Goal: Task Accomplishment & Management: Complete application form

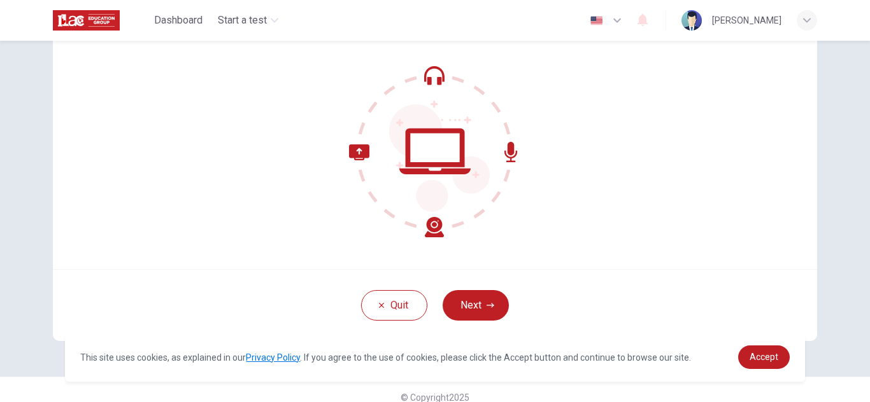
scroll to position [128, 0]
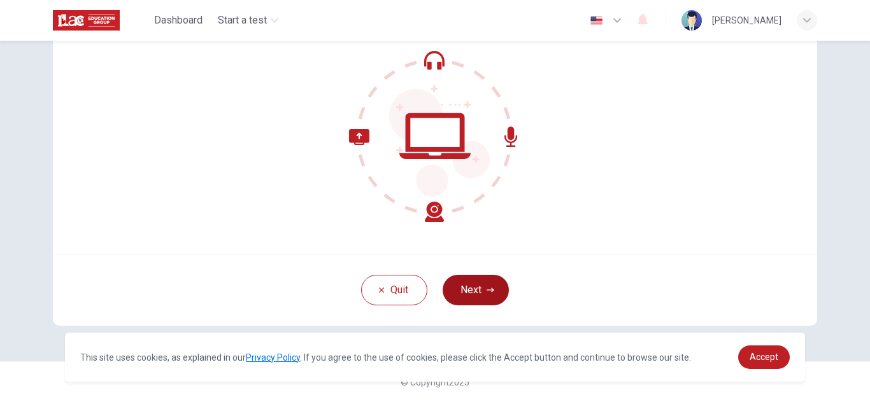
click at [479, 290] on button "Next" at bounding box center [476, 290] width 66 height 31
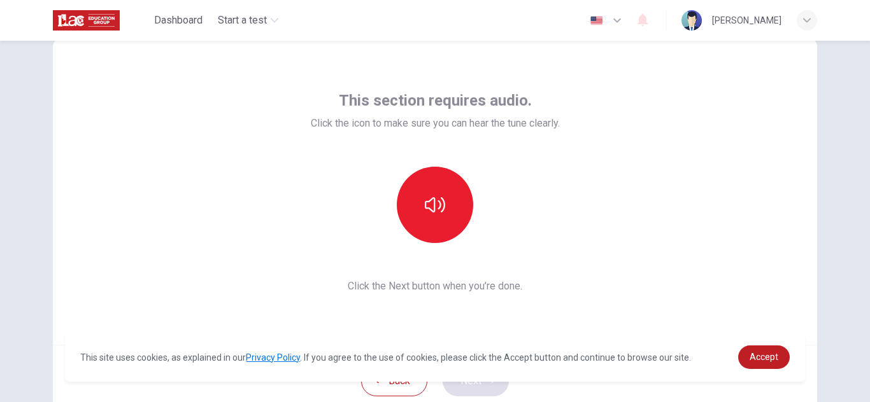
scroll to position [36, 0]
click at [439, 192] on button "button" at bounding box center [435, 205] width 76 height 76
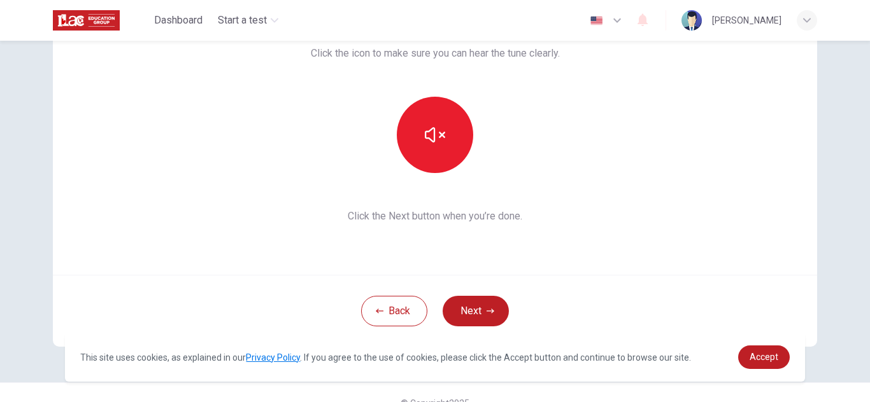
scroll to position [110, 0]
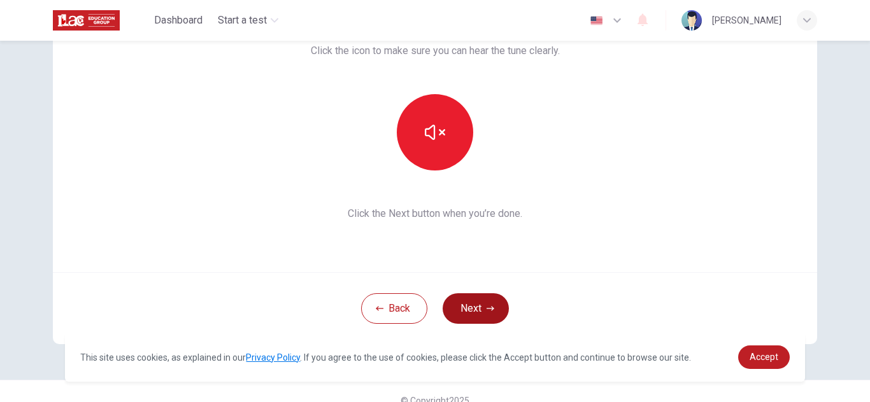
click at [490, 318] on button "Next" at bounding box center [476, 309] width 66 height 31
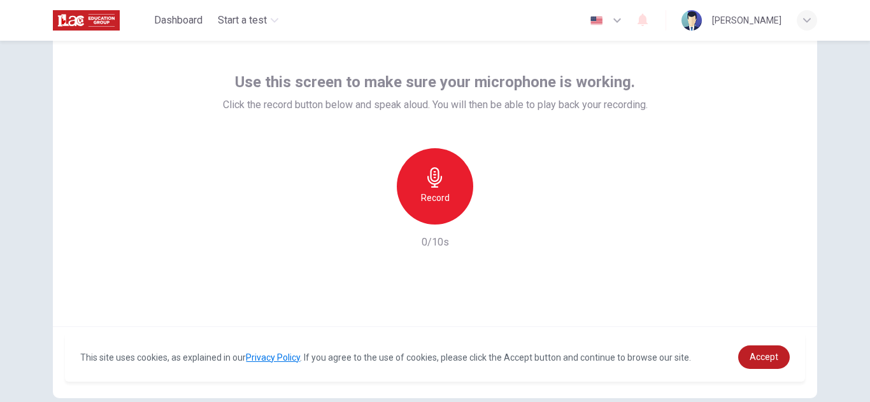
scroll to position [55, 0]
click at [424, 215] on div "Record" at bounding box center [435, 187] width 76 height 76
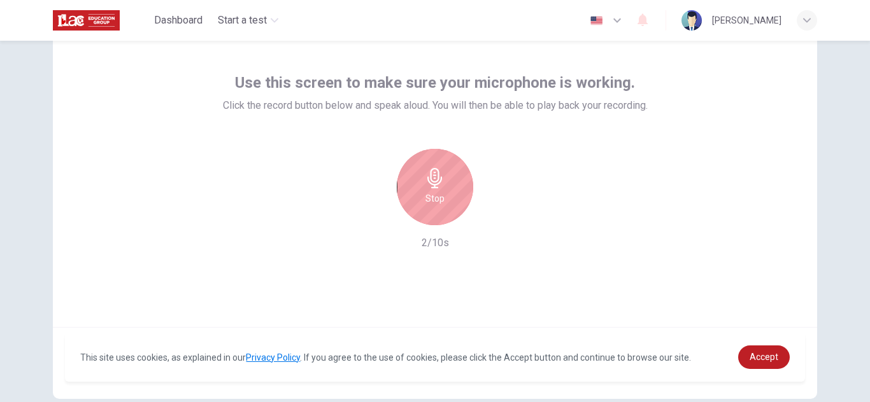
click at [424, 215] on div "Stop" at bounding box center [435, 187] width 76 height 76
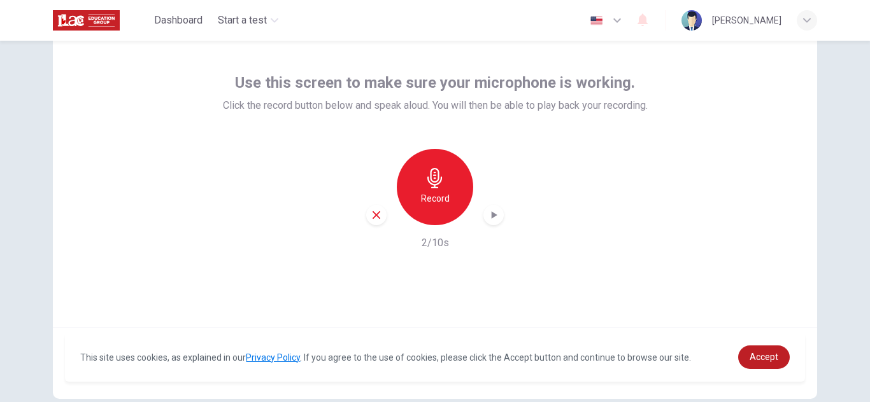
click at [498, 214] on icon "button" at bounding box center [493, 215] width 13 height 13
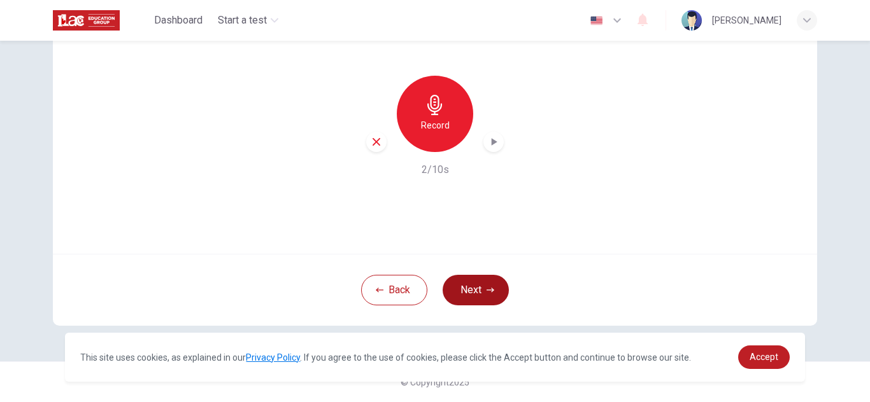
click at [480, 297] on button "Next" at bounding box center [476, 290] width 66 height 31
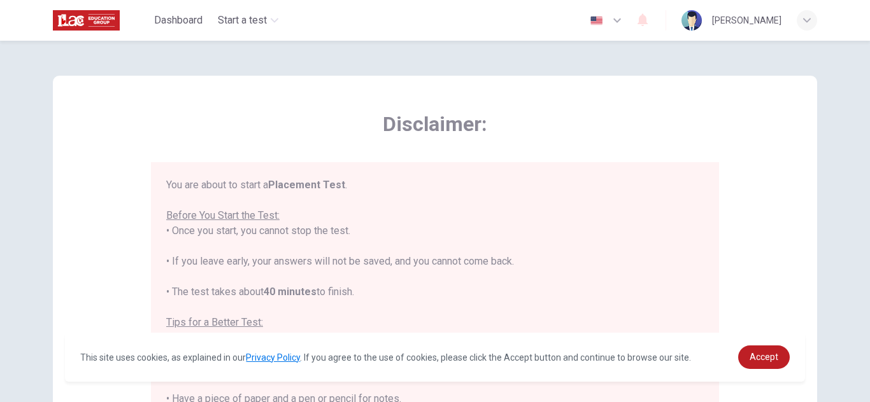
scroll to position [0, 0]
click at [320, 122] on span "Disclaimer:" at bounding box center [435, 124] width 568 height 25
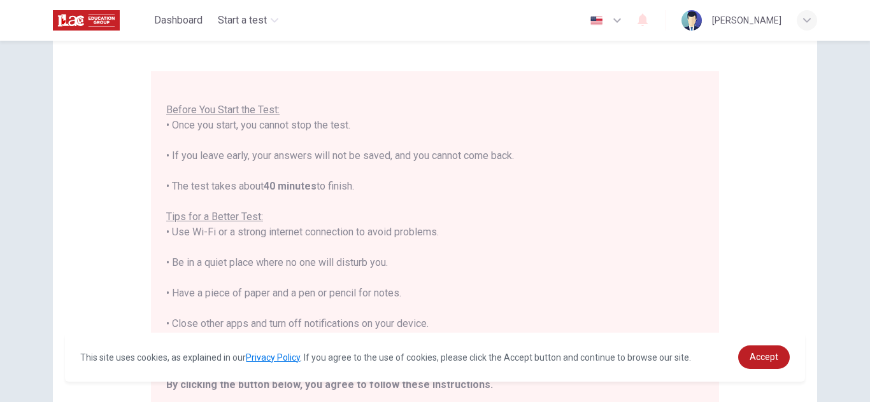
scroll to position [306, 0]
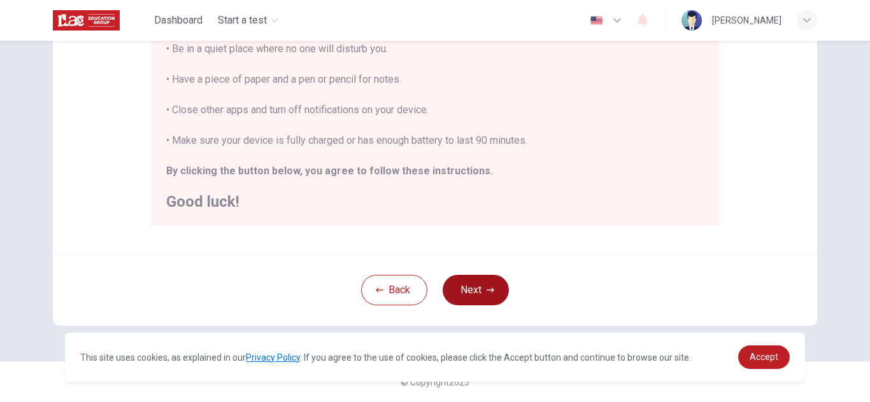
click at [477, 282] on button "Next" at bounding box center [476, 290] width 66 height 31
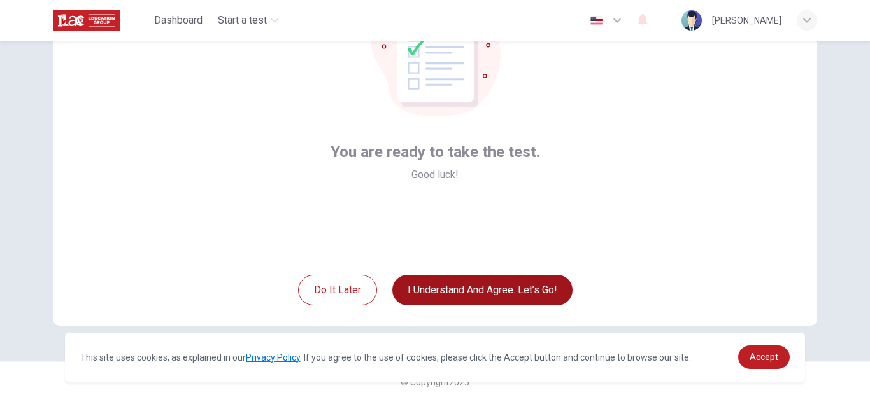
click at [492, 292] on button "I understand and agree. Let’s go!" at bounding box center [482, 290] width 180 height 31
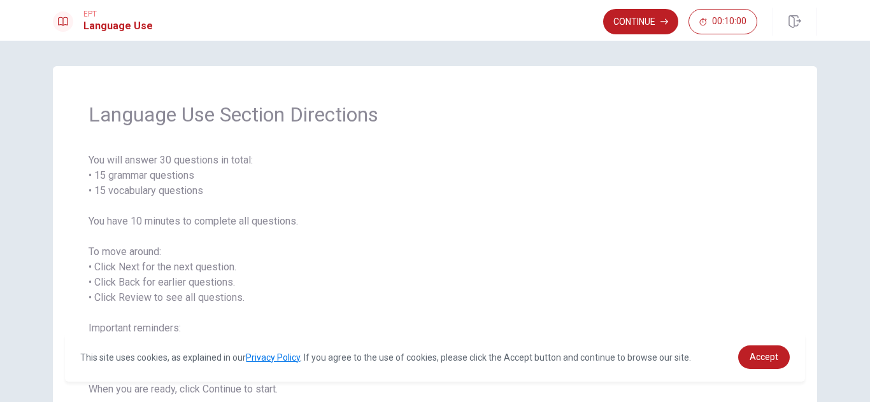
click at [688, 229] on span "You will answer 30 questions in total: • 15 grammar questions • 15 vocabulary q…" at bounding box center [435, 275] width 693 height 244
click at [667, 18] on button "Continue" at bounding box center [640, 21] width 75 height 25
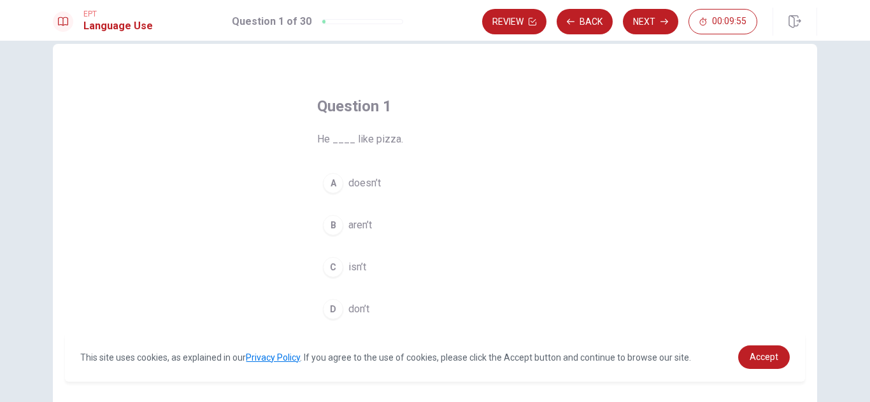
scroll to position [19, 0]
click at [336, 184] on div "A" at bounding box center [333, 186] width 20 height 20
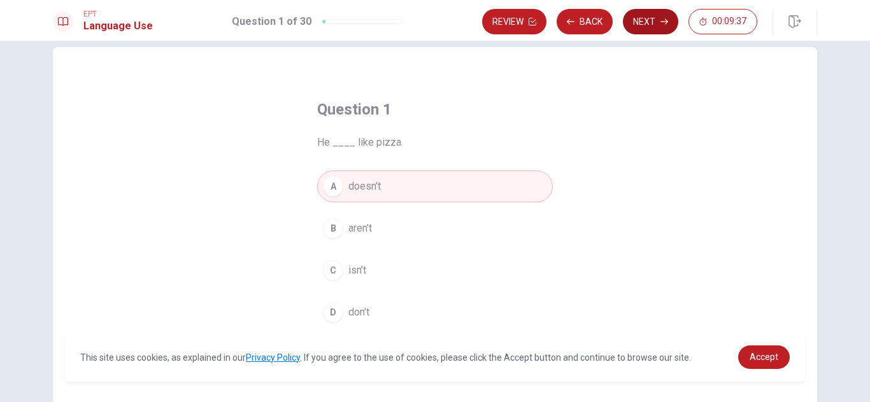
click at [660, 16] on button "Next" at bounding box center [650, 21] width 55 height 25
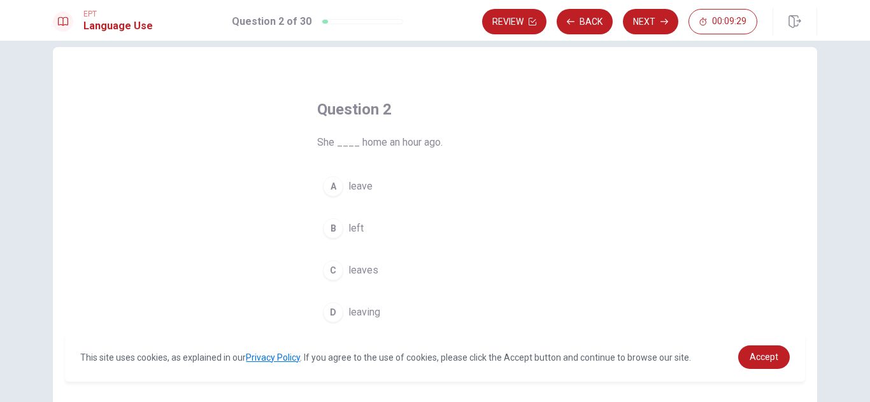
click at [337, 269] on div "C" at bounding box center [333, 270] width 20 height 20
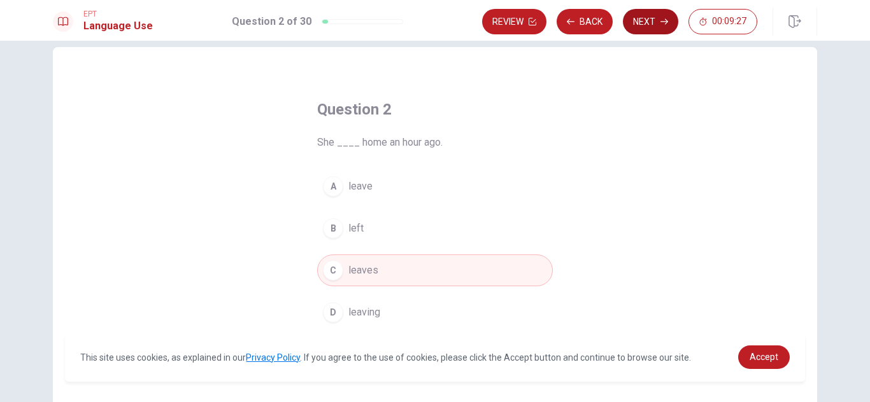
click at [665, 14] on button "Next" at bounding box center [650, 21] width 55 height 25
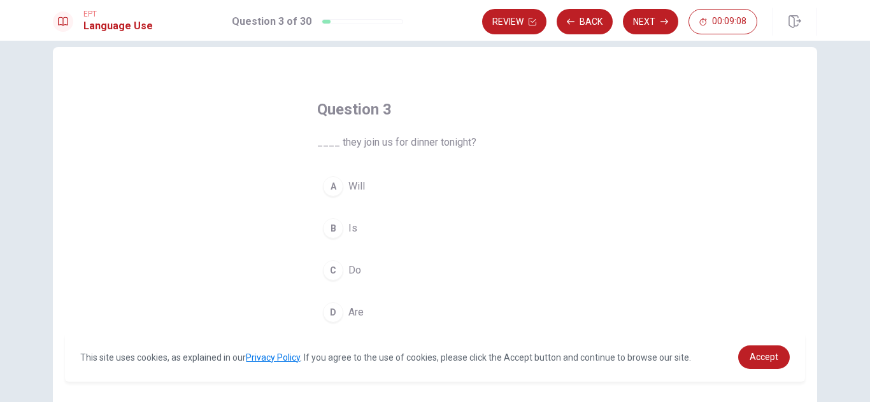
click at [330, 315] on div "D" at bounding box center [333, 312] width 20 height 20
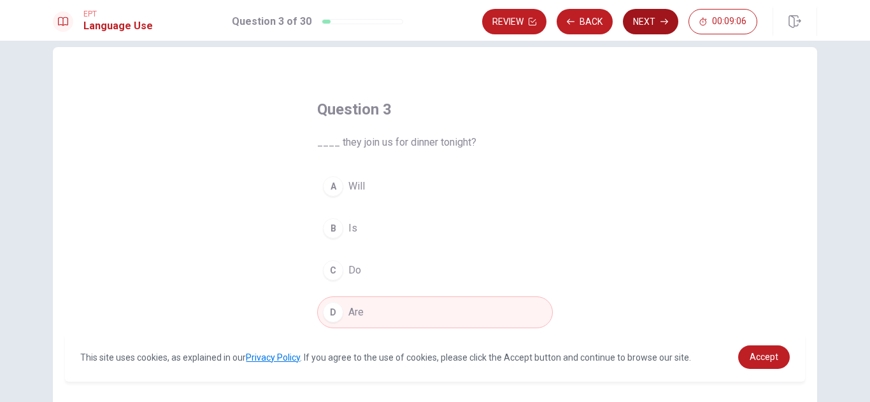
click at [634, 17] on button "Next" at bounding box center [650, 21] width 55 height 25
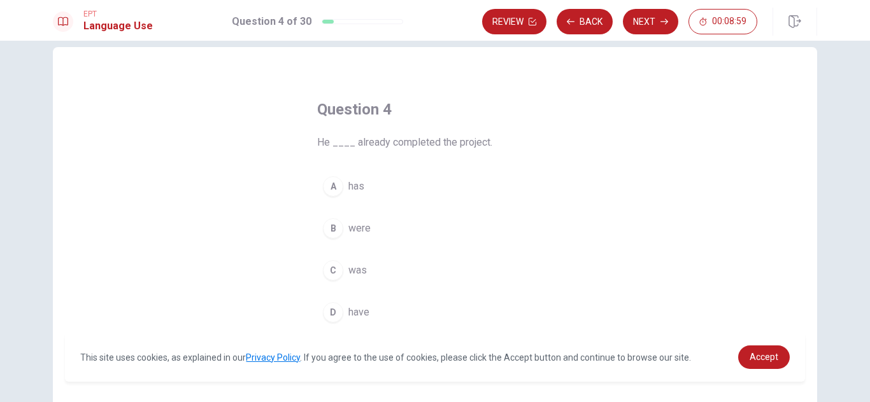
click at [332, 186] on div "A" at bounding box center [333, 186] width 20 height 20
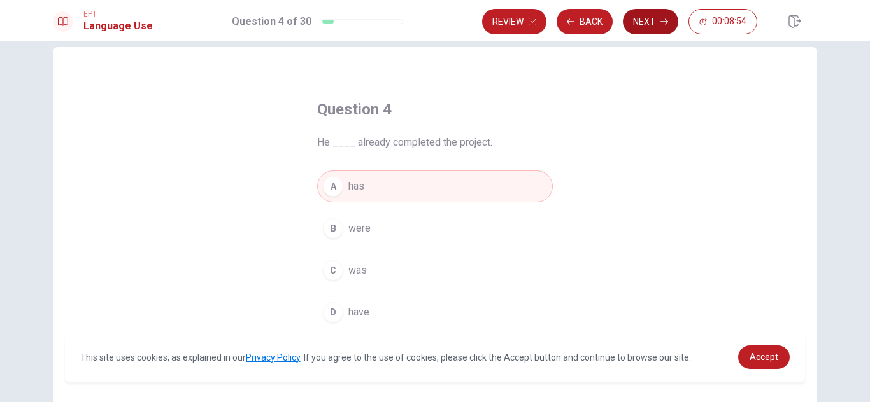
click at [653, 15] on button "Next" at bounding box center [650, 21] width 55 height 25
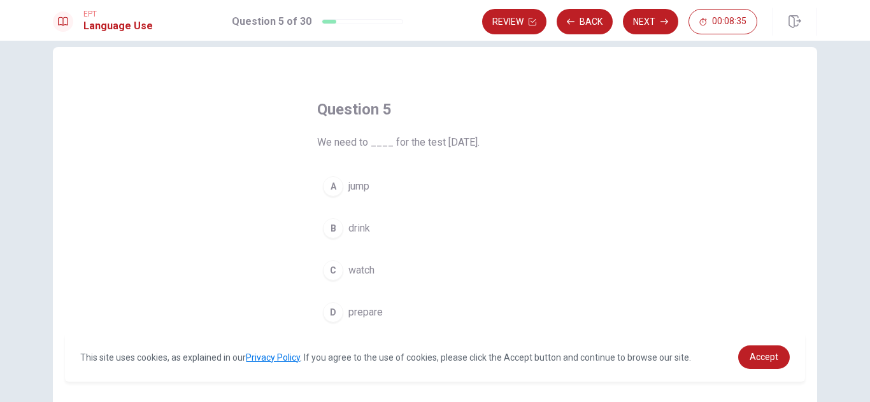
click at [335, 313] on div "D" at bounding box center [333, 312] width 20 height 20
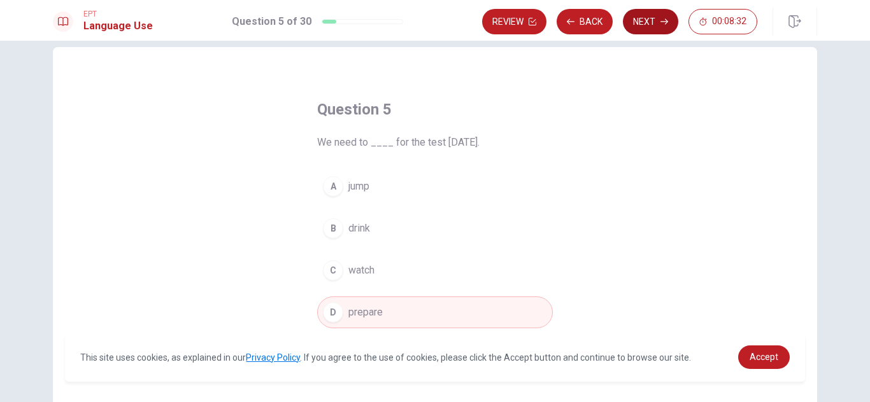
click at [653, 23] on button "Next" at bounding box center [650, 21] width 55 height 25
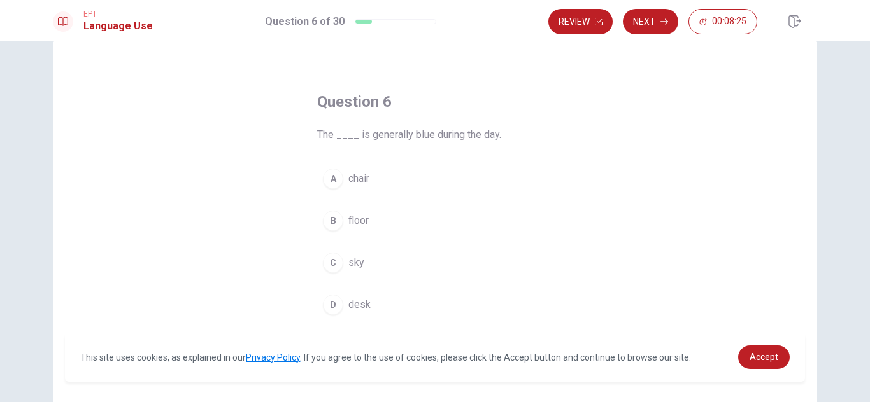
scroll to position [29, 0]
click at [331, 304] on div "D" at bounding box center [333, 302] width 20 height 20
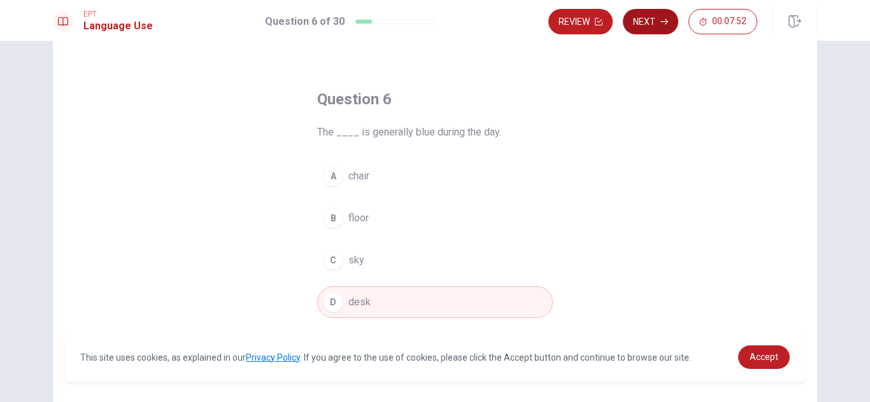
click at [647, 25] on button "Next" at bounding box center [650, 21] width 55 height 25
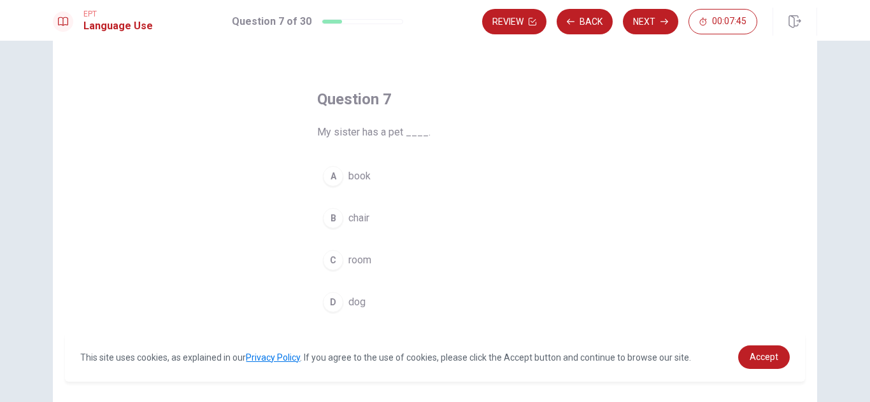
click at [329, 303] on div "D" at bounding box center [333, 302] width 20 height 20
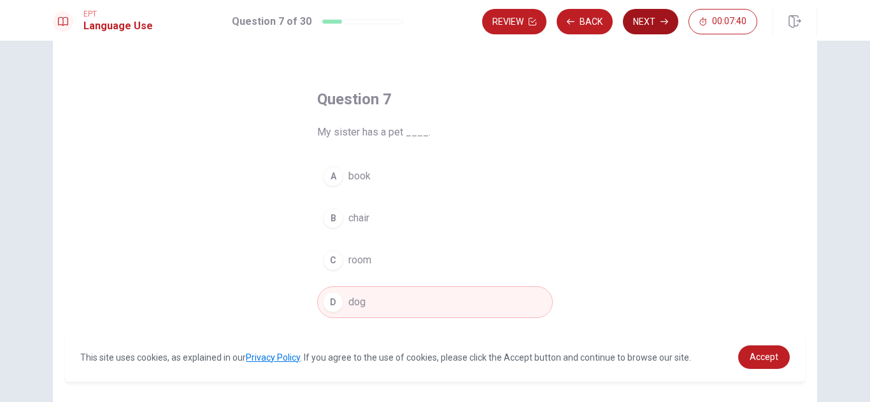
click at [649, 25] on button "Next" at bounding box center [650, 21] width 55 height 25
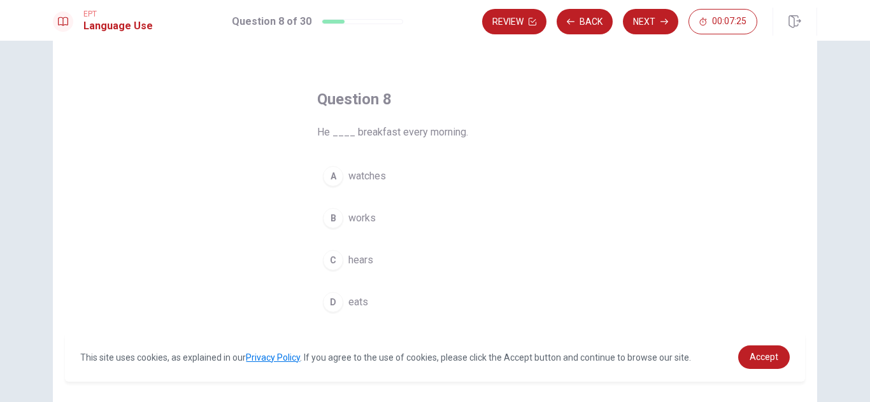
click at [337, 299] on div "D" at bounding box center [333, 302] width 20 height 20
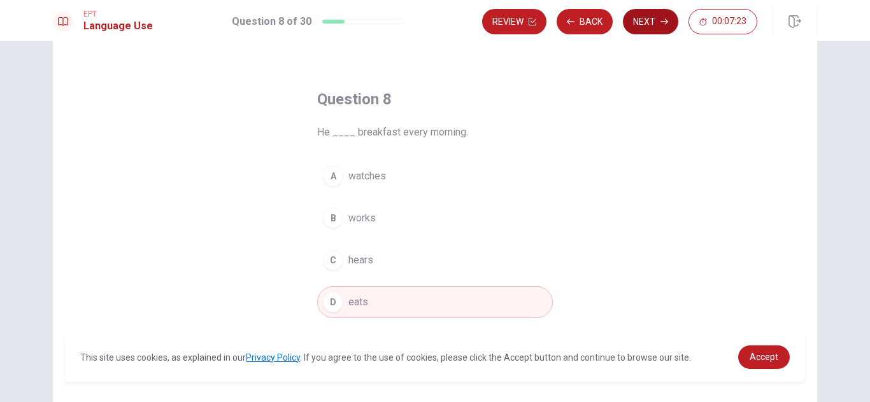
click at [656, 26] on button "Next" at bounding box center [650, 21] width 55 height 25
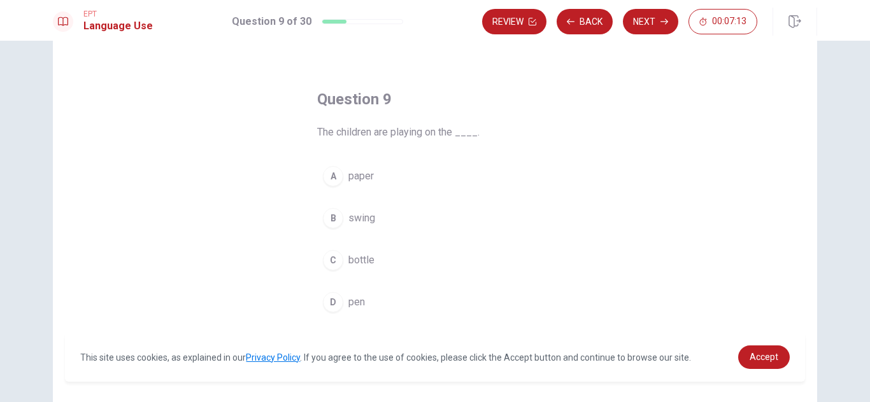
click at [332, 215] on div "B" at bounding box center [333, 218] width 20 height 20
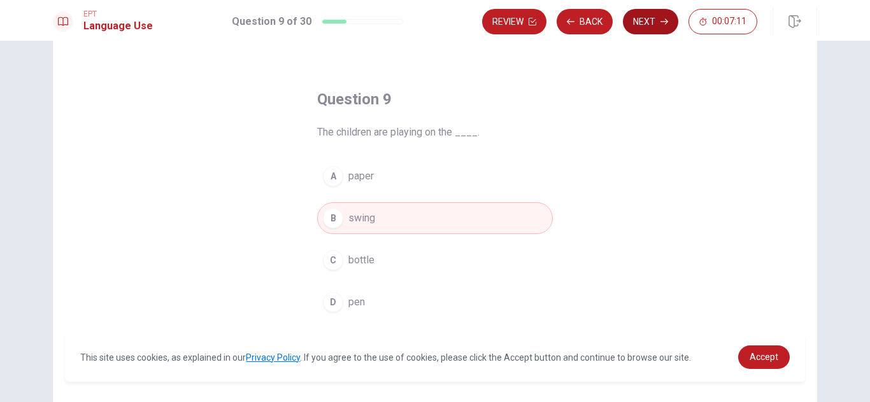
click at [668, 22] on button "Next" at bounding box center [650, 21] width 55 height 25
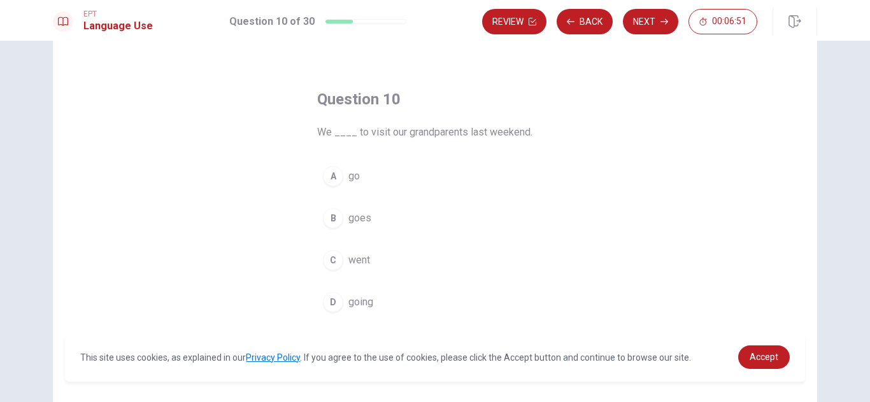
click at [340, 301] on div "D" at bounding box center [333, 302] width 20 height 20
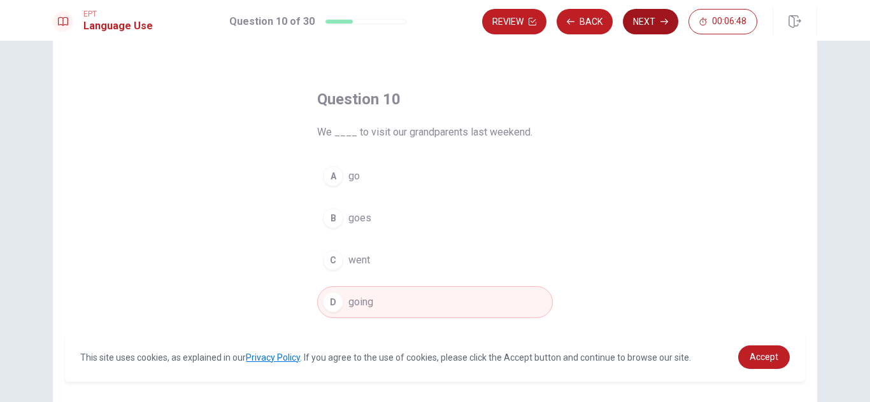
click at [654, 26] on button "Next" at bounding box center [650, 21] width 55 height 25
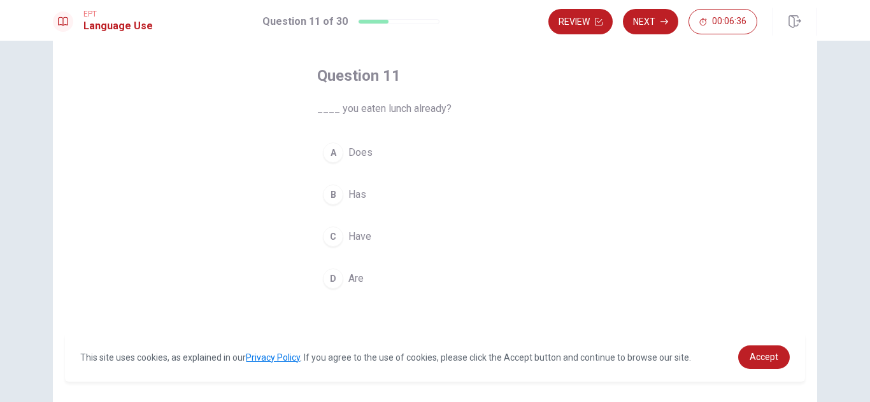
scroll to position [62, 0]
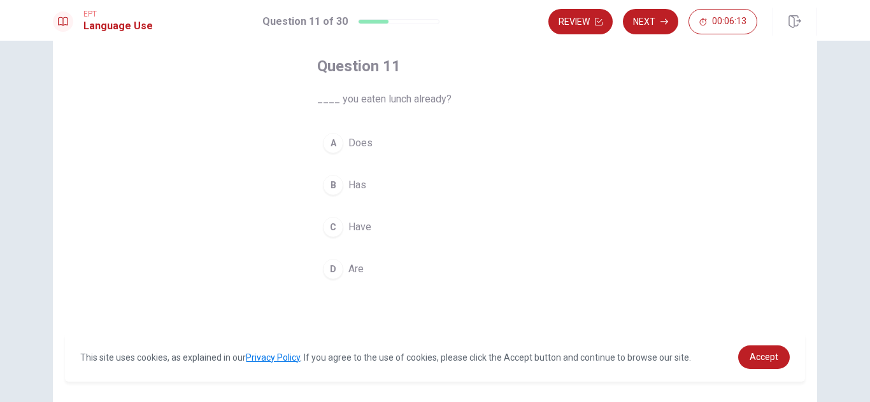
click at [342, 146] on div "A" at bounding box center [333, 143] width 20 height 20
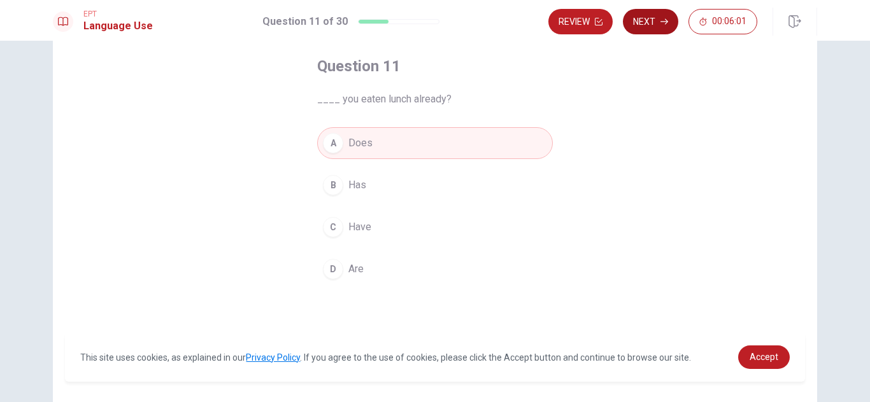
click at [656, 26] on button "Next" at bounding box center [650, 21] width 55 height 25
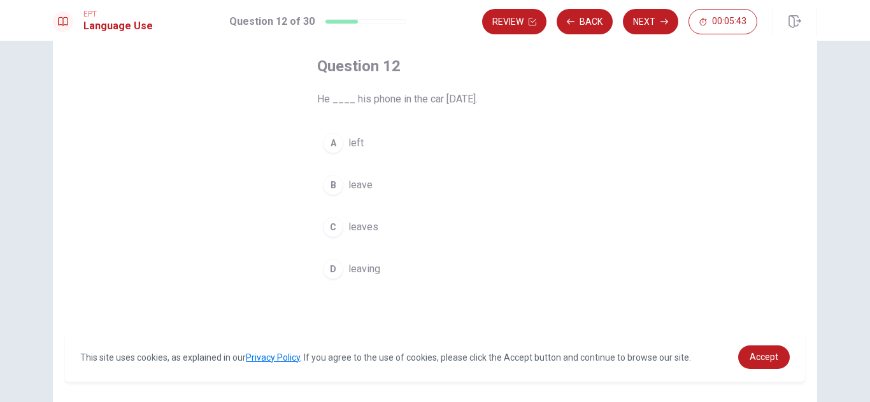
click at [332, 226] on div "C" at bounding box center [333, 227] width 20 height 20
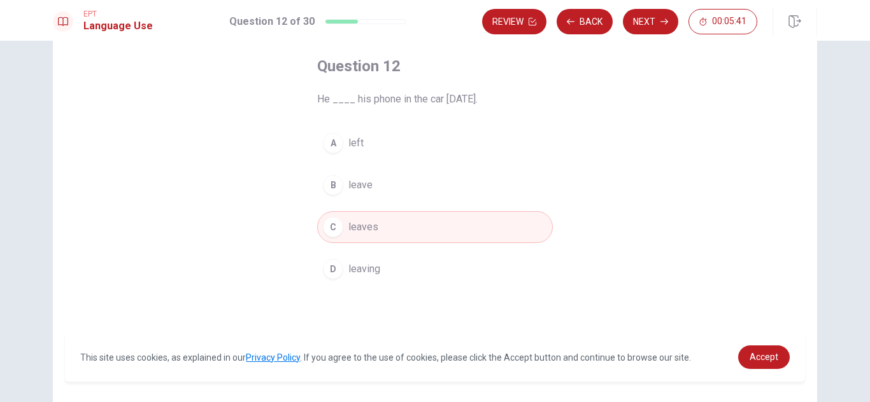
click at [332, 226] on div "C" at bounding box center [333, 227] width 20 height 20
click at [641, 19] on button "Next" at bounding box center [650, 21] width 55 height 25
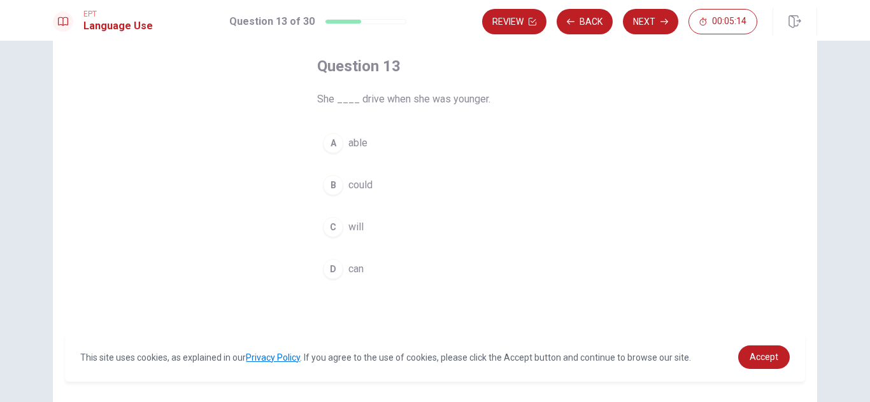
click at [343, 188] on button "B could" at bounding box center [435, 185] width 236 height 32
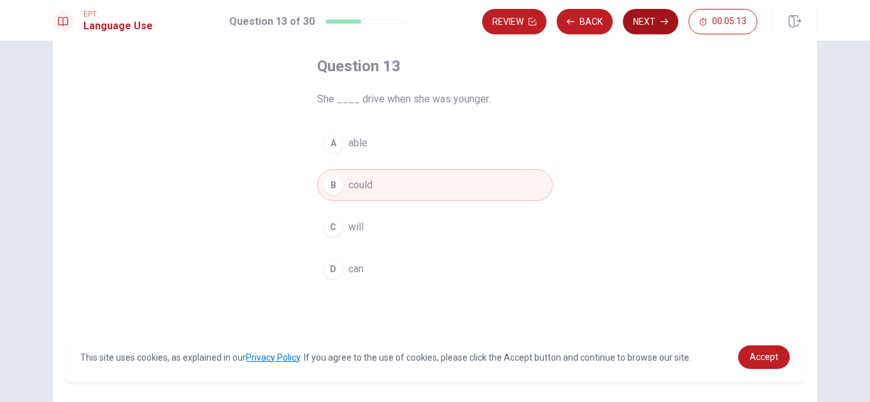
click at [658, 29] on button "Next" at bounding box center [650, 21] width 55 height 25
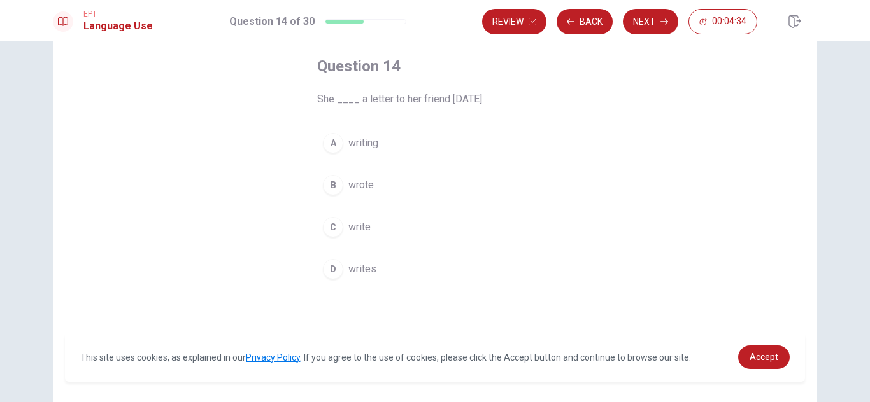
click at [344, 189] on button "B wrote" at bounding box center [435, 185] width 236 height 32
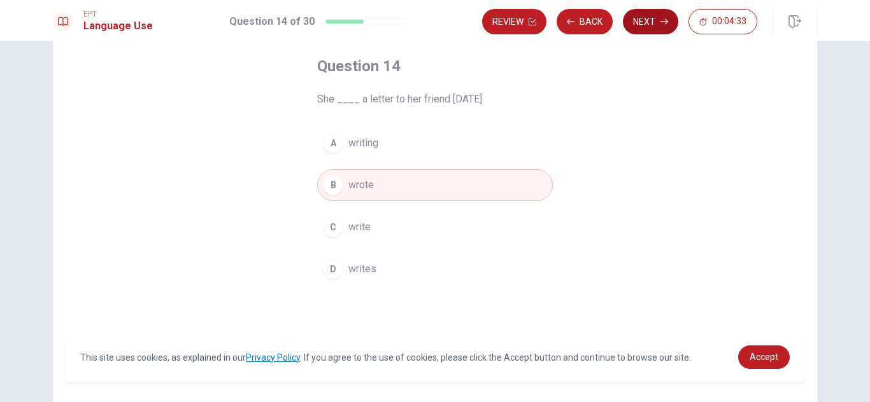
click at [656, 31] on button "Next" at bounding box center [650, 21] width 55 height 25
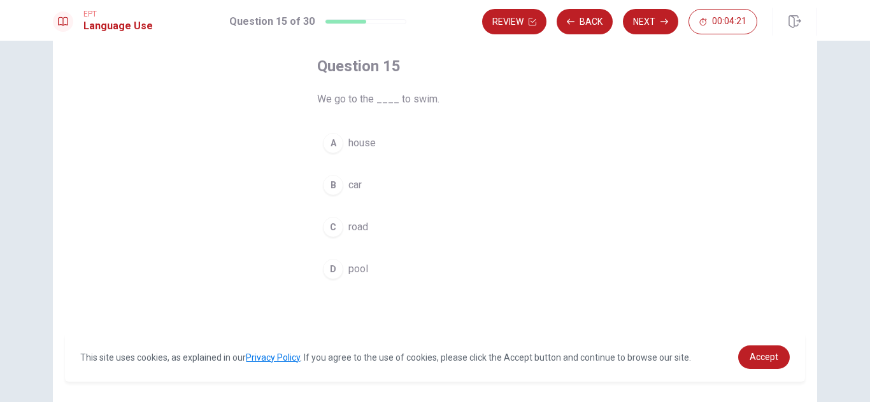
click at [345, 271] on button "D pool" at bounding box center [435, 269] width 236 height 32
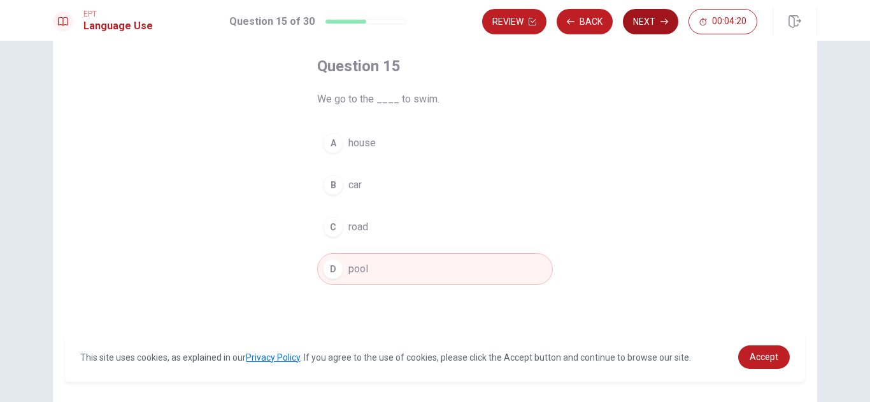
click at [655, 25] on button "Next" at bounding box center [650, 21] width 55 height 25
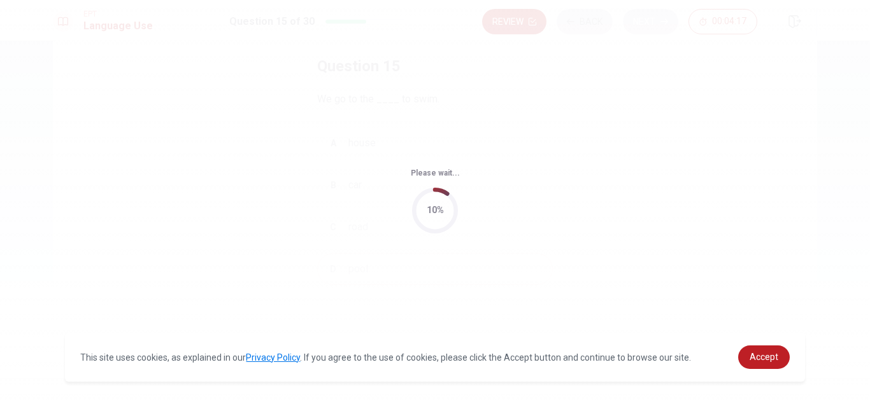
scroll to position [0, 0]
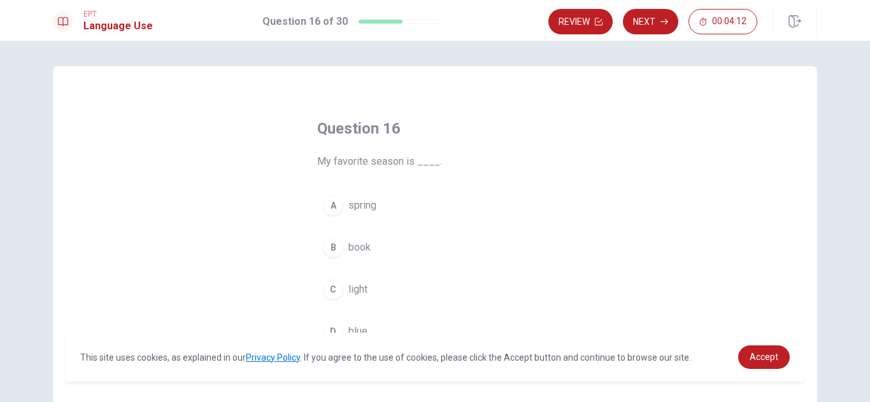
click at [332, 215] on div "A" at bounding box center [333, 205] width 20 height 20
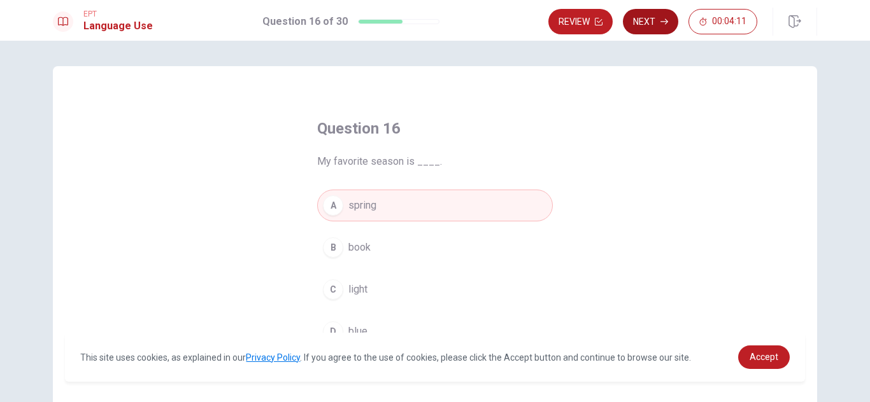
click at [655, 20] on button "Next" at bounding box center [650, 21] width 55 height 25
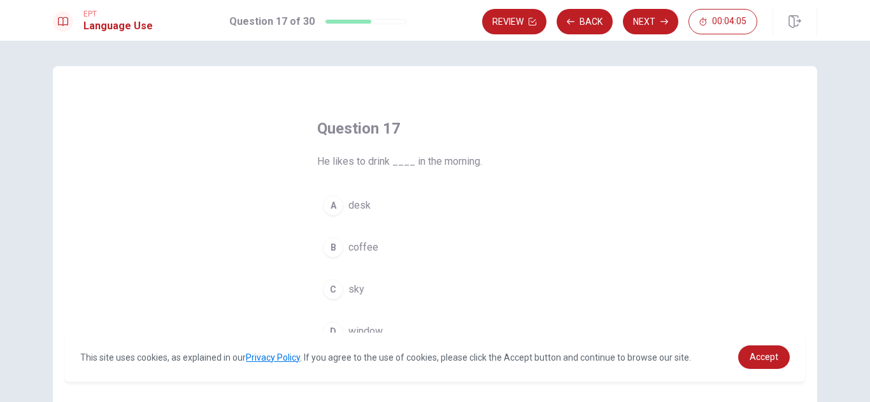
click at [341, 250] on div "B" at bounding box center [333, 247] width 20 height 20
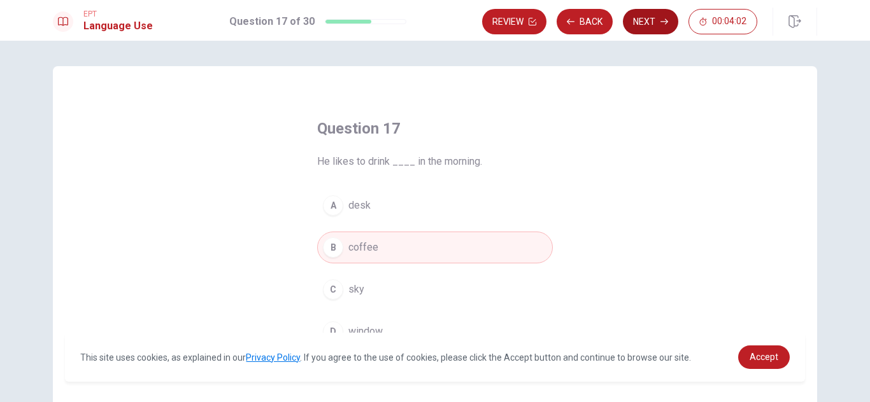
click at [657, 29] on button "Next" at bounding box center [650, 21] width 55 height 25
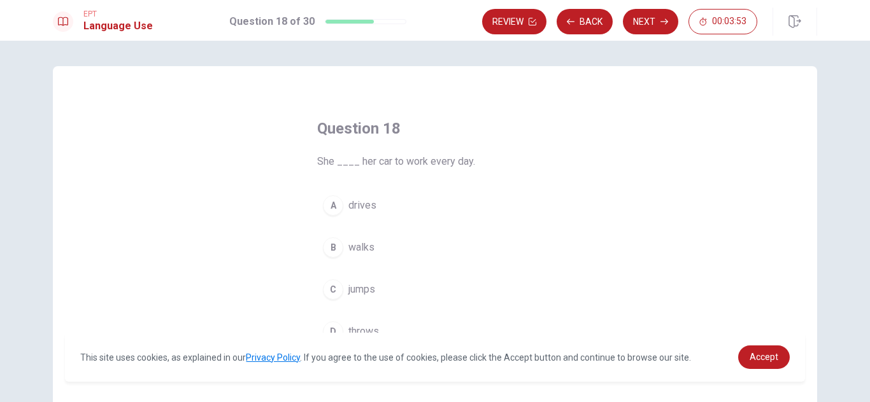
click at [337, 209] on div "A" at bounding box center [333, 205] width 20 height 20
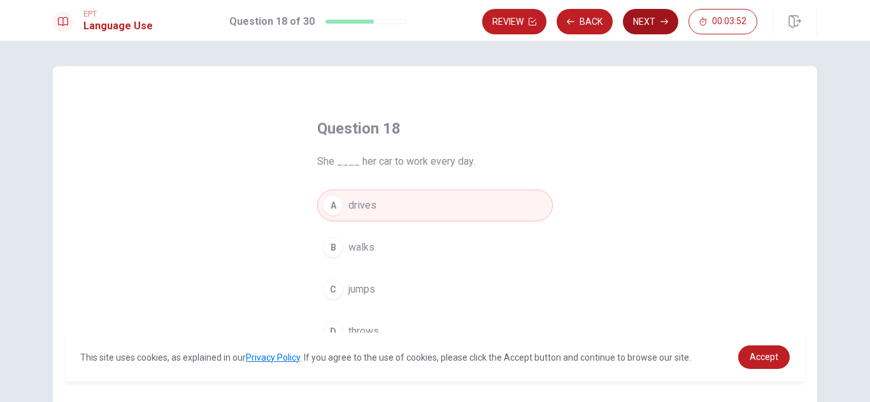
click at [657, 25] on button "Next" at bounding box center [650, 21] width 55 height 25
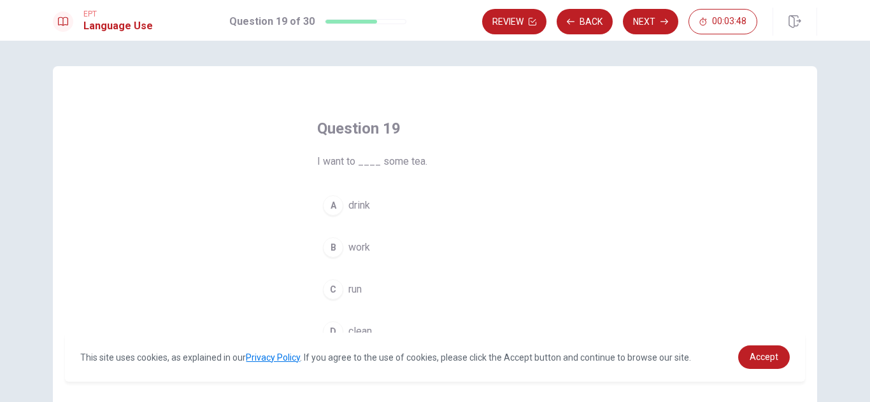
click at [342, 211] on button "A drink" at bounding box center [435, 206] width 236 height 32
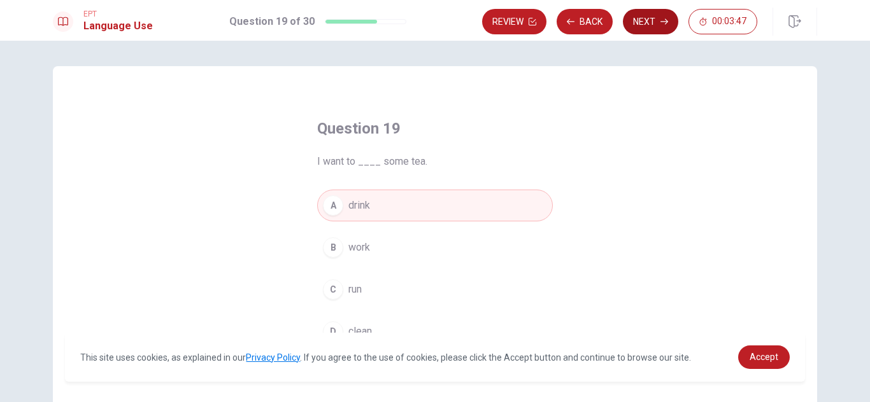
click at [648, 27] on button "Next" at bounding box center [650, 21] width 55 height 25
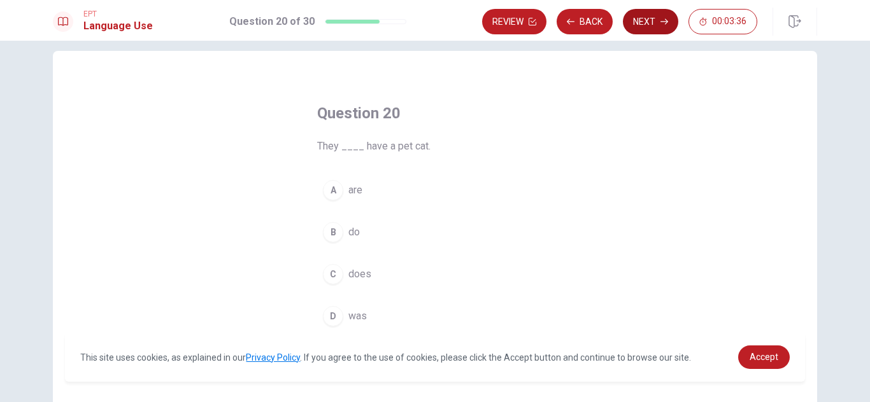
scroll to position [15, 0]
click at [340, 195] on div "A" at bounding box center [333, 191] width 20 height 20
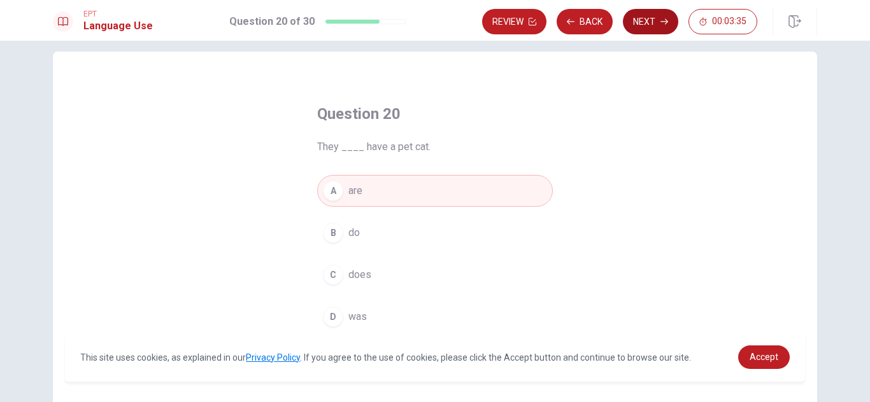
click at [642, 31] on button "Next" at bounding box center [650, 21] width 55 height 25
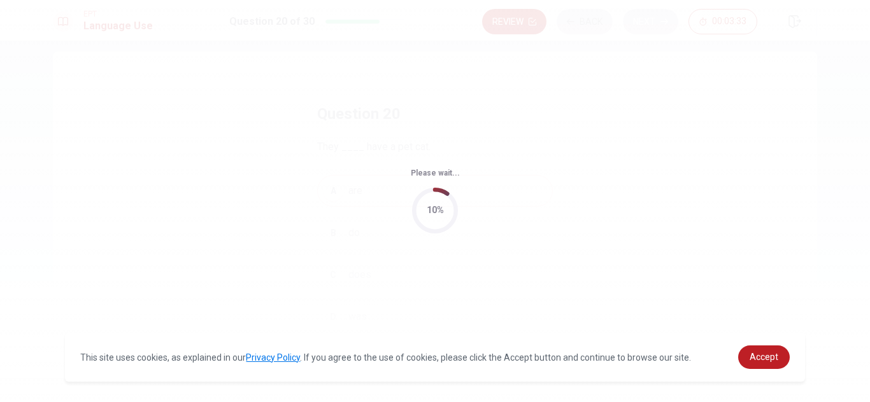
scroll to position [0, 0]
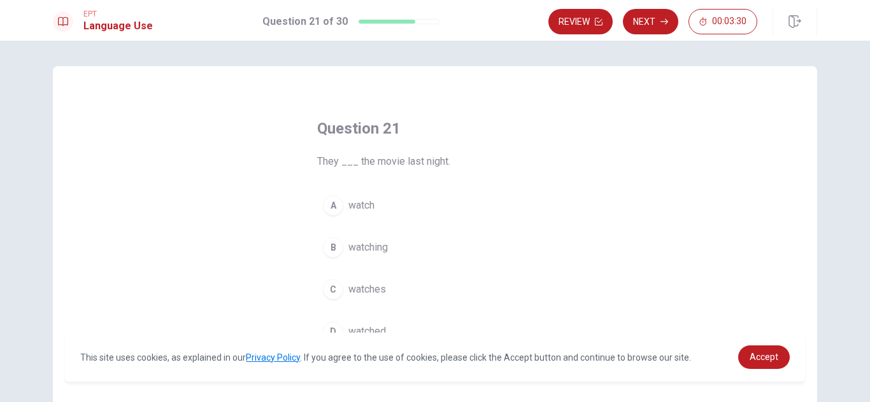
click at [725, 116] on div "Question 21 They ___ the movie last night. A watch B watching C watches D watch…" at bounding box center [435, 287] width 764 height 443
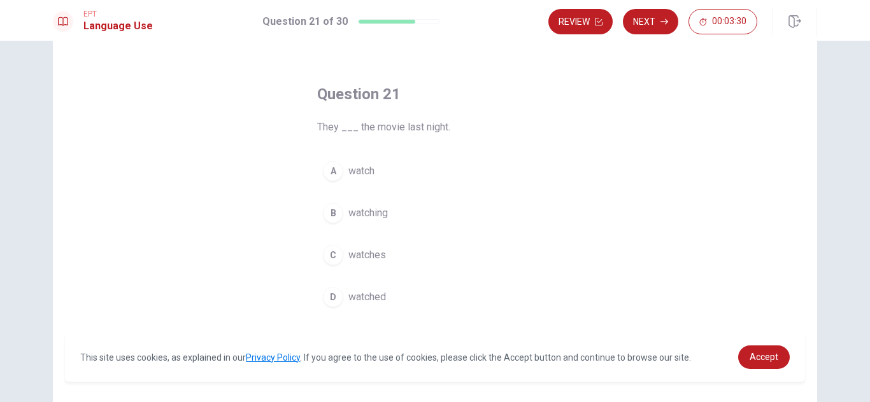
scroll to position [35, 0]
click at [343, 297] on div "D" at bounding box center [333, 297] width 20 height 20
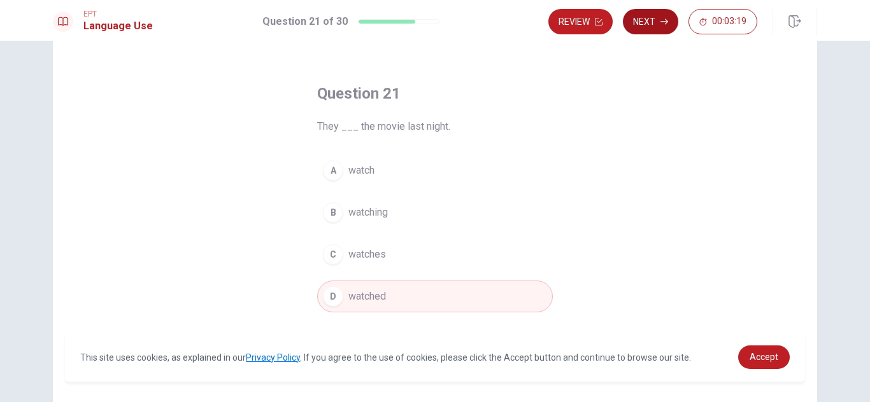
click at [656, 32] on button "Next" at bounding box center [650, 21] width 55 height 25
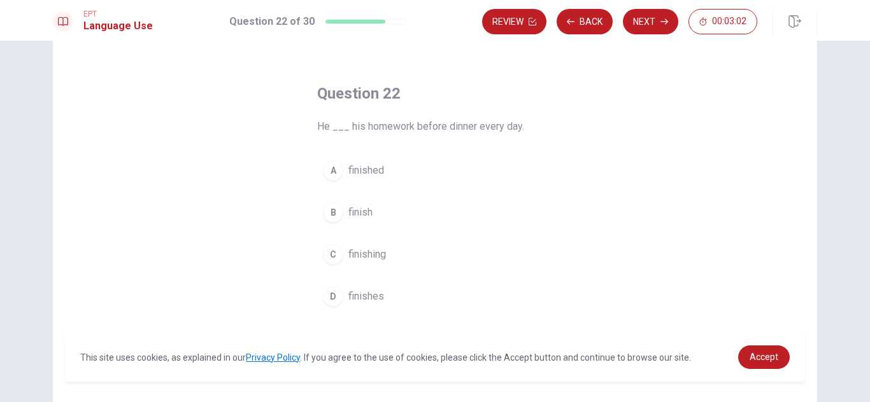
click at [339, 174] on div "A" at bounding box center [333, 170] width 20 height 20
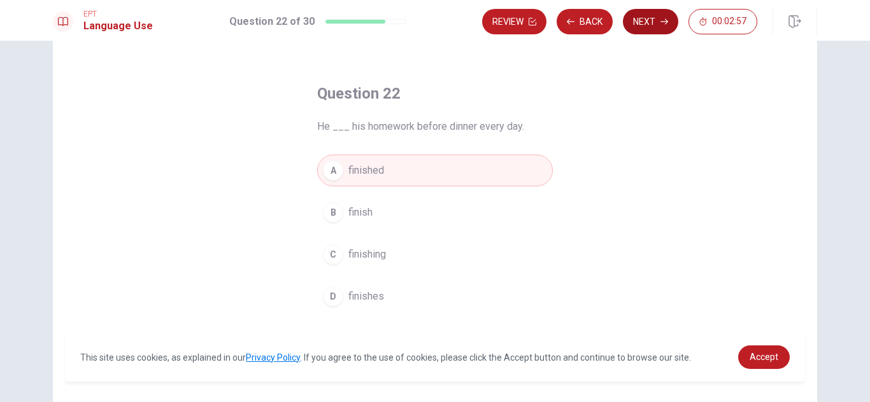
click at [660, 29] on button "Next" at bounding box center [650, 21] width 55 height 25
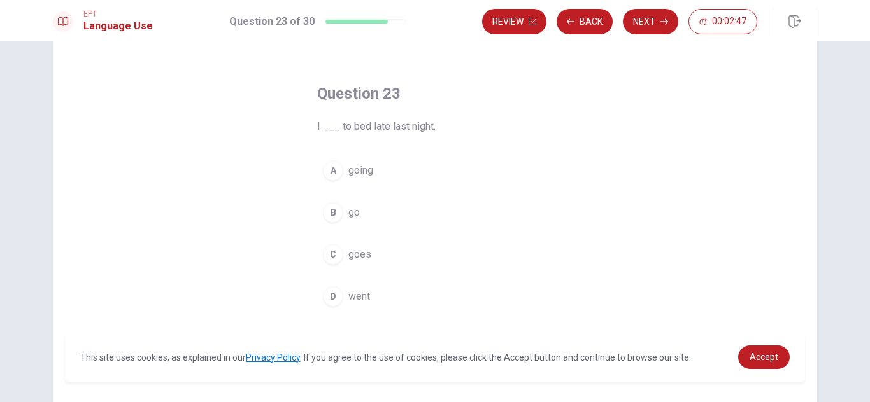
click at [339, 180] on button "A going" at bounding box center [435, 171] width 236 height 32
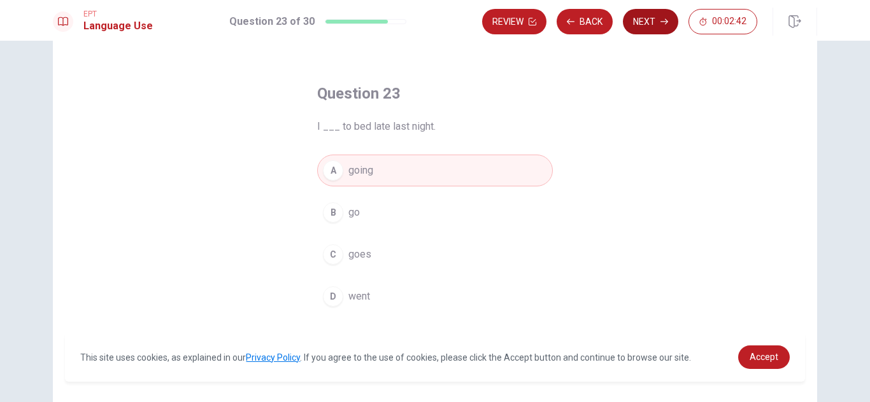
click at [663, 29] on button "Next" at bounding box center [650, 21] width 55 height 25
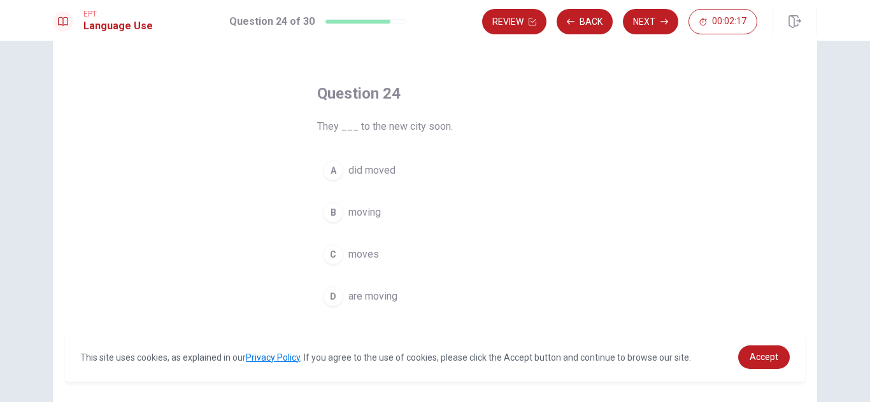
click at [336, 264] on div "C" at bounding box center [333, 254] width 20 height 20
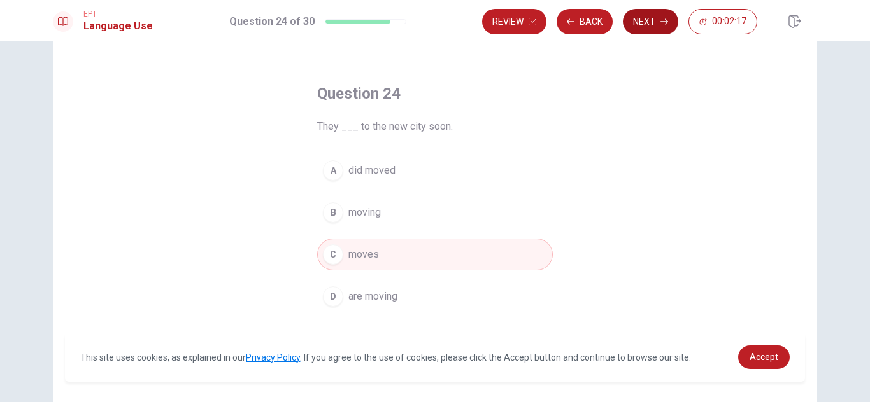
click at [651, 21] on button "Next" at bounding box center [650, 21] width 55 height 25
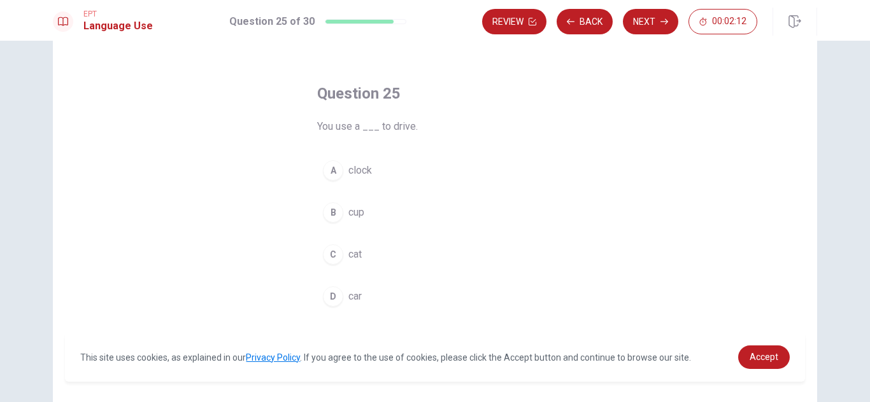
click at [340, 301] on div "D" at bounding box center [333, 297] width 20 height 20
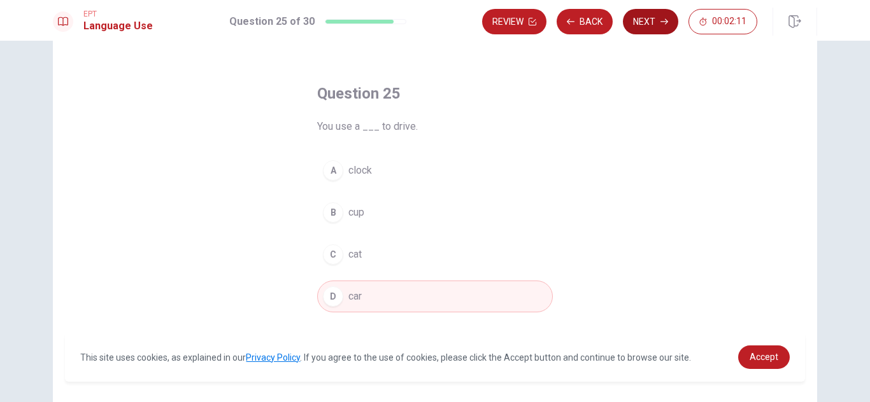
click at [655, 24] on button "Next" at bounding box center [650, 21] width 55 height 25
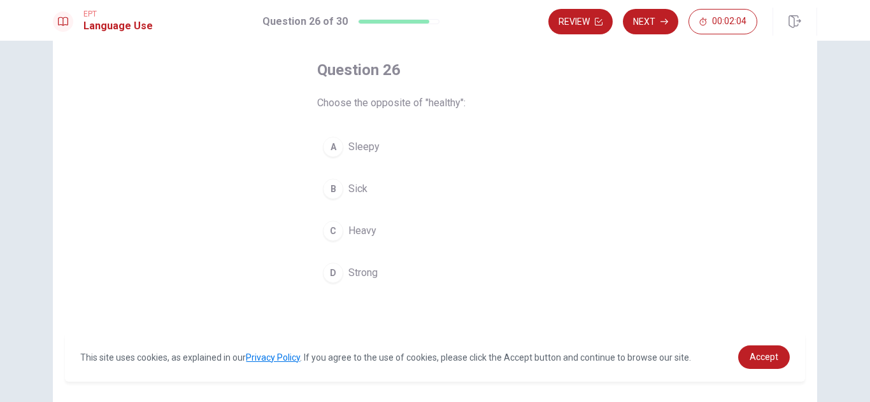
scroll to position [59, 0]
click at [339, 201] on button "B Sick" at bounding box center [435, 189] width 236 height 32
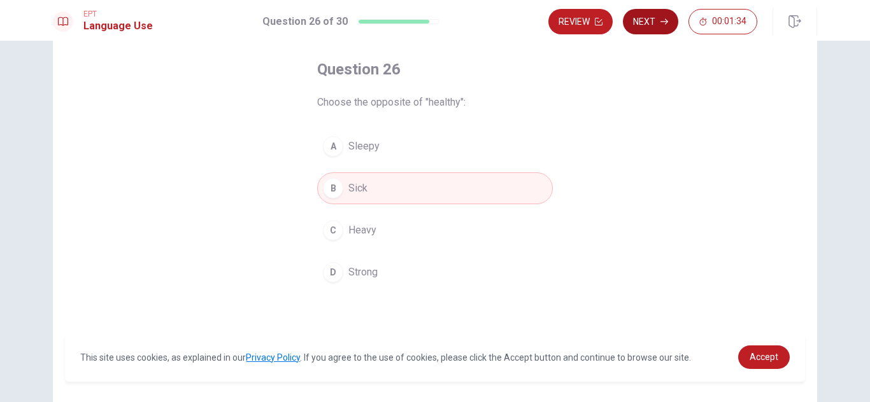
click at [656, 26] on button "Next" at bounding box center [650, 21] width 55 height 25
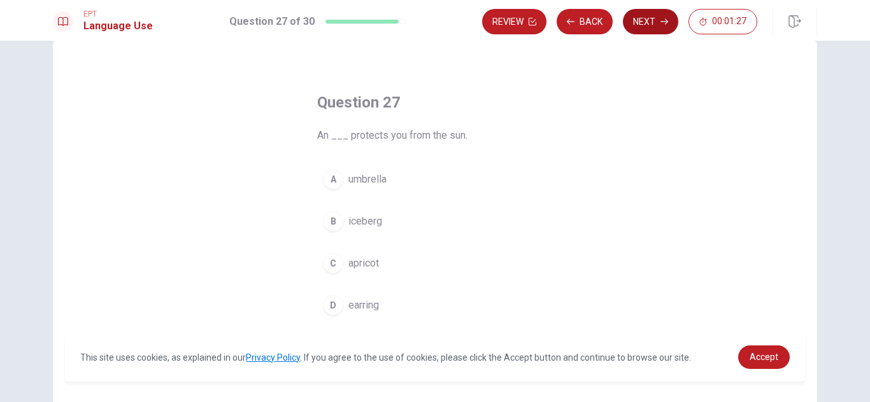
scroll to position [33, 0]
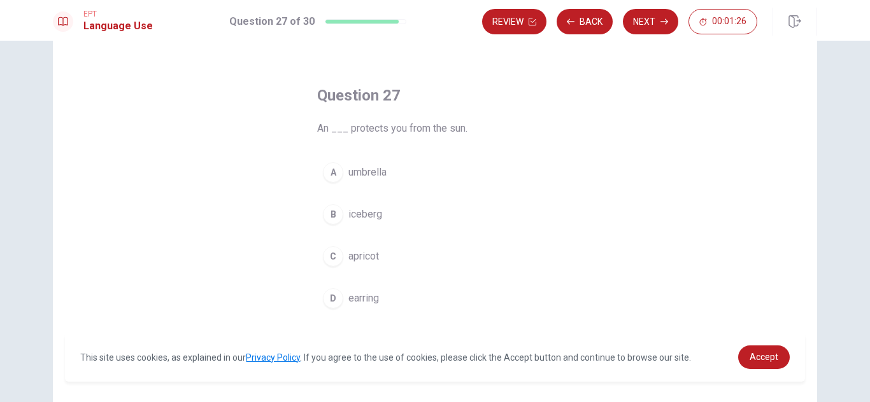
click at [341, 173] on div "A" at bounding box center [333, 172] width 20 height 20
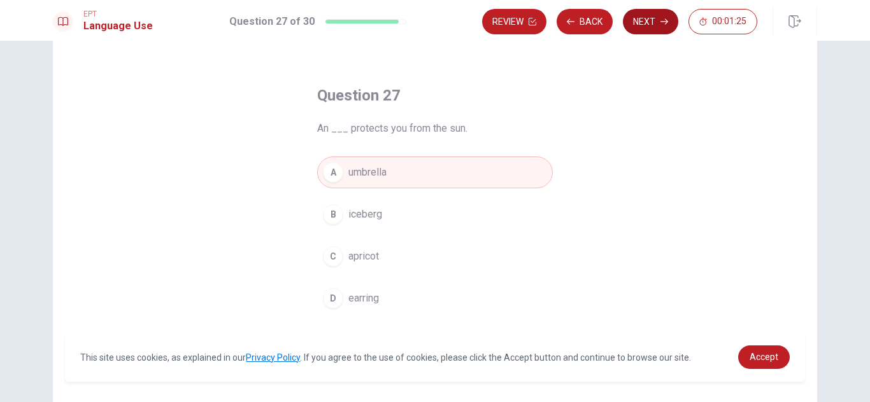
click at [662, 24] on icon "button" at bounding box center [664, 22] width 8 height 8
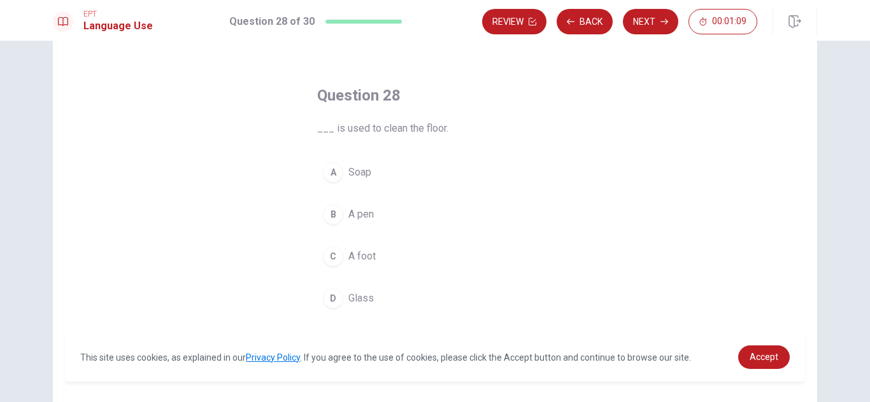
click at [337, 177] on div "A" at bounding box center [333, 172] width 20 height 20
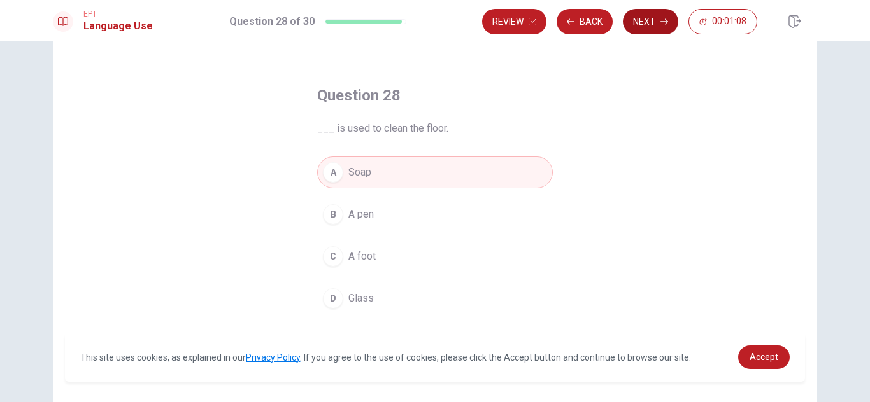
click at [655, 22] on button "Next" at bounding box center [650, 21] width 55 height 25
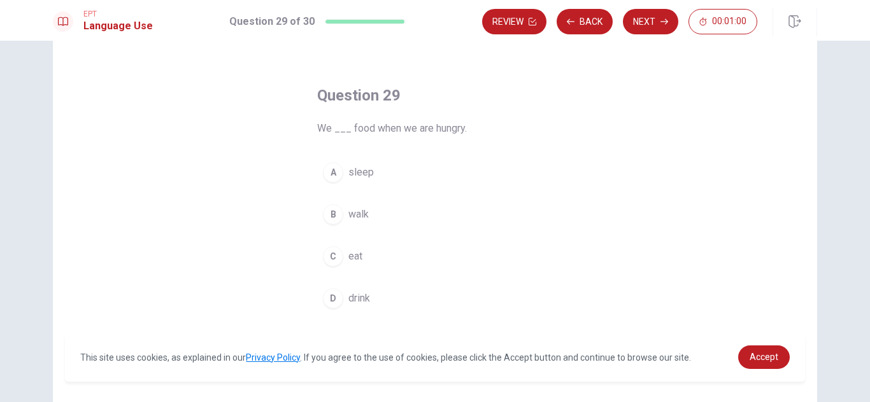
click at [340, 260] on div "C" at bounding box center [333, 256] width 20 height 20
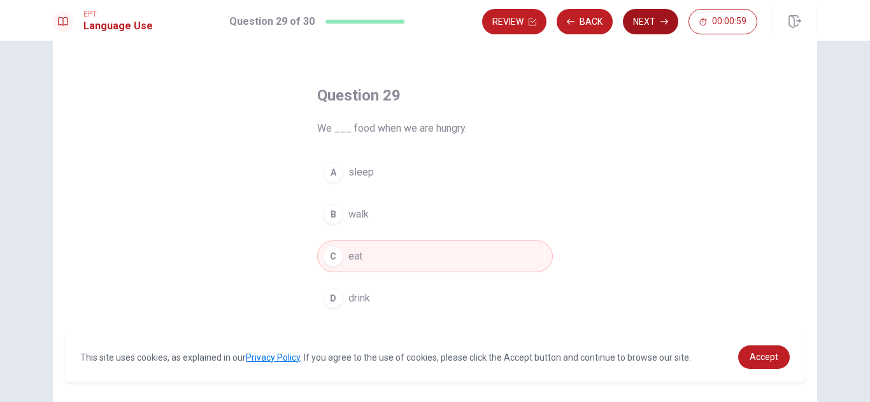
click at [654, 19] on button "Next" at bounding box center [650, 21] width 55 height 25
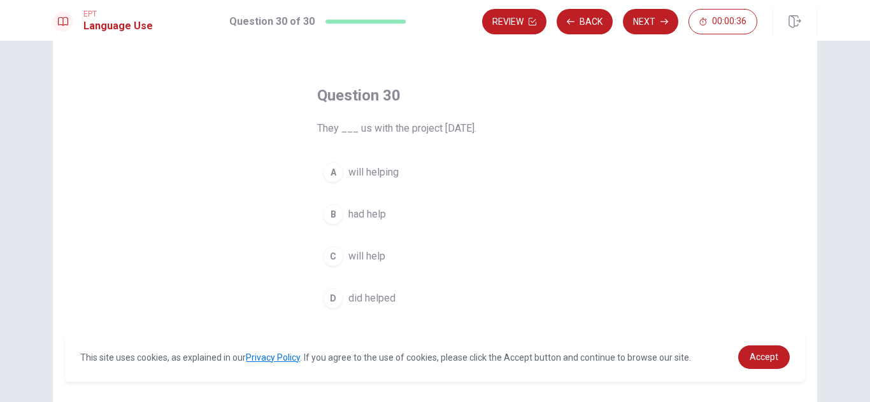
click at [339, 266] on button "C will help" at bounding box center [435, 257] width 236 height 32
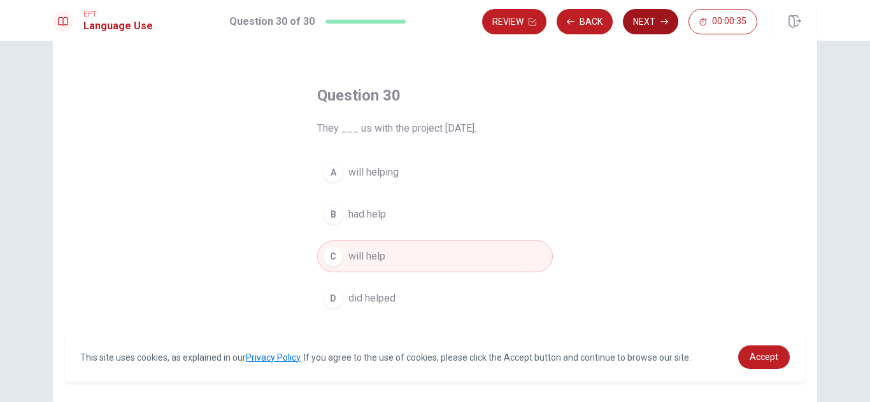
click at [652, 25] on button "Next" at bounding box center [650, 21] width 55 height 25
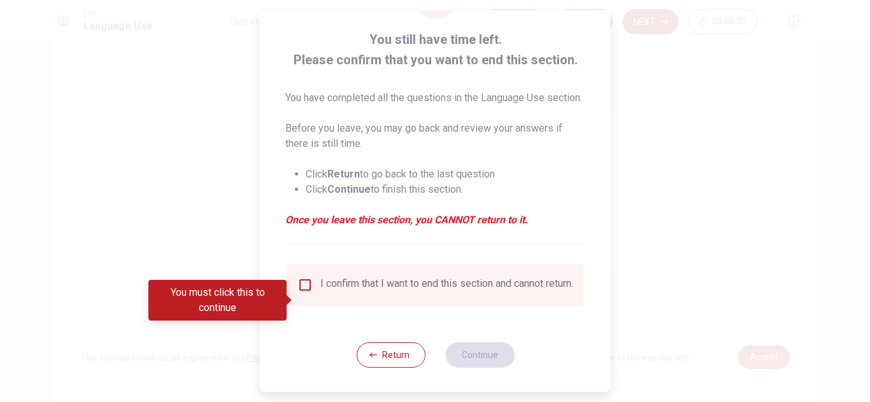
scroll to position [88, 0]
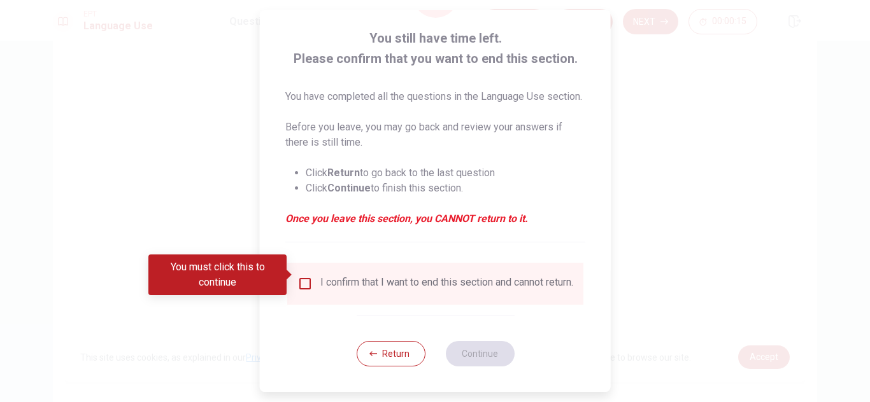
click at [309, 276] on input "You must click this to continue" at bounding box center [304, 283] width 15 height 15
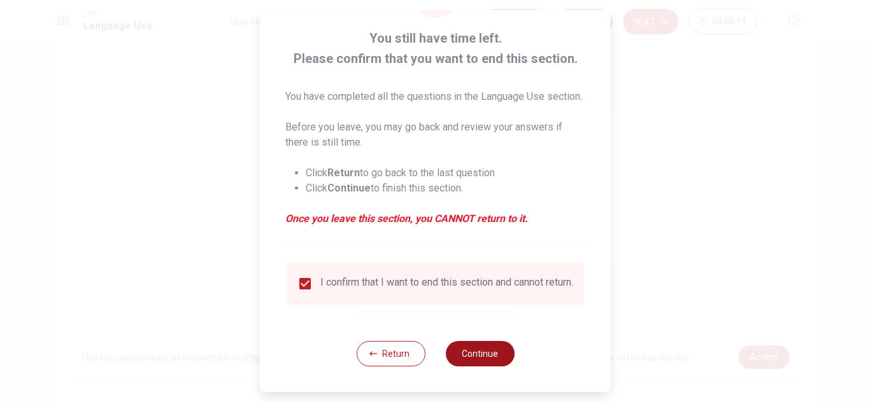
click at [483, 359] on button "Continue" at bounding box center [479, 353] width 69 height 25
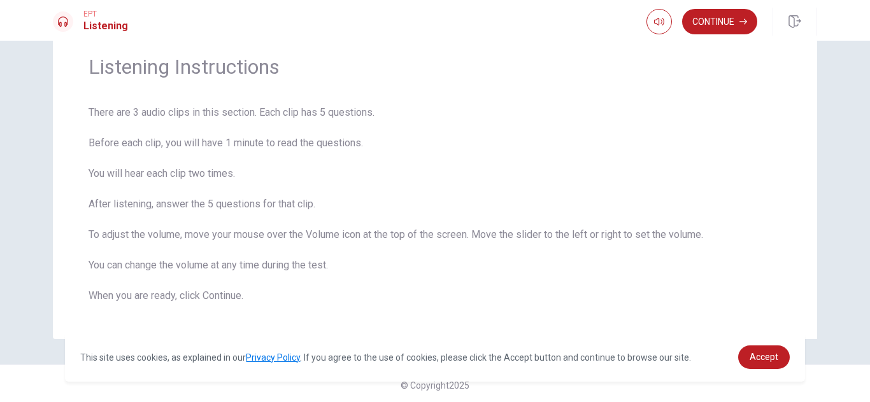
scroll to position [51, 0]
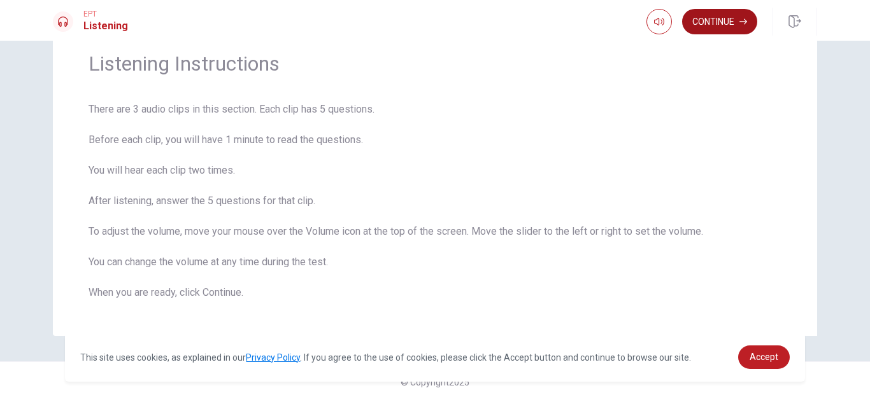
click at [725, 27] on button "Continue" at bounding box center [719, 21] width 75 height 25
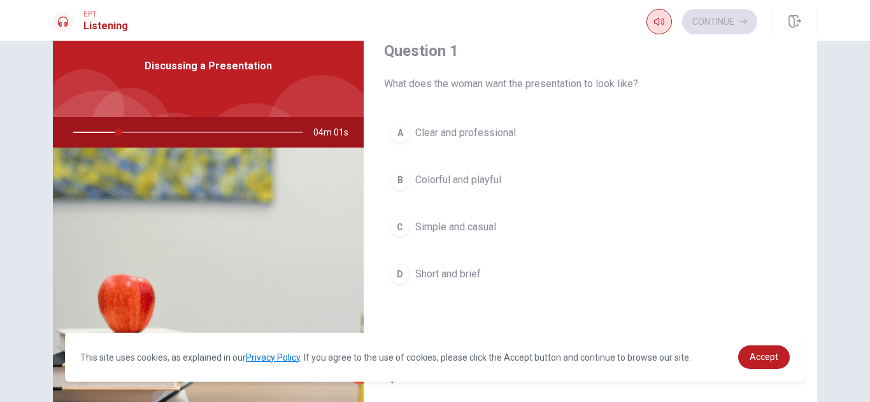
click at [663, 20] on button "button" at bounding box center [658, 21] width 25 height 25
click at [659, 30] on button "button" at bounding box center [658, 21] width 25 height 25
click at [656, 34] on button "button" at bounding box center [658, 21] width 25 height 25
click at [662, 29] on button "button" at bounding box center [658, 21] width 25 height 25
click at [666, 92] on div "Question 1 What does the woman want the presentation to look like? A Clear and …" at bounding box center [590, 178] width 453 height 326
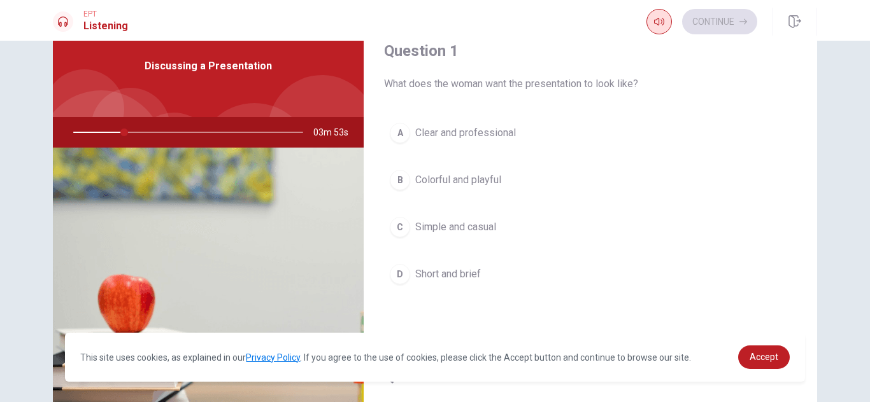
click at [655, 32] on button "button" at bounding box center [658, 21] width 25 height 25
click at [667, 90] on span "What does the woman want the presentation to look like?" at bounding box center [590, 83] width 413 height 15
click at [660, 31] on button "button" at bounding box center [658, 21] width 25 height 25
click at [406, 141] on div "A" at bounding box center [400, 133] width 20 height 20
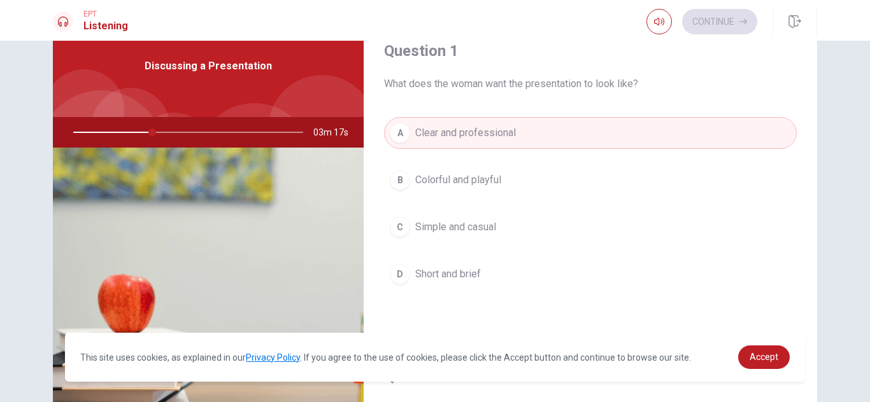
click at [698, 134] on button "A Clear and professional" at bounding box center [590, 133] width 413 height 32
click at [711, 35] on div "Continue" at bounding box center [731, 22] width 171 height 28
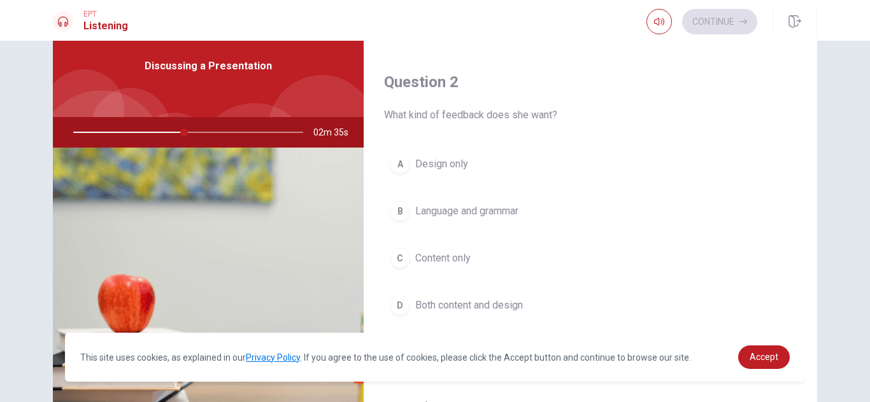
scroll to position [294, 0]
click at [656, 25] on icon "button" at bounding box center [659, 22] width 10 height 10
click at [663, 19] on icon "button" at bounding box center [659, 22] width 10 height 10
click at [677, 205] on button "B Language and grammar" at bounding box center [590, 212] width 413 height 32
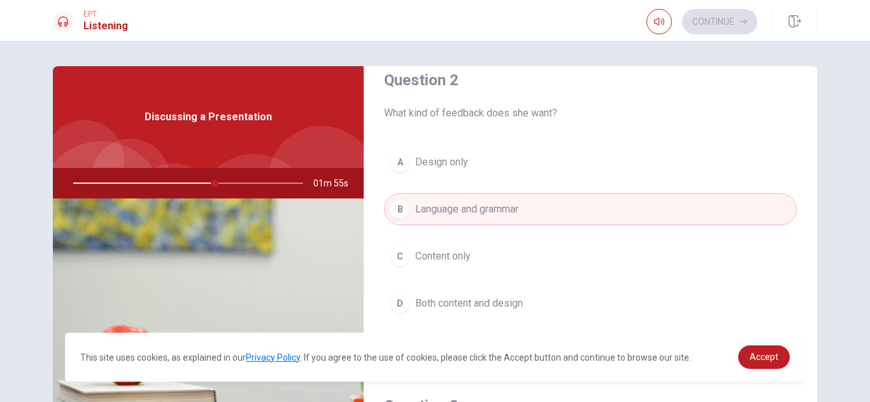
scroll to position [348, 0]
click at [713, 297] on button "D Both content and design" at bounding box center [590, 303] width 413 height 32
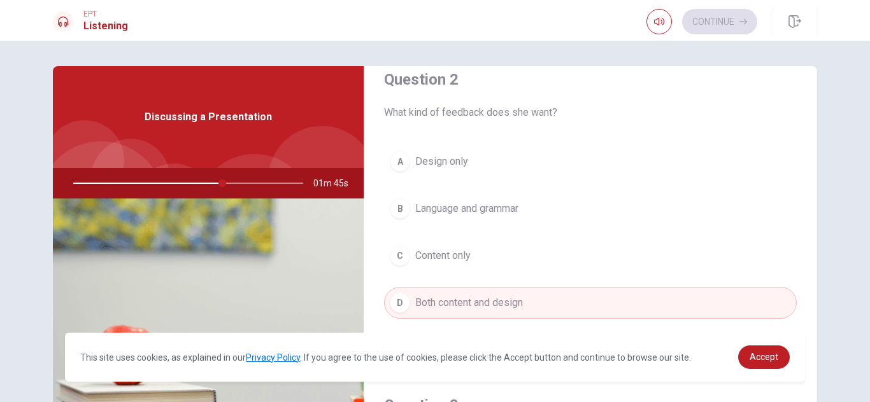
click at [709, 212] on button "B Language and grammar" at bounding box center [590, 209] width 413 height 32
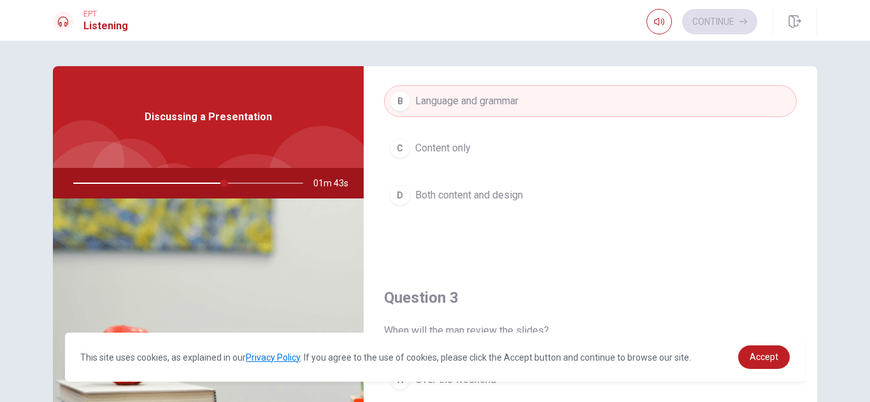
scroll to position [453, 0]
click at [704, 203] on button "D Both content and design" at bounding box center [590, 199] width 413 height 32
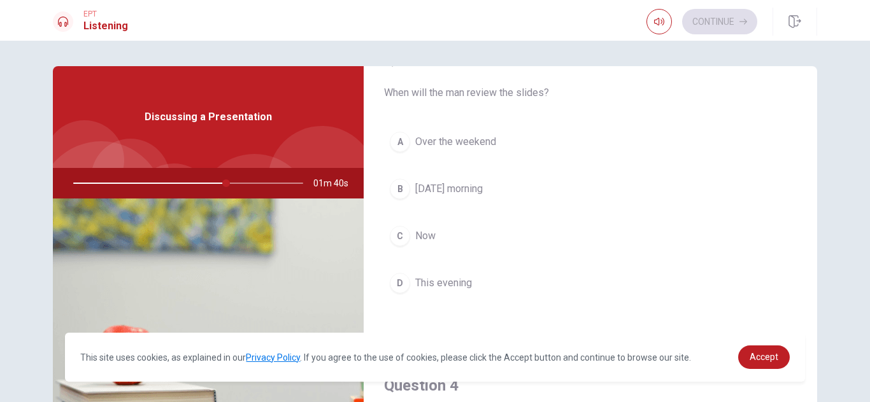
scroll to position [681, 0]
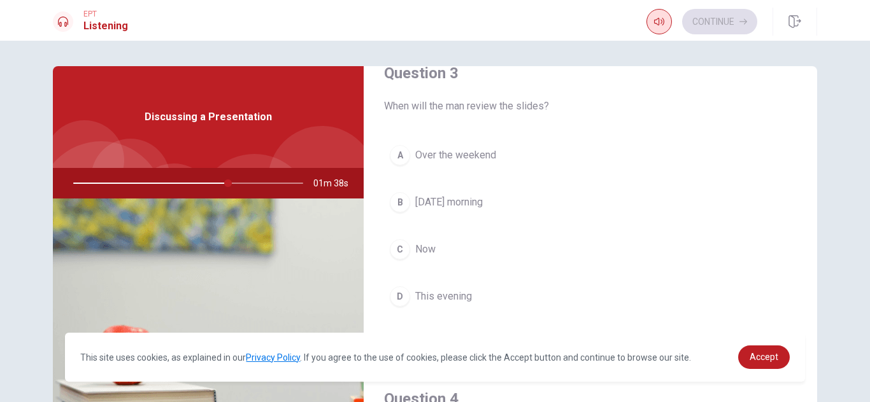
click at [656, 32] on button "button" at bounding box center [658, 21] width 25 height 25
click at [118, 128] on div "Discussing a Presentation" at bounding box center [208, 117] width 311 height 102
click at [122, 135] on div "Discussing a Presentation" at bounding box center [208, 117] width 311 height 102
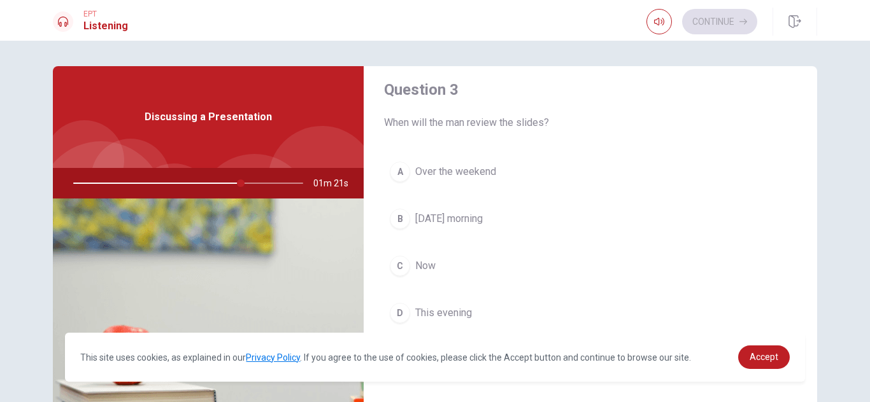
scroll to position [660, 0]
click at [732, 184] on button "A Over the weekend" at bounding box center [590, 176] width 413 height 32
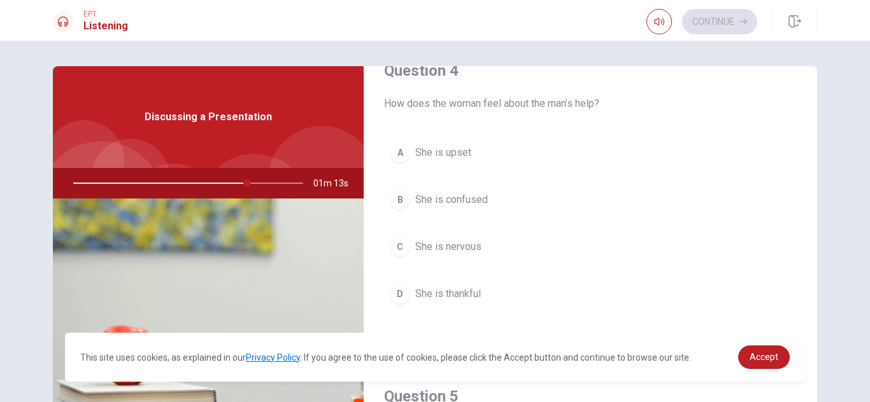
scroll to position [1010, 0]
click at [728, 204] on button "B She is confused" at bounding box center [590, 199] width 413 height 32
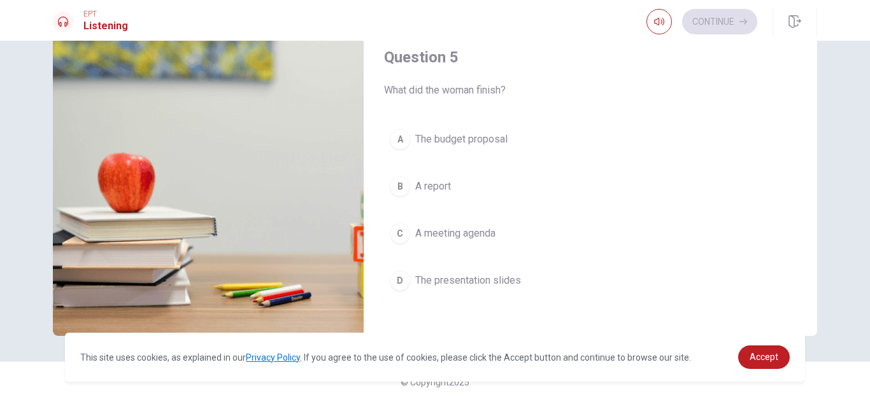
scroll to position [1187, 0]
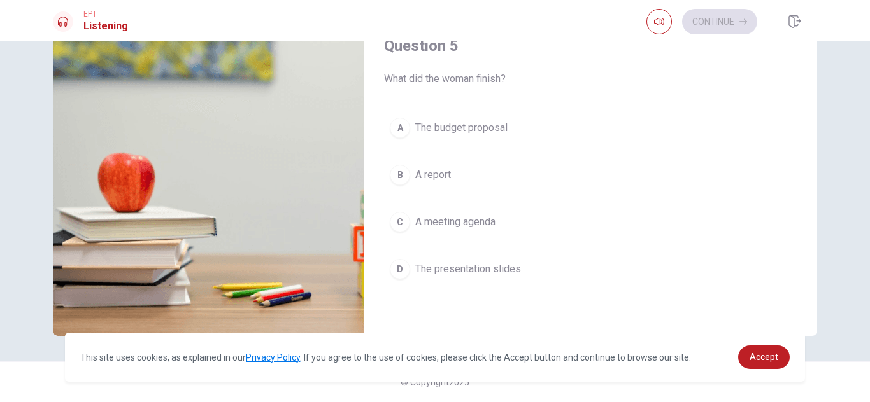
click at [704, 232] on button "C A meeting agenda" at bounding box center [590, 222] width 413 height 32
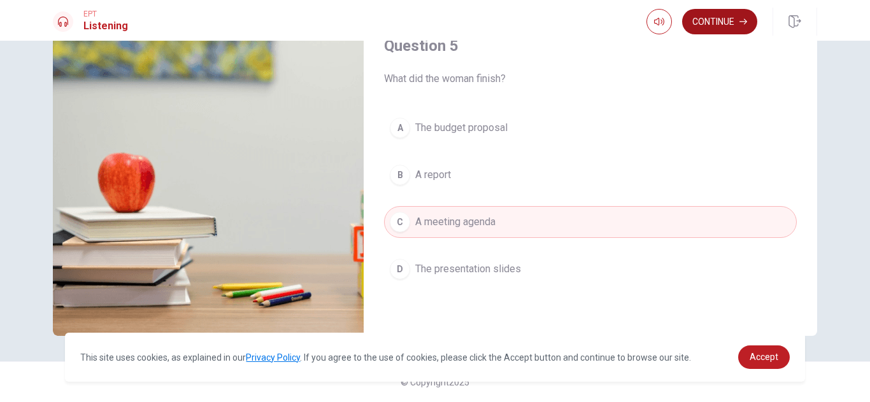
click at [712, 29] on button "Continue" at bounding box center [719, 21] width 75 height 25
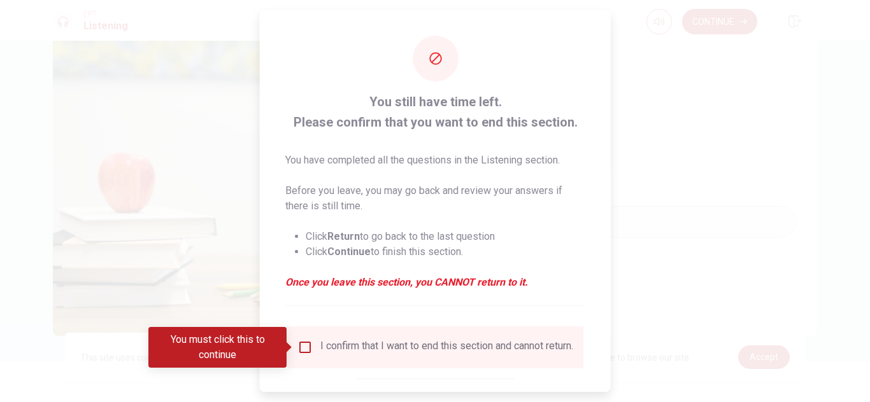
click at [719, 173] on div at bounding box center [435, 201] width 870 height 402
click at [302, 344] on input "You must click this to continue" at bounding box center [304, 347] width 15 height 15
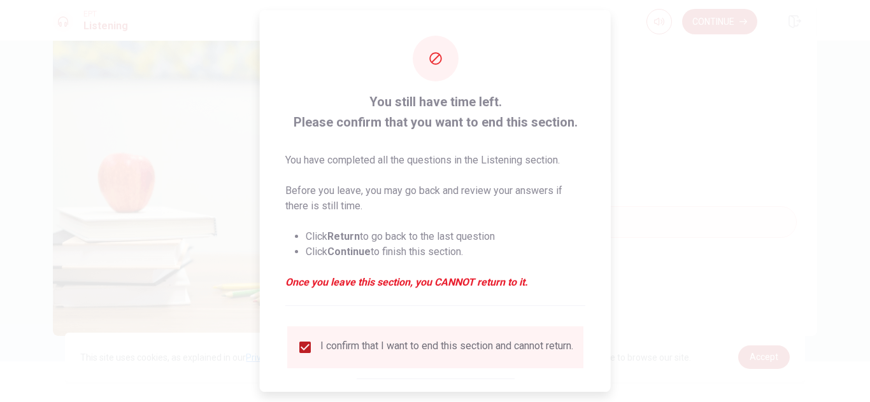
scroll to position [73, 0]
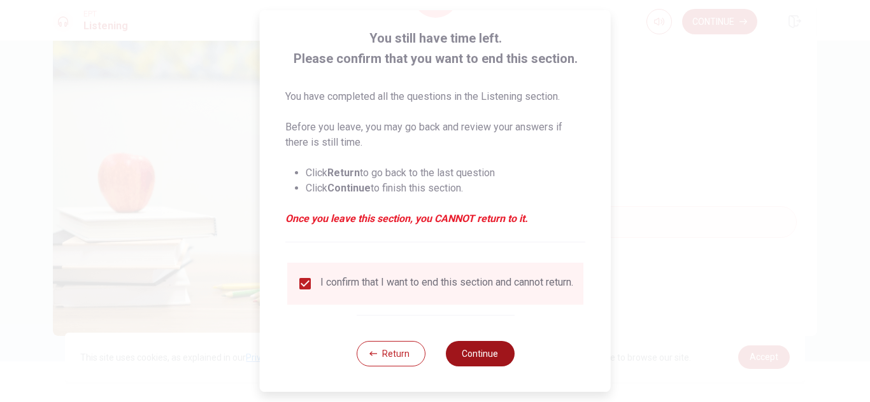
click at [488, 350] on button "Continue" at bounding box center [479, 353] width 69 height 25
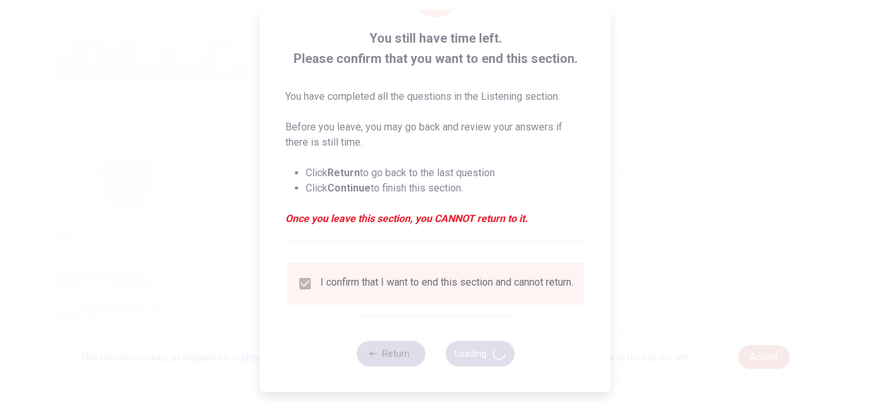
type input "98"
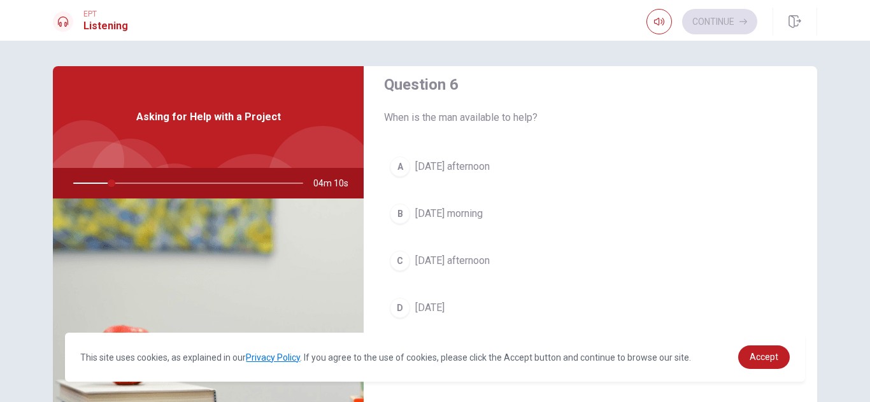
scroll to position [10, 0]
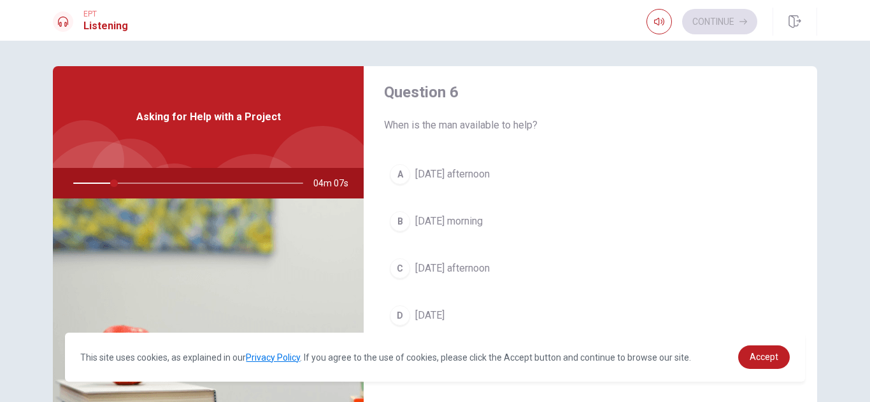
click at [714, 178] on button "A [DATE] afternoon" at bounding box center [590, 175] width 413 height 32
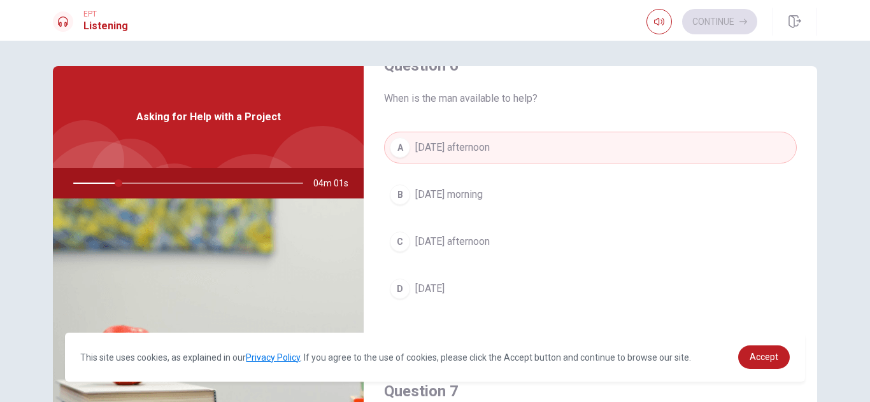
scroll to position [25, 0]
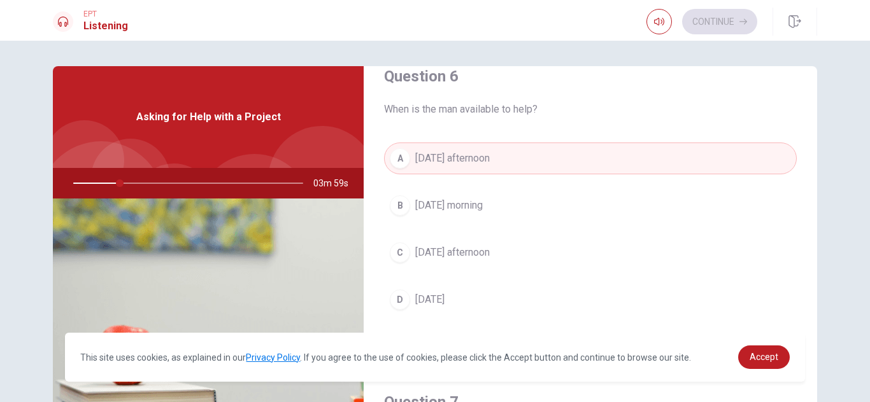
click at [701, 201] on button "B [DATE] morning" at bounding box center [590, 206] width 413 height 32
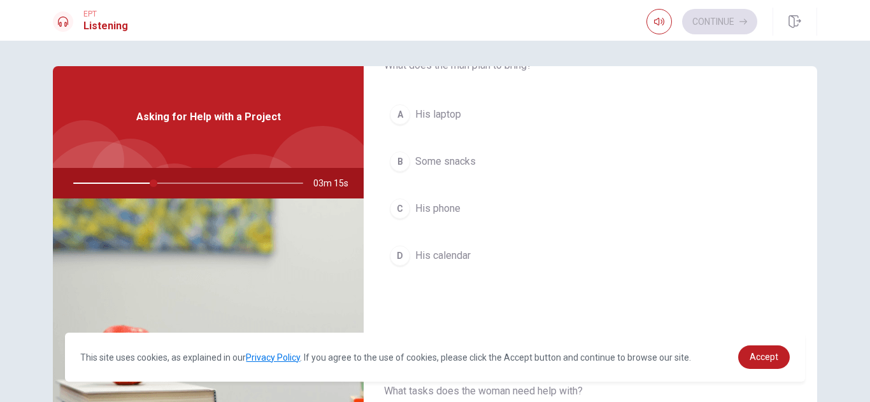
scroll to position [395, 0]
click at [746, 131] on button "A His laptop" at bounding box center [590, 115] width 413 height 32
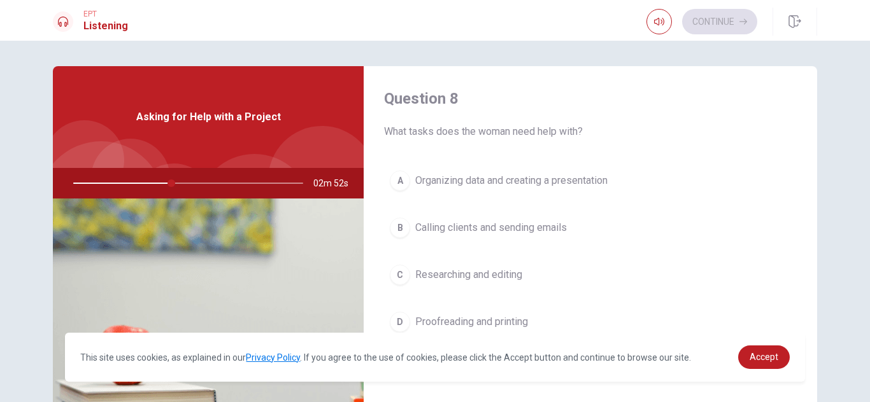
scroll to position [656, 0]
click at [733, 188] on button "A Organizing data and creating a presentation" at bounding box center [590, 180] width 413 height 32
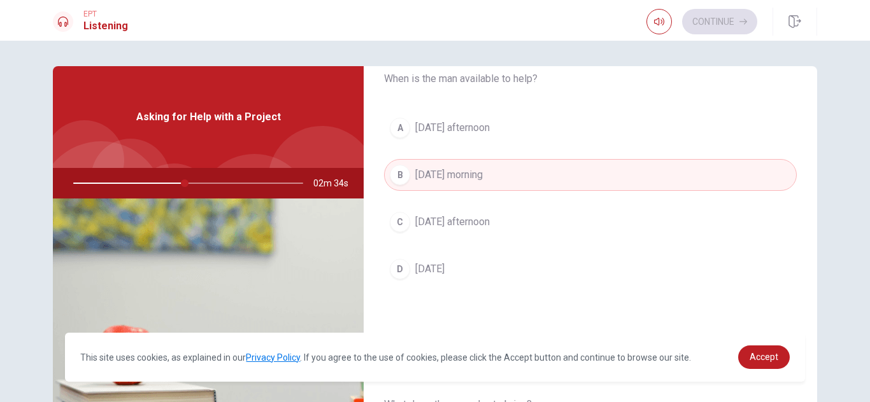
scroll to position [57, 0]
click at [713, 227] on button "C [DATE] afternoon" at bounding box center [590, 222] width 413 height 32
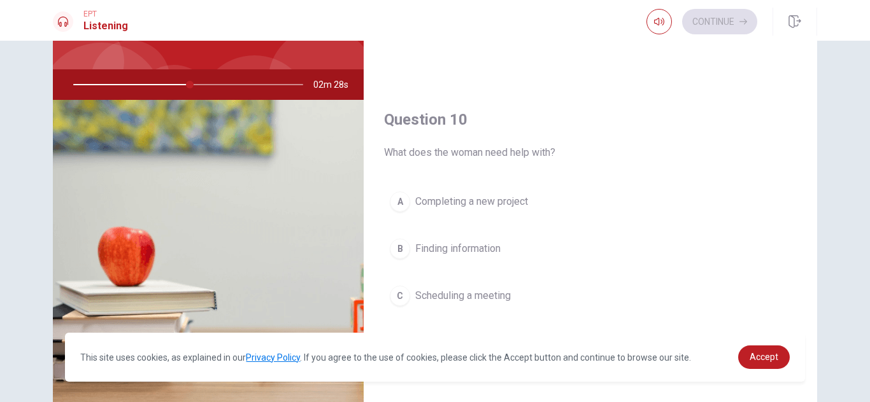
scroll to position [173, 0]
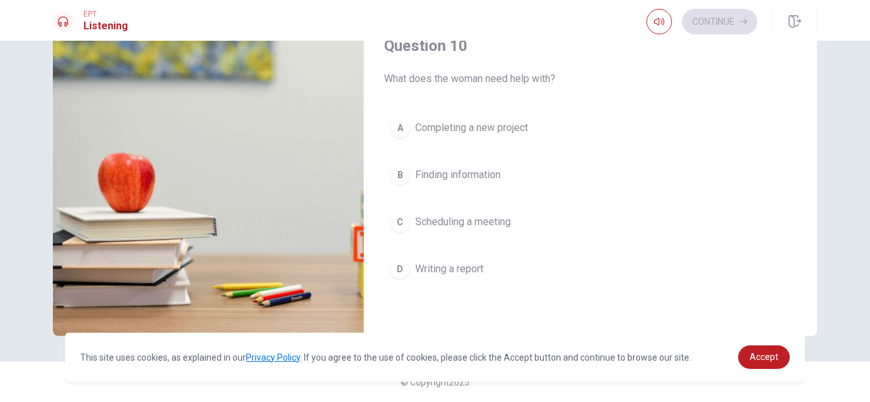
click at [707, 226] on button "C Scheduling a meeting" at bounding box center [590, 222] width 413 height 32
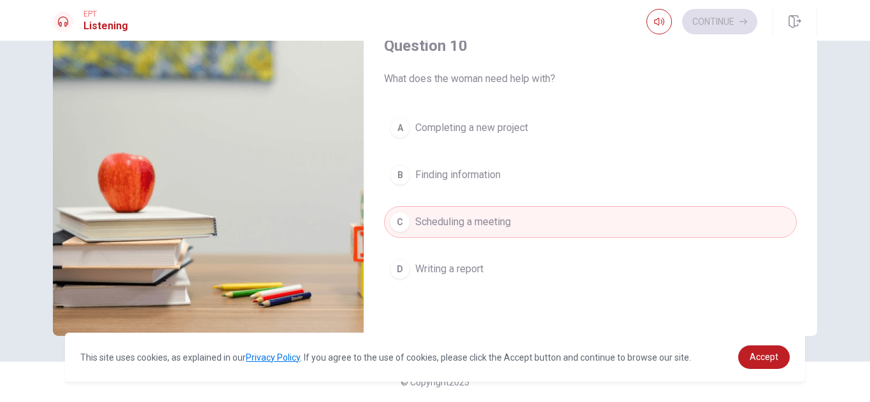
click at [739, 167] on button "B Finding information" at bounding box center [590, 175] width 413 height 32
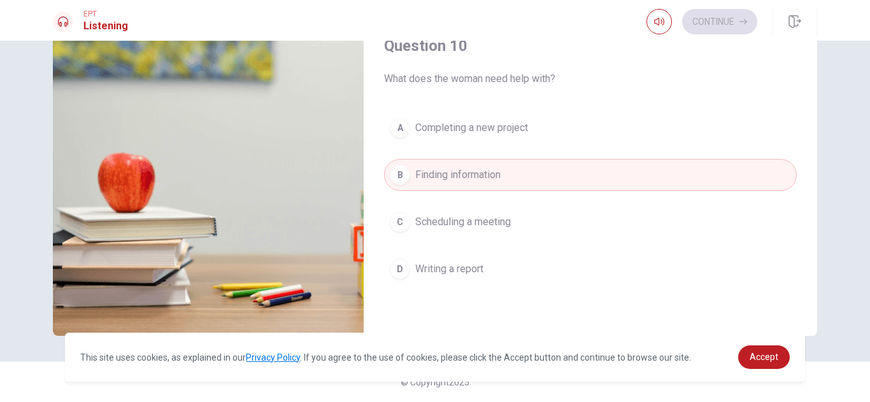
click at [702, 237] on button "C Scheduling a meeting" at bounding box center [590, 222] width 413 height 32
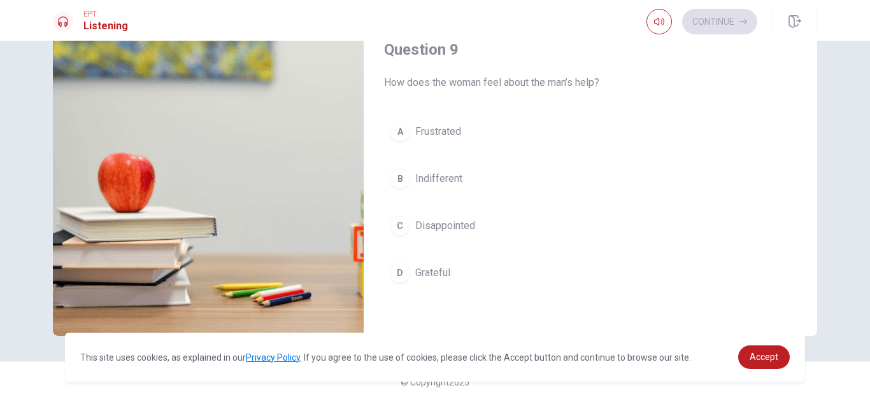
scroll to position [856, 0]
click at [723, 194] on button "B Indifferent" at bounding box center [590, 181] width 413 height 32
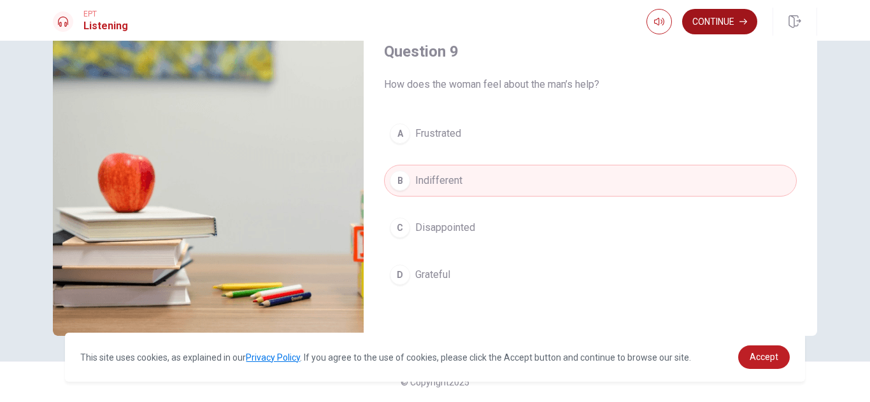
click at [737, 18] on button "Continue" at bounding box center [719, 21] width 75 height 25
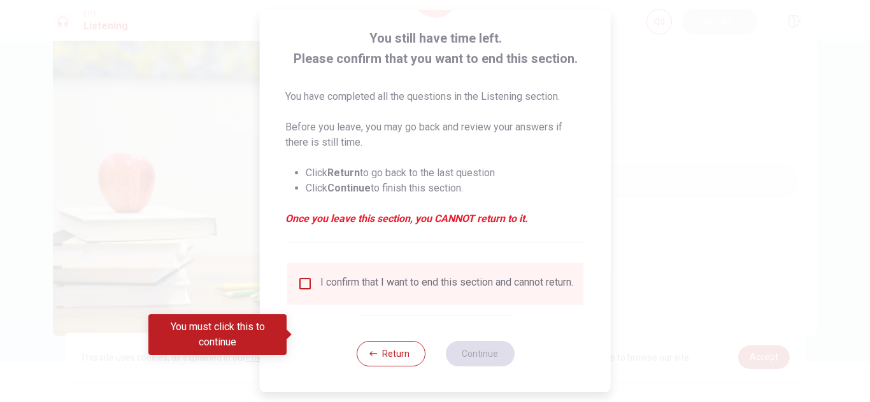
scroll to position [73, 0]
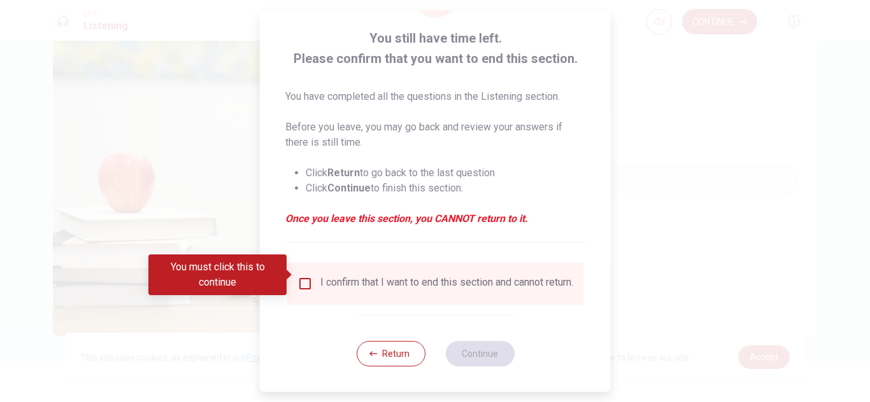
click at [310, 279] on input "You must click this to continue" at bounding box center [304, 283] width 15 height 15
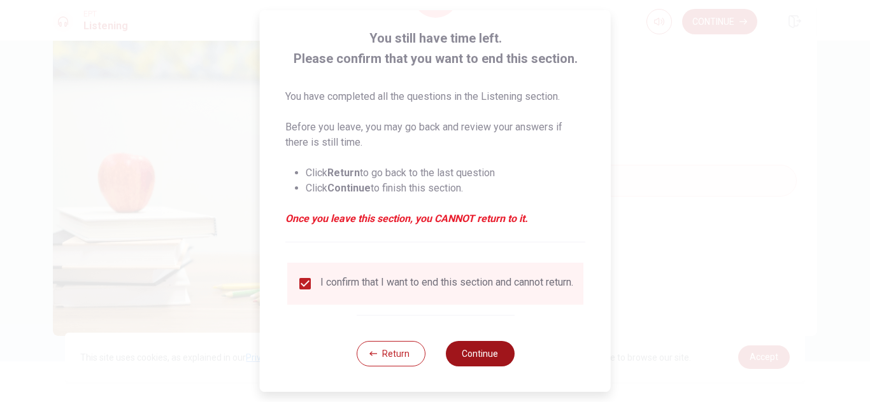
click at [490, 356] on button "Continue" at bounding box center [479, 353] width 69 height 25
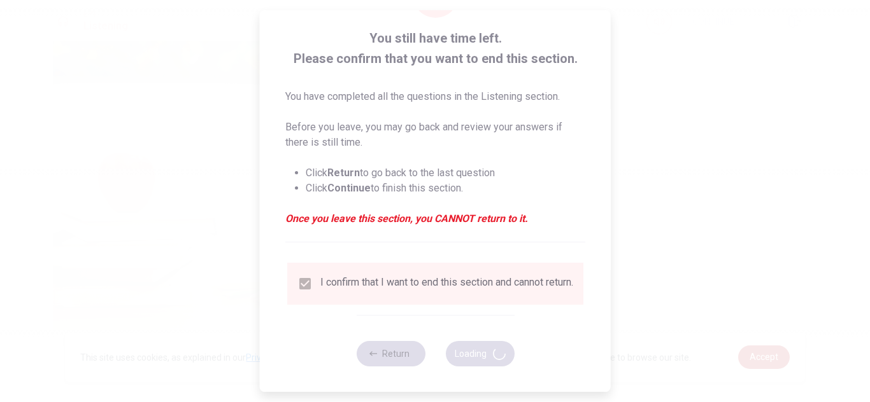
type input "56"
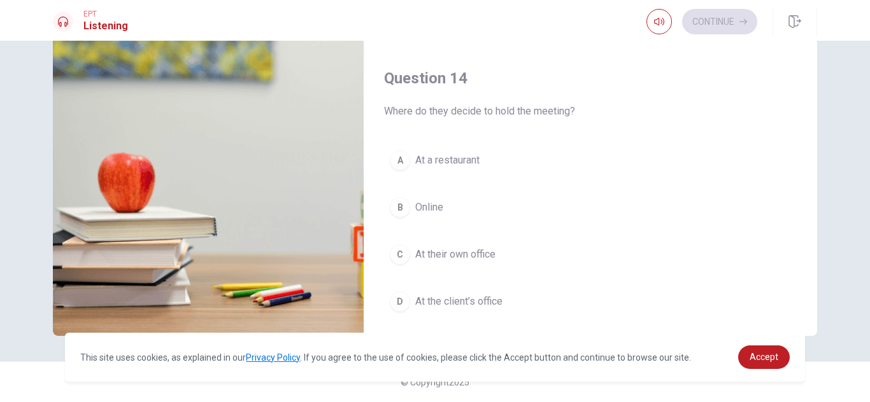
scroll to position [828, 0]
click at [746, 194] on button "B Online" at bounding box center [590, 208] width 413 height 32
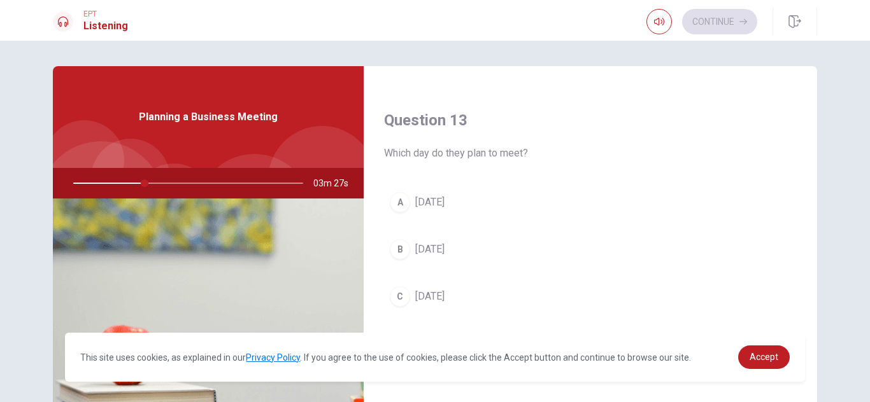
scroll to position [643, 0]
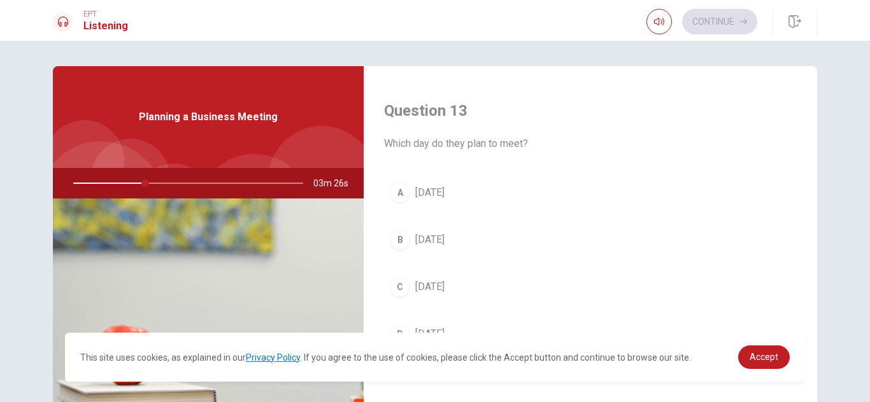
click at [734, 273] on button "C [DATE]" at bounding box center [590, 287] width 413 height 32
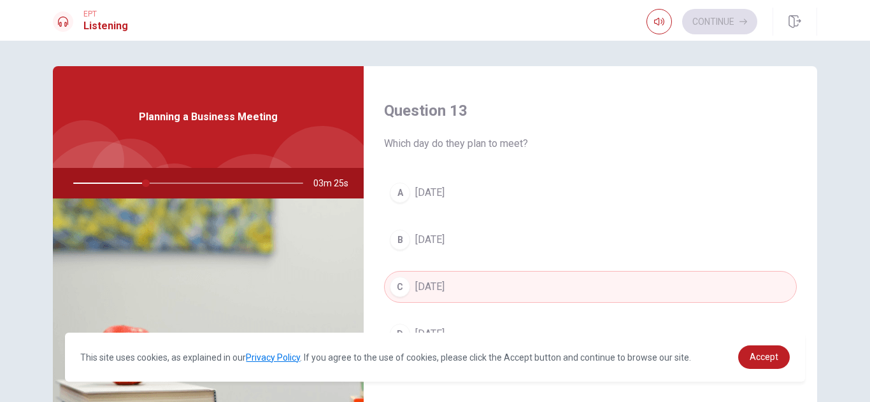
click at [737, 254] on button "B [DATE]" at bounding box center [590, 240] width 413 height 32
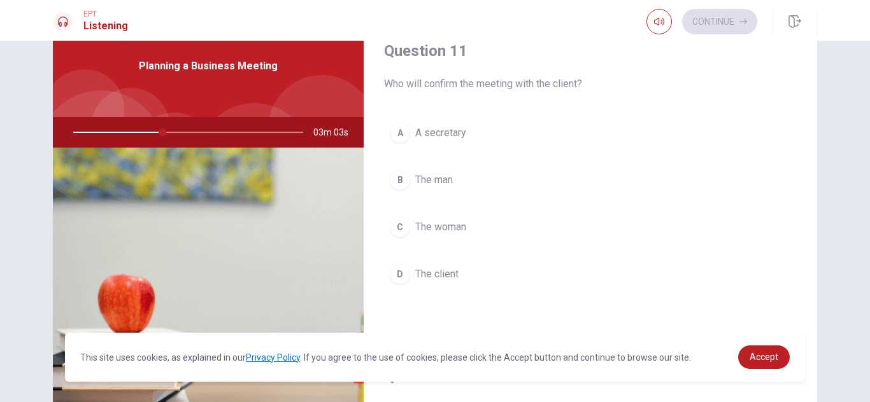
scroll to position [52, 0]
click at [715, 234] on button "C The woman" at bounding box center [590, 227] width 413 height 32
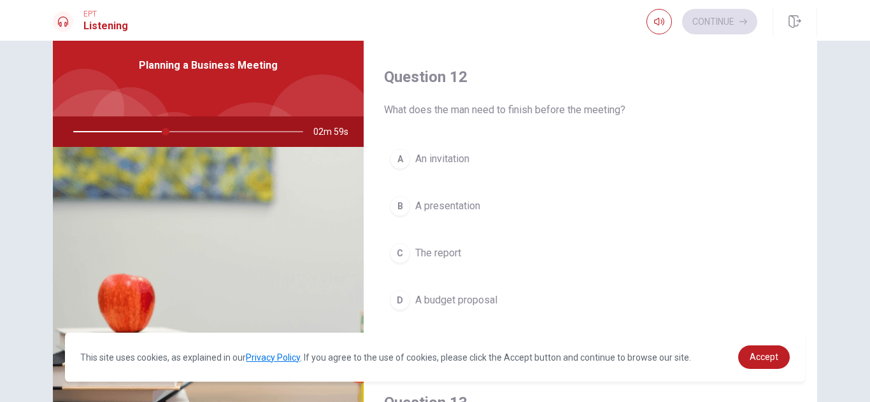
scroll to position [299, 0]
click at [499, 263] on button "C The report" at bounding box center [590, 254] width 413 height 32
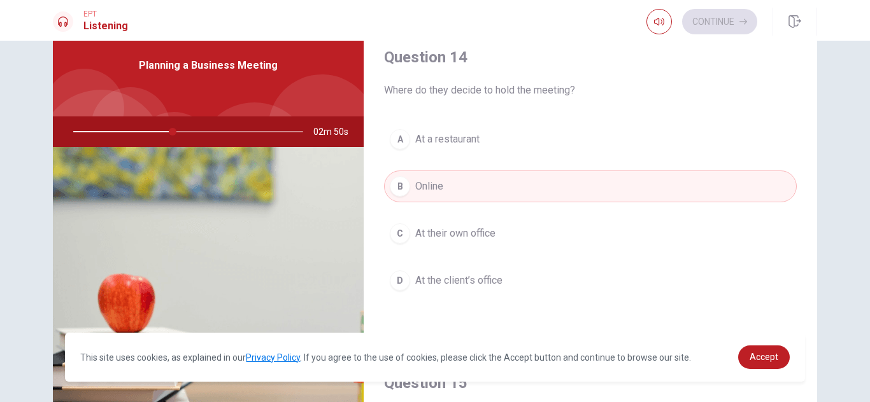
scroll to position [969, 0]
click at [698, 234] on button "C At their own office" at bounding box center [590, 236] width 413 height 32
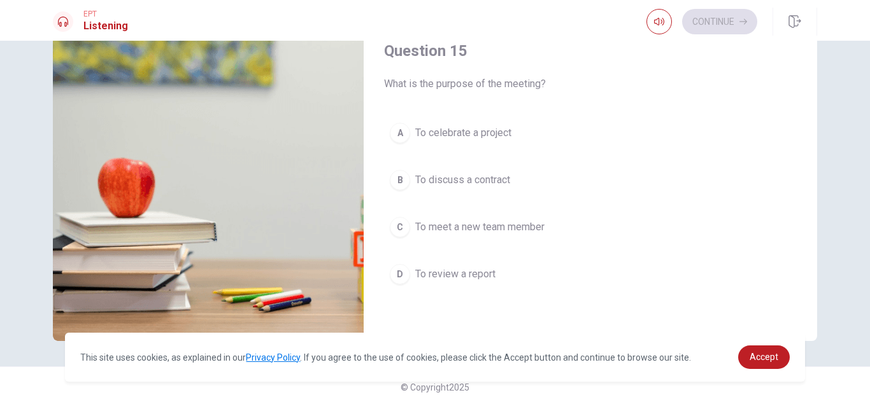
scroll to position [173, 0]
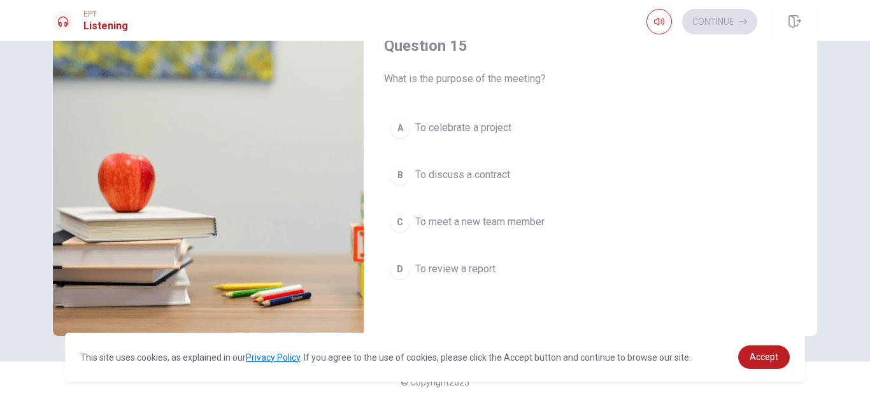
click at [687, 295] on div "A To celebrate a project B To discuss a contract C To meet a new team member D …" at bounding box center [590, 211] width 413 height 199
click at [686, 285] on button "D To review a report" at bounding box center [590, 269] width 413 height 32
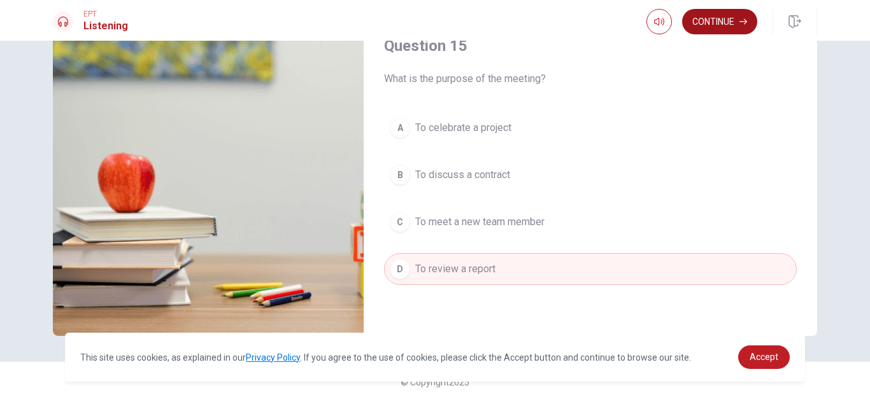
click at [733, 31] on button "Continue" at bounding box center [719, 21] width 75 height 25
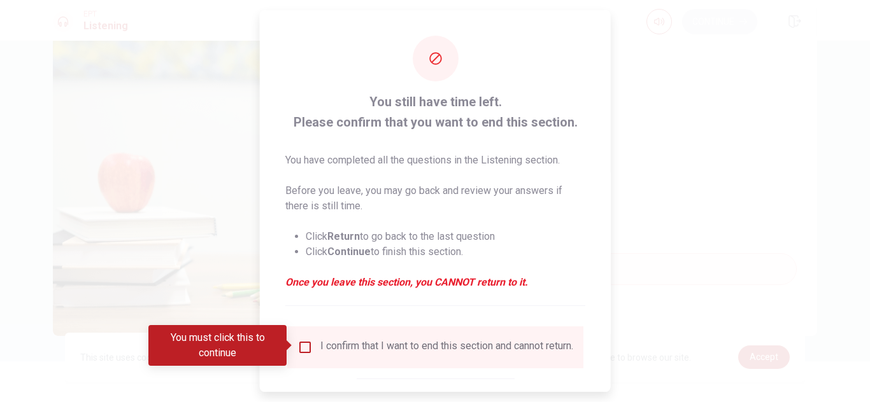
scroll to position [73, 0]
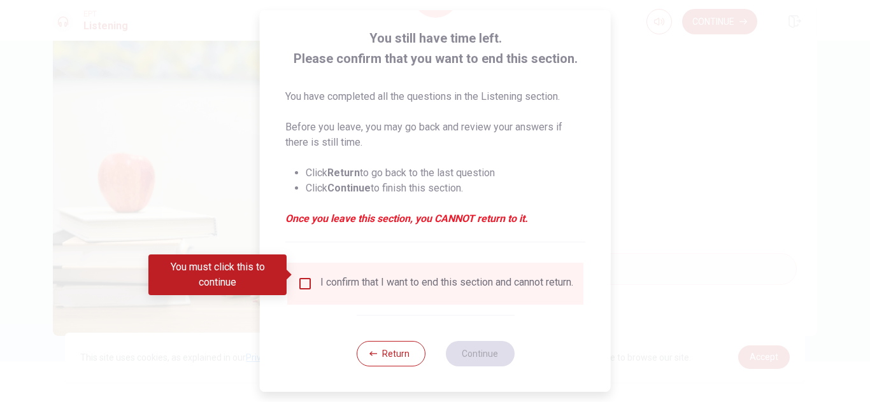
click at [309, 282] on input "You must click this to continue" at bounding box center [304, 283] width 15 height 15
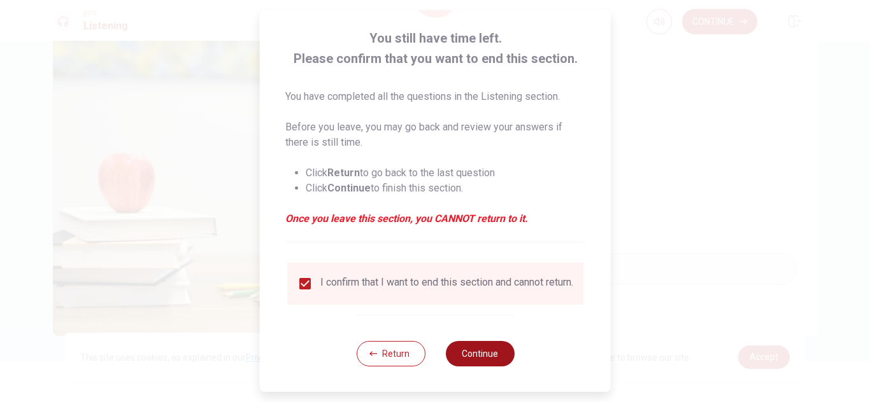
click at [472, 357] on button "Continue" at bounding box center [479, 353] width 69 height 25
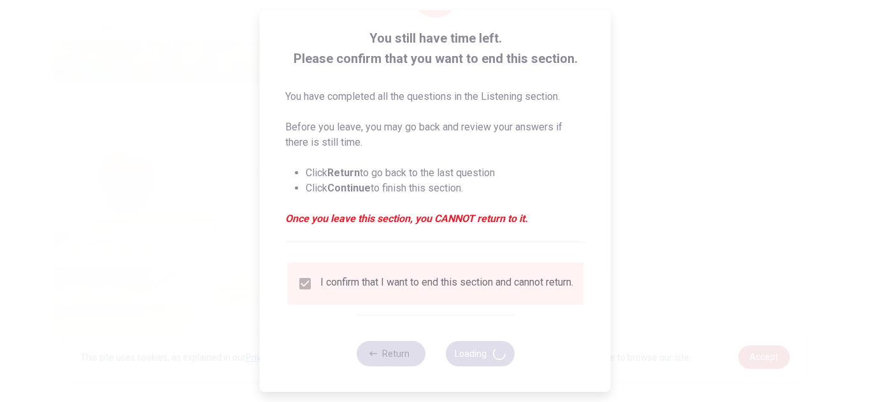
type input "50"
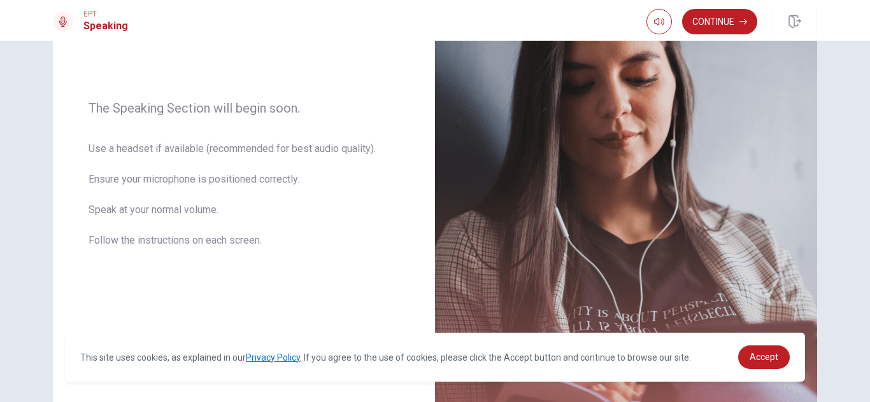
scroll to position [0, 0]
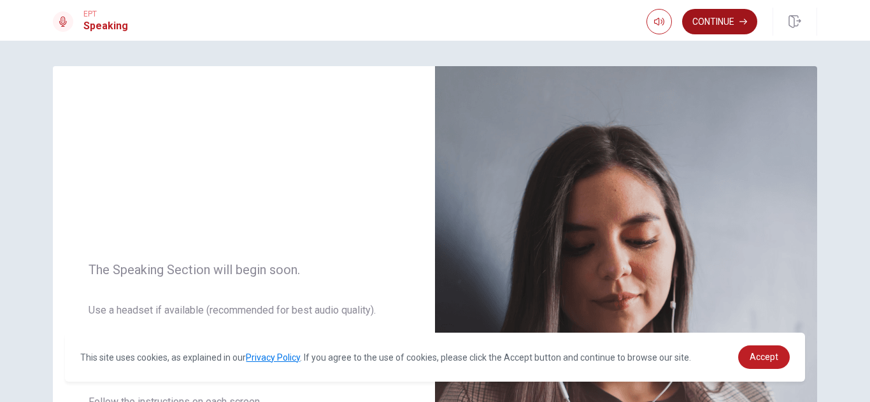
click at [725, 32] on button "Continue" at bounding box center [719, 21] width 75 height 25
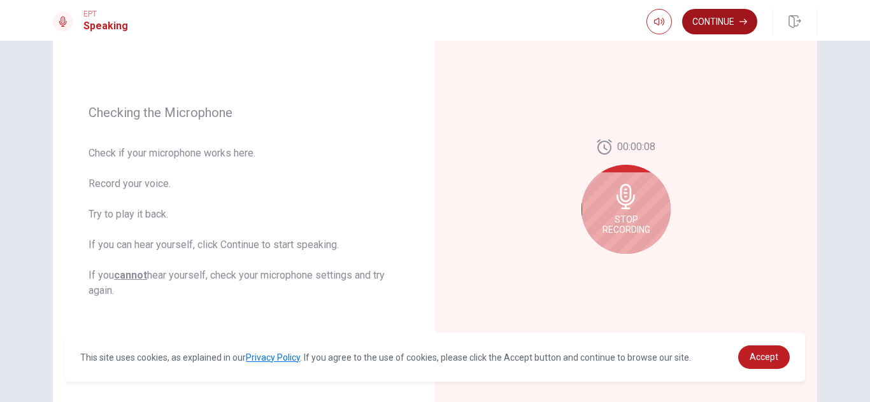
scroll to position [143, 0]
click at [640, 204] on div "Stop Recording" at bounding box center [625, 208] width 89 height 89
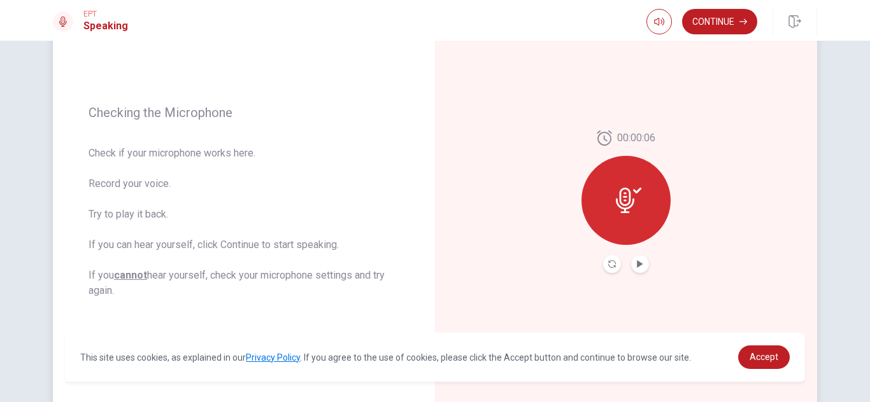
scroll to position [129, 0]
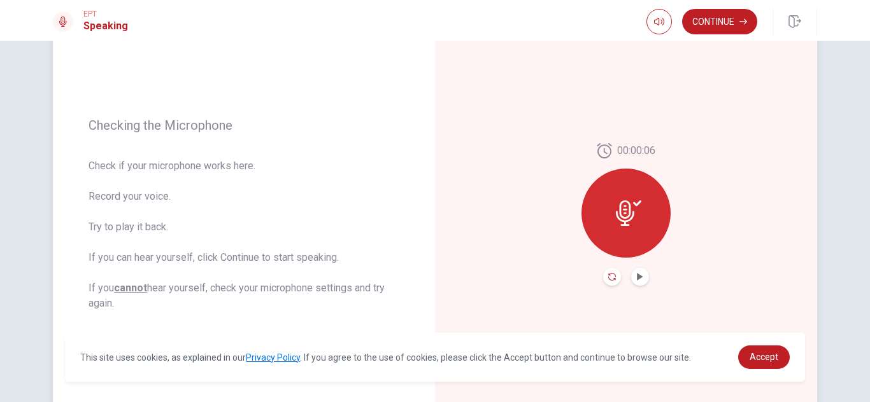
click at [614, 279] on icon "Record Again" at bounding box center [612, 277] width 8 height 8
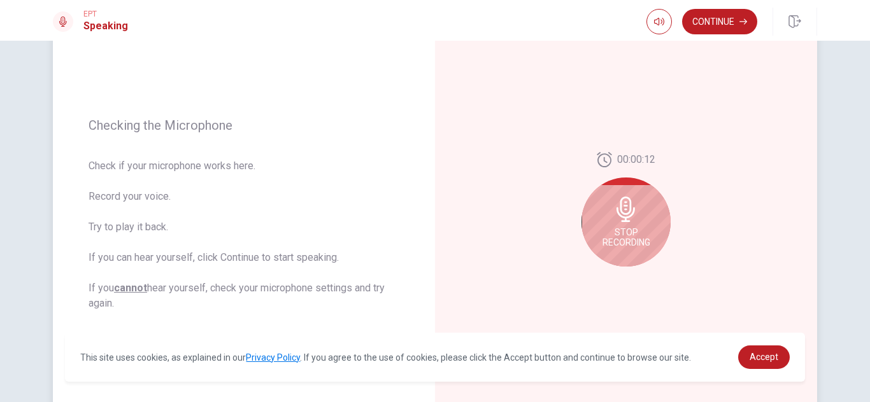
click at [644, 221] on div "Stop Recording" at bounding box center [625, 222] width 89 height 89
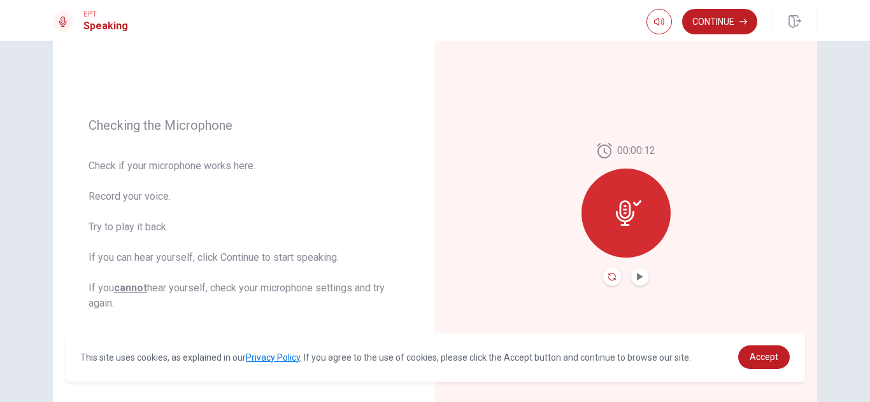
click at [612, 278] on icon "Record Again" at bounding box center [612, 277] width 8 height 8
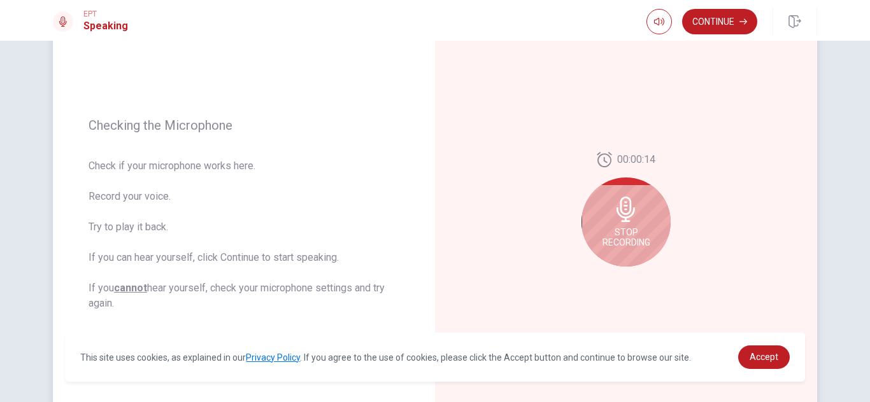
click at [648, 241] on span "Stop Recording" at bounding box center [626, 237] width 48 height 20
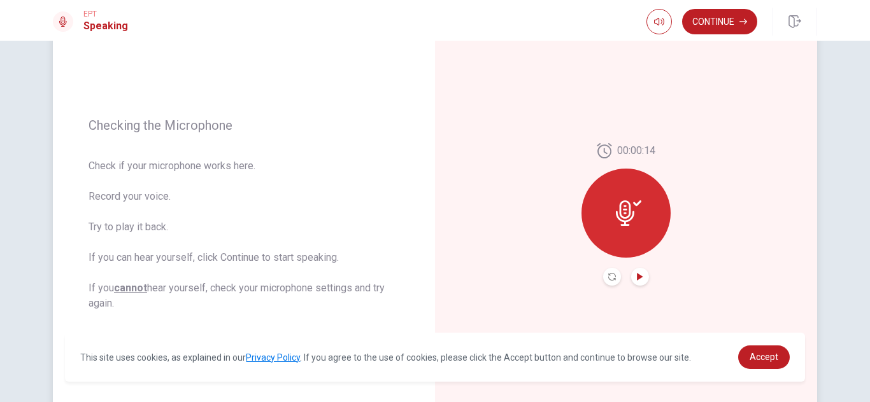
click at [642, 280] on icon "Play Audio" at bounding box center [640, 277] width 8 height 8
click at [730, 30] on button "Continue" at bounding box center [719, 21] width 75 height 25
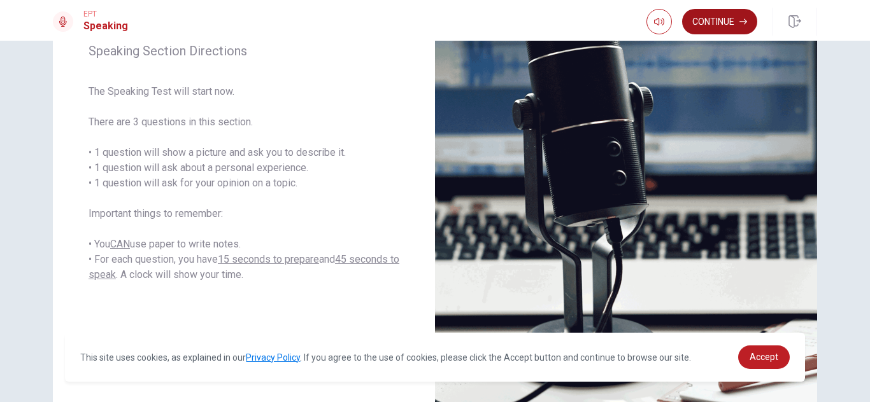
scroll to position [285, 0]
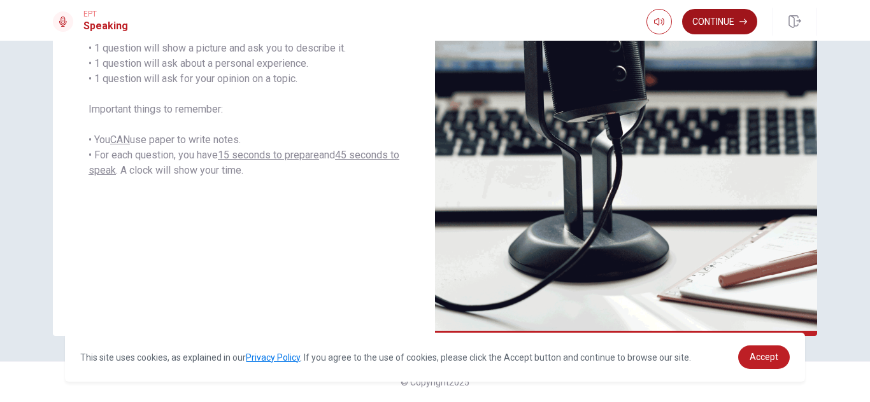
click at [720, 33] on button "Continue" at bounding box center [719, 21] width 75 height 25
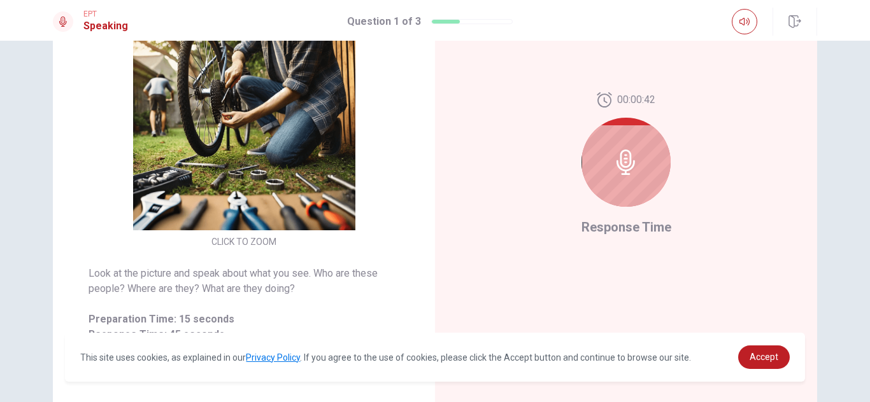
scroll to position [176, 0]
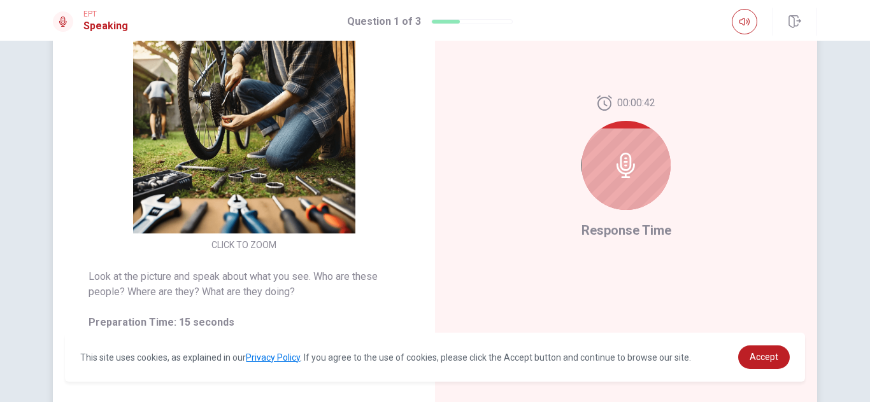
click at [637, 164] on icon at bounding box center [625, 165] width 25 height 25
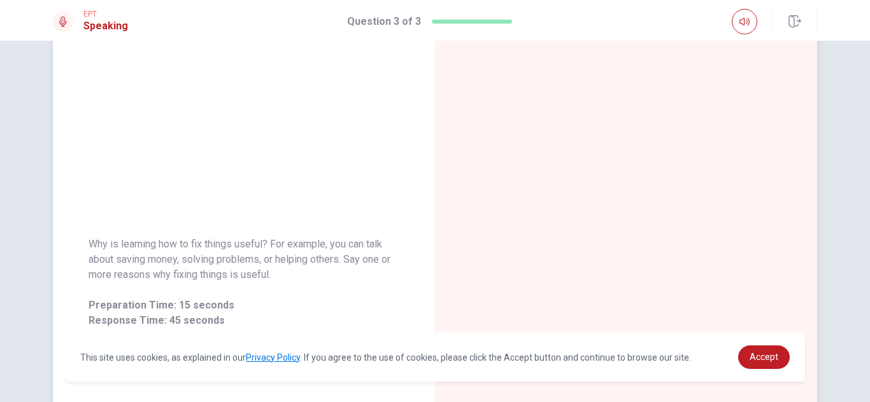
scroll to position [59, 0]
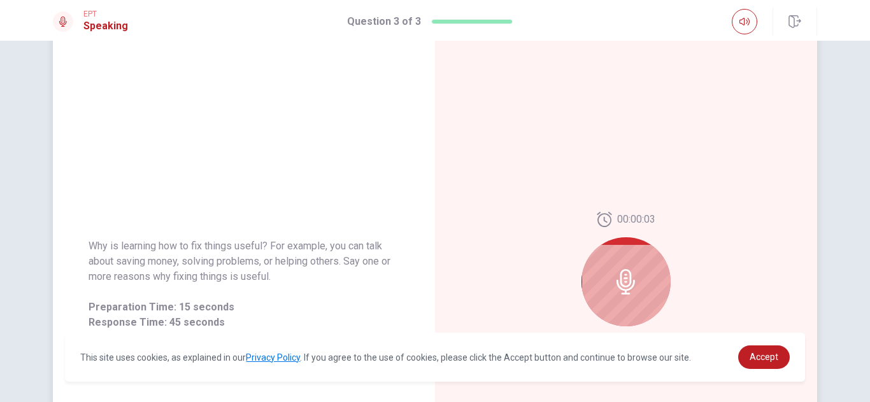
click at [636, 282] on icon at bounding box center [625, 281] width 25 height 25
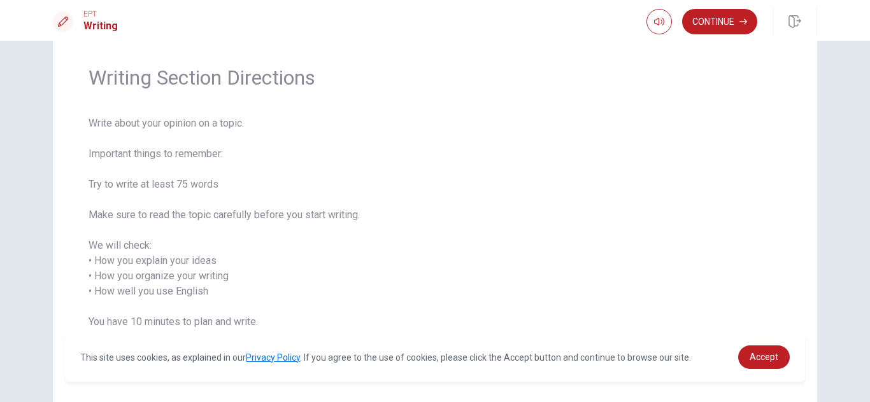
scroll to position [112, 0]
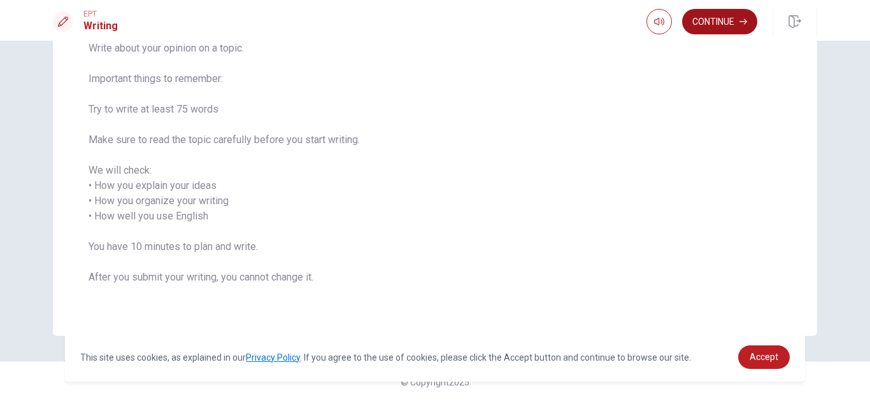
click at [728, 32] on button "Continue" at bounding box center [719, 21] width 75 height 25
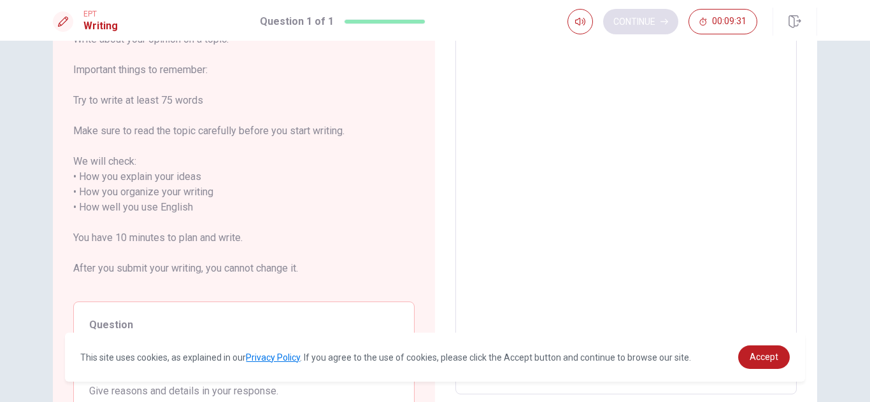
scroll to position [0, 0]
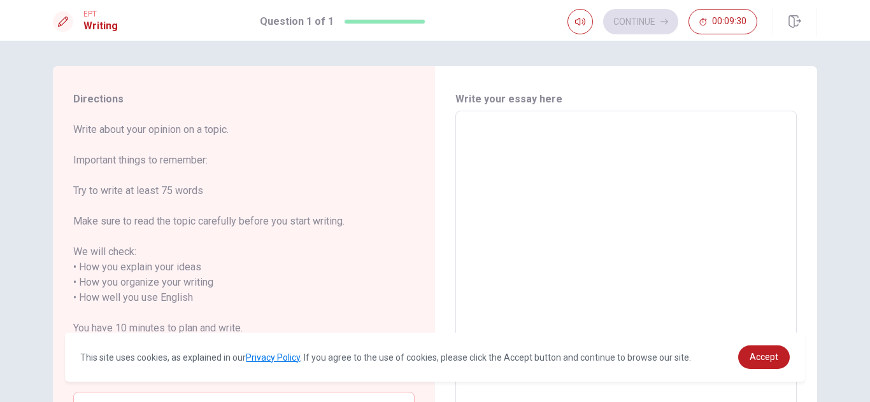
click at [709, 165] on textarea at bounding box center [625, 298] width 323 height 353
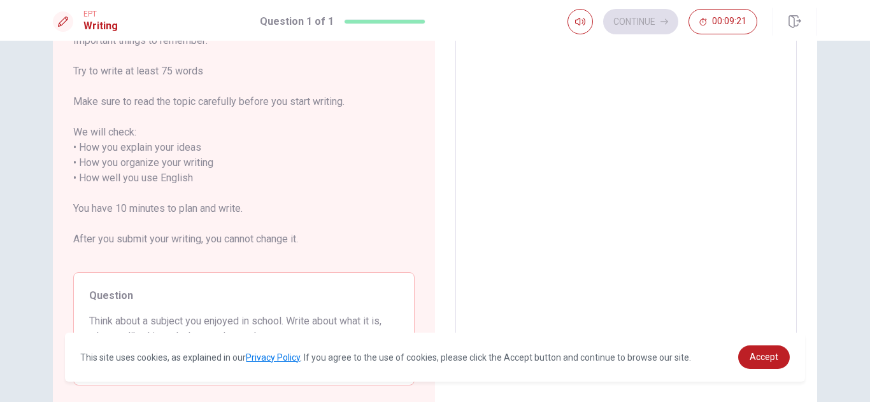
scroll to position [122, 0]
type textarea "i"
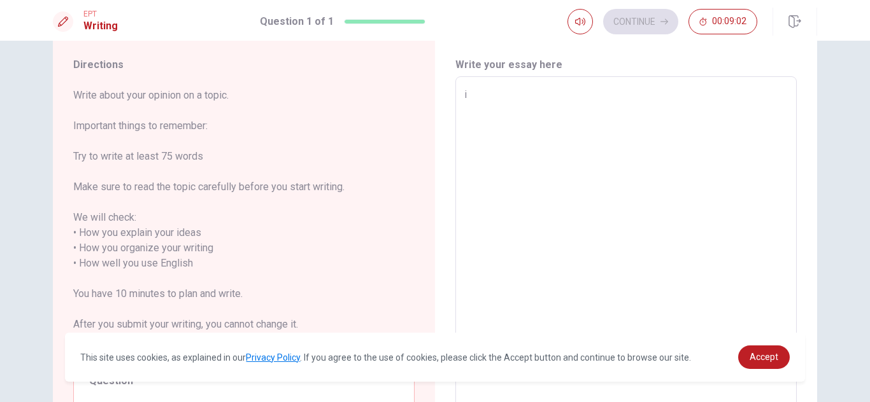
scroll to position [20, 0]
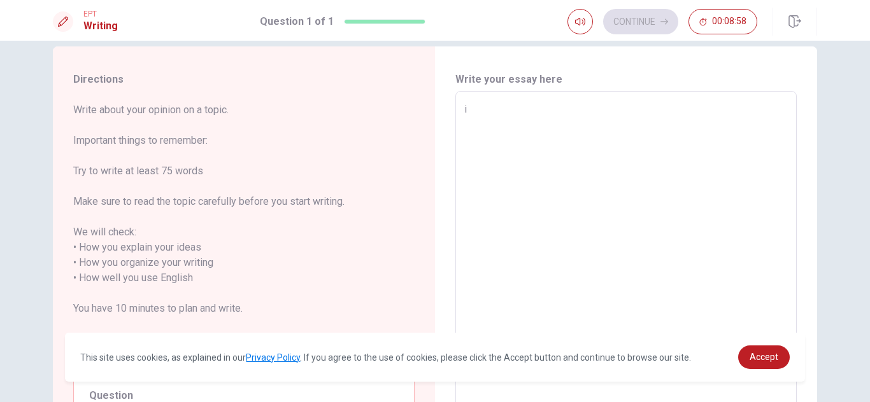
type textarea "x"
type textarea "i"
type textarea "x"
type textarea "i l"
type textarea "x"
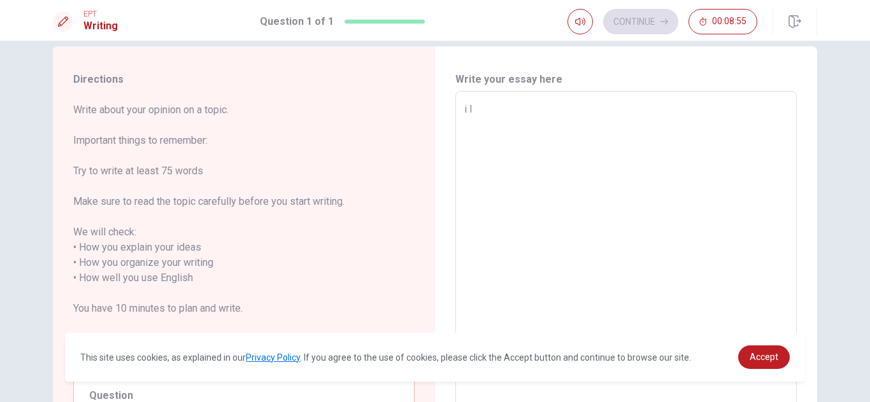
type textarea "i li"
type textarea "x"
type textarea "i lik"
type textarea "x"
type textarea "i like"
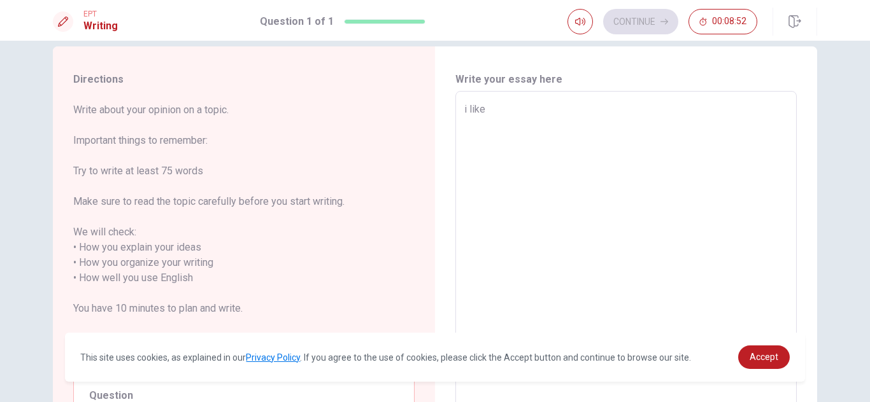
type textarea "x"
type textarea "i like"
type textarea "x"
type textarea "i like a"
type textarea "x"
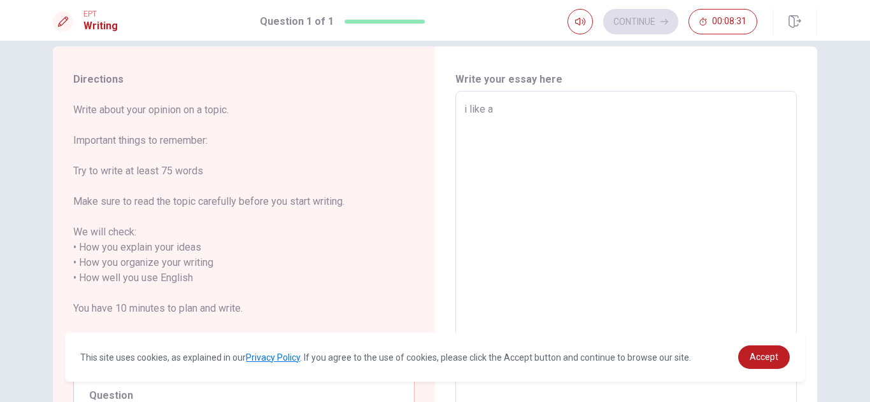
type textarea "i like ar"
type textarea "x"
type textarea "i like art"
type textarea "x"
type textarea "i like art"
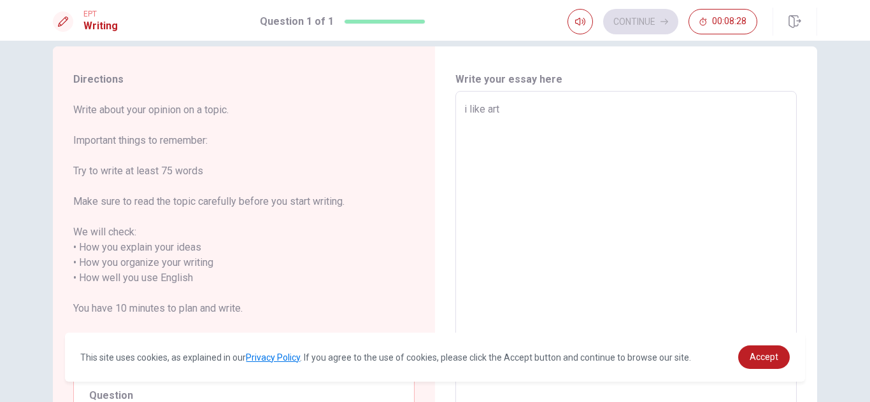
type textarea "x"
type textarea "i like art c"
type textarea "x"
type textarea "i like art"
type textarea "x"
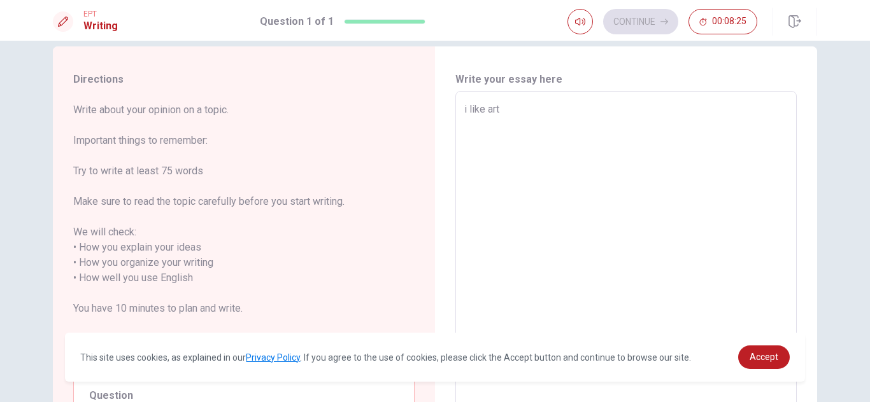
type textarea "i like art c"
type textarea "x"
type textarea "i like art cl"
type textarea "x"
type textarea "i like art cla"
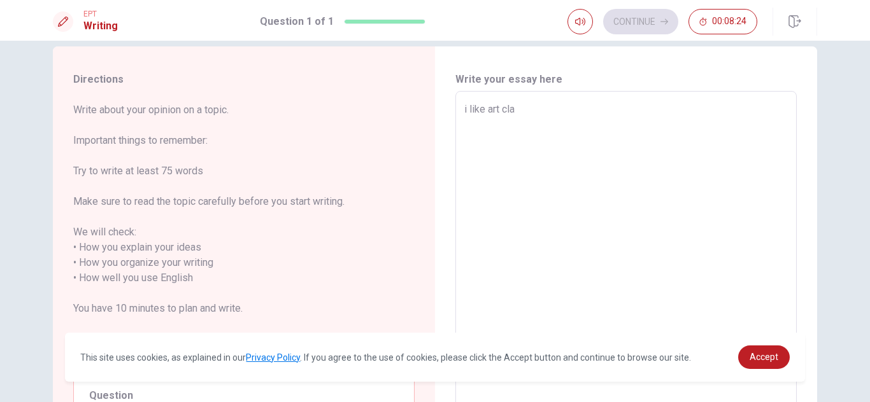
type textarea "x"
type textarea "i like art clas"
type textarea "x"
type textarea "i like art class"
type textarea "x"
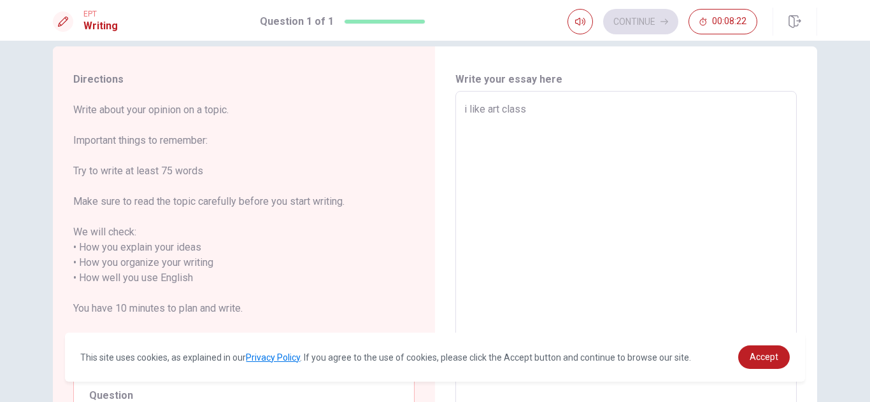
type textarea "i like art class."
type textarea "x"
type textarea "i like art class."
type textarea "x"
type textarea "i like art class. b"
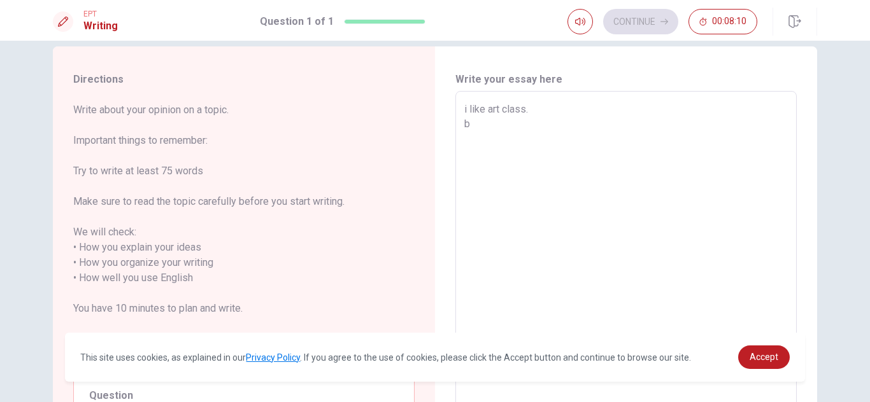
type textarea "x"
type textarea "i like art class. be"
type textarea "x"
type textarea "i like art class. bec"
type textarea "x"
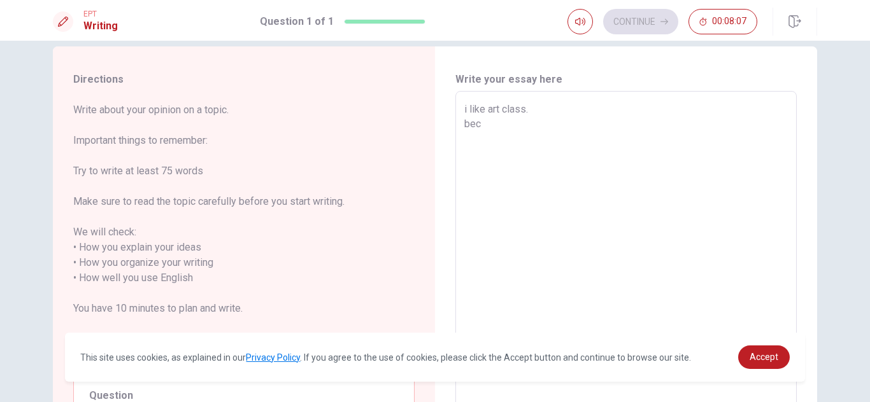
type textarea "i like art class. [GEOGRAPHIC_DATA]"
type textarea "x"
type textarea "i like art class. [GEOGRAPHIC_DATA]"
type textarea "x"
type textarea "i like art class. becous"
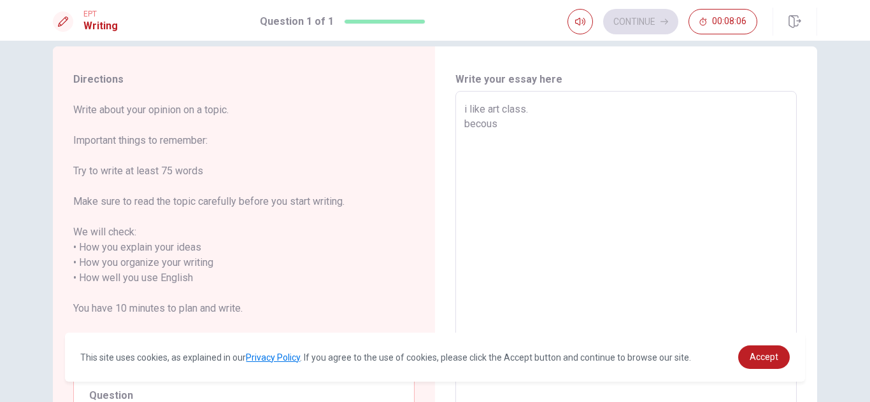
type textarea "x"
type textarea "i like art class. becouse"
type textarea "x"
type textarea "i like art class. becouse"
type textarea "x"
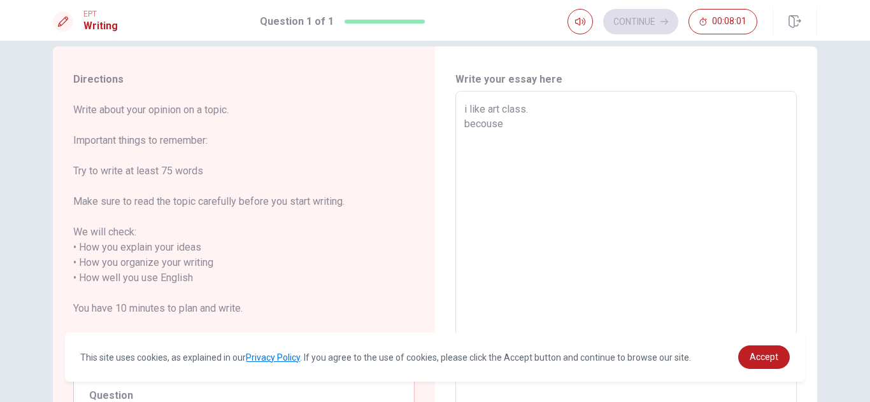
type textarea "i like art class. becouse i"
type textarea "x"
type textarea "i like art class. becouse i"
type textarea "x"
type textarea "i like art class. becouse i l"
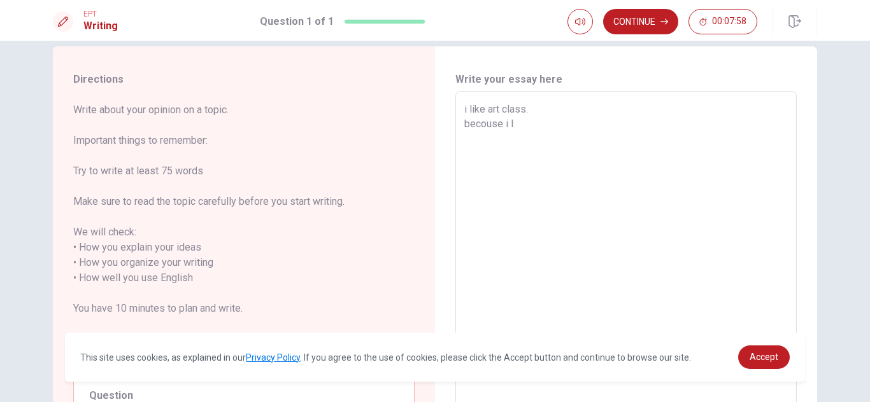
type textarea "x"
type textarea "i like art class. becouse i lo"
type textarea "x"
type textarea "i like art class. becouse i lov"
type textarea "x"
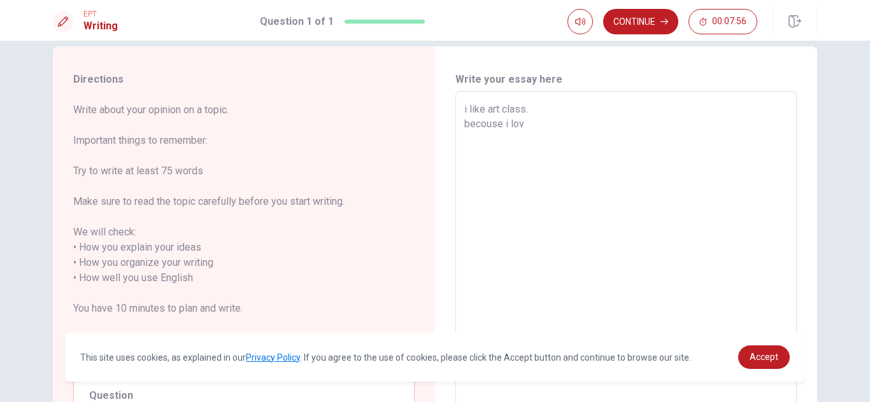
type textarea "i like art class. becouse i love"
type textarea "x"
type textarea "i like art class. becouse i love"
type textarea "x"
type textarea "i like art class. becouse i love w"
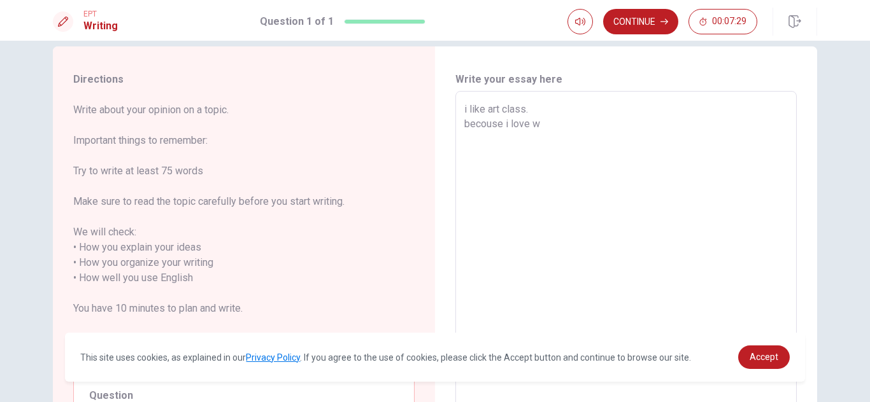
type textarea "x"
type textarea "i like art class. becouse i love wr"
type textarea "x"
type textarea "i like art class. becouse i love wri"
type textarea "x"
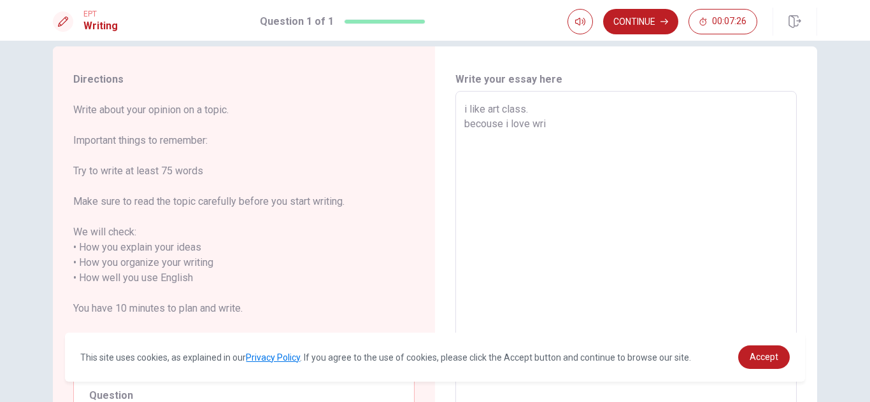
type textarea "i like art class. becouse i love writ"
type textarea "x"
type textarea "i like art class. becouse i love write"
type textarea "x"
type textarea "i like art class. becouse i love writ"
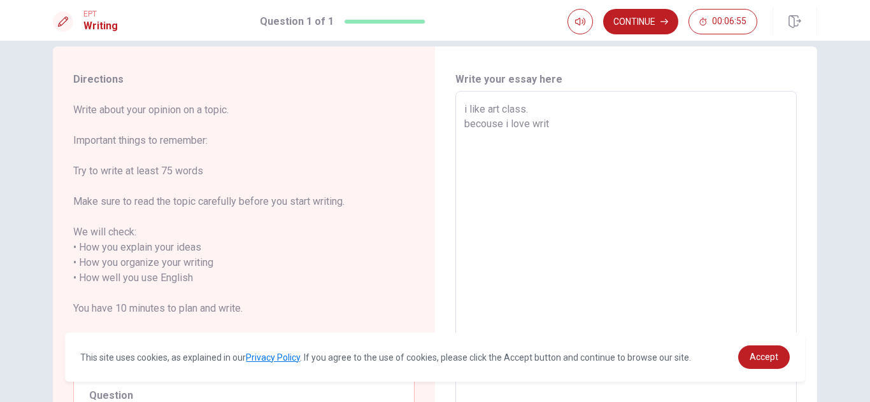
type textarea "x"
type textarea "i like art class. becouse i love wr"
type textarea "x"
type textarea "i like art class. becouse i love w"
type textarea "x"
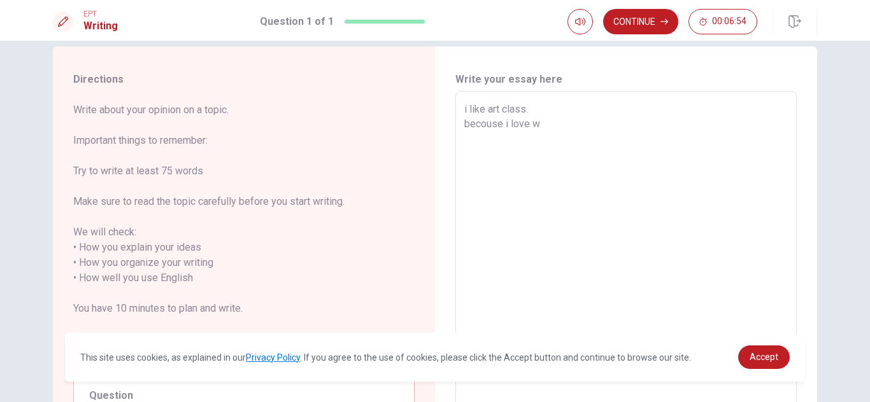
type textarea "i like art class. becouse i love"
type textarea "x"
type textarea "i like art class. becouse i love d"
type textarea "x"
type textarea "i like art class. becouse i love dr"
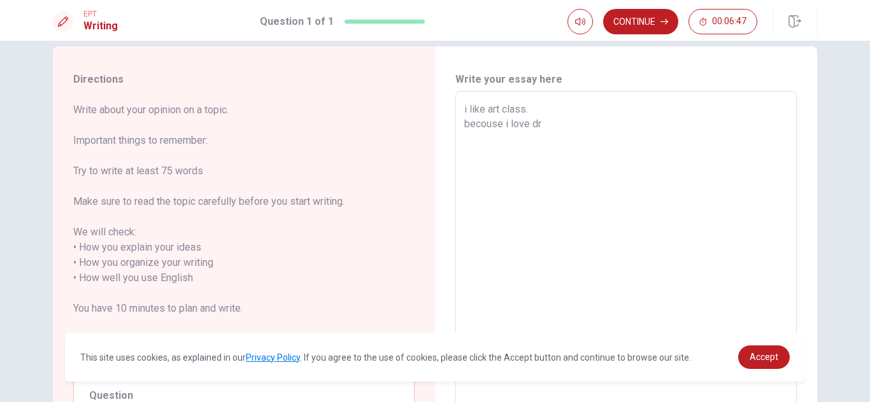
type textarea "x"
type textarea "i like art class. becouse i love dra"
type textarea "x"
type textarea "i like art class. becouse i love draw"
type textarea "x"
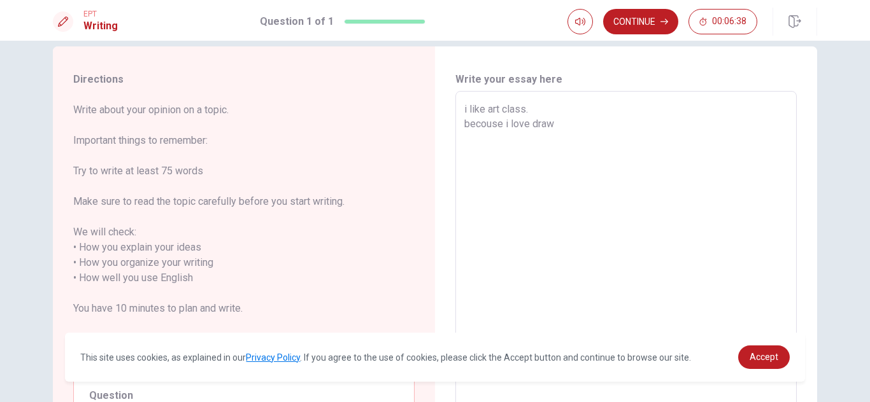
type textarea "i like art class. becouse i love drawi"
type textarea "x"
type textarea "i like art class. becouse i love drawin"
type textarea "x"
type textarea "i like art class. becouse i love drawing"
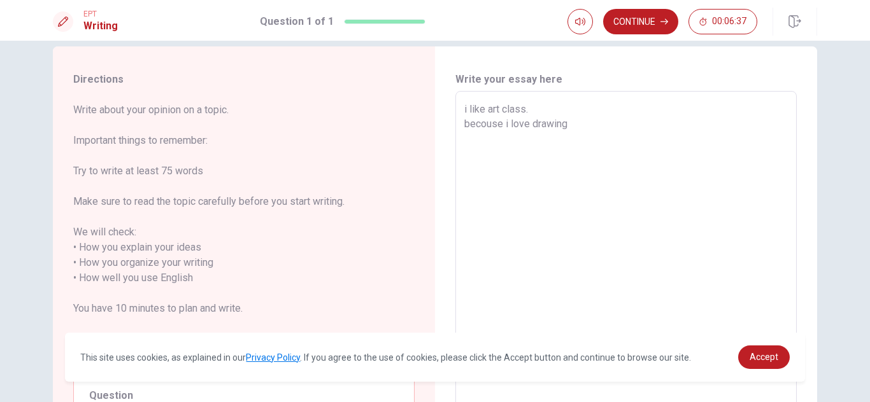
type textarea "x"
type textarea "i like art class. becouse i love drawing"
type textarea "x"
type textarea "i like art class. becouse i love drawing i"
type textarea "x"
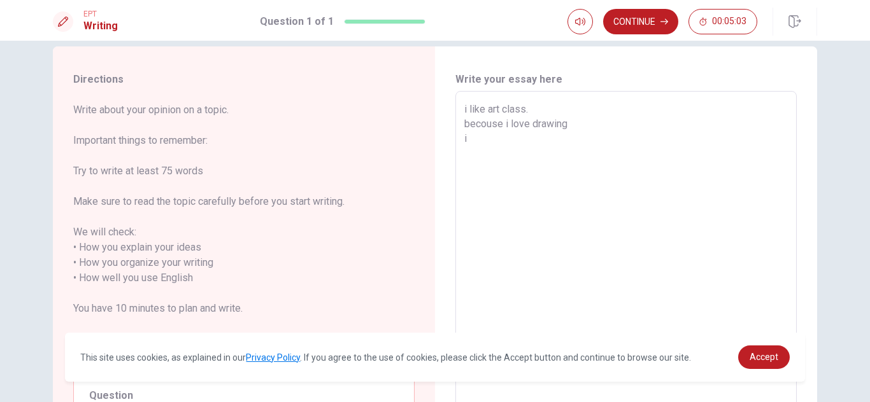
type textarea "i like art class. becouse i love drawing i"
type textarea "x"
type textarea "i like art class. becouse i love drawing i l"
type textarea "x"
type textarea "i like art class. becouse i love drawing i li"
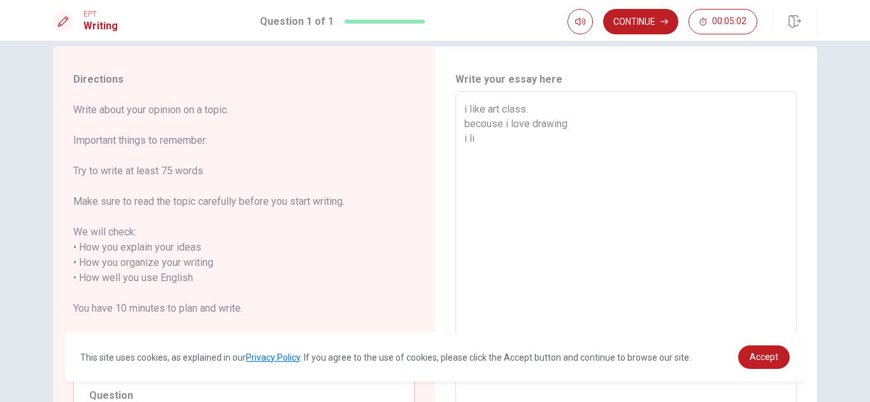
type textarea "x"
type textarea "i like art class. becouse i love drawing i lik"
type textarea "x"
type textarea "i like art class. becouse i love drawing i like"
type textarea "x"
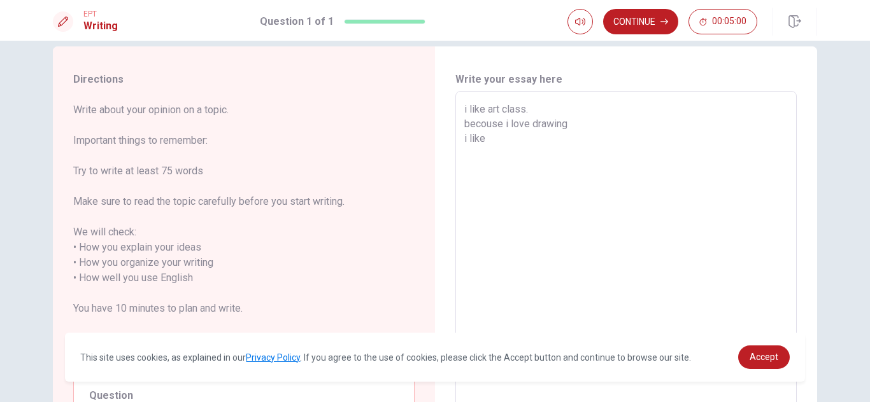
type textarea "i like art class. becouse i love drawing i like"
type textarea "x"
type textarea "i like art class. becouse i love drawing i like i"
type textarea "x"
type textarea "i like art class. becouse i love drawing i like it"
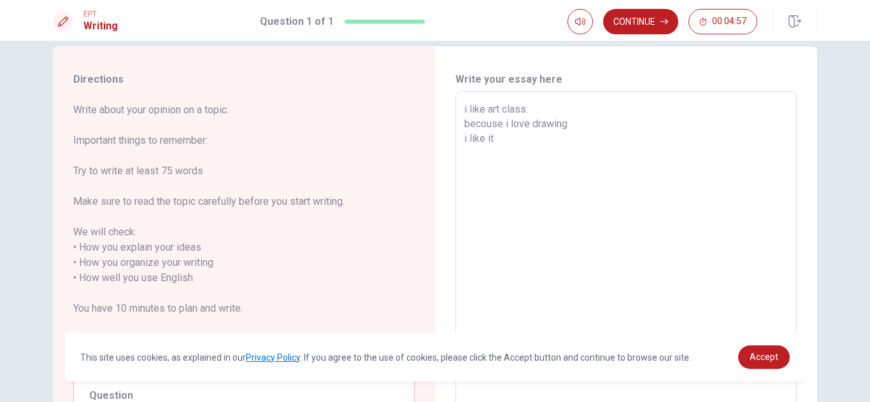
type textarea "x"
type textarea "i like art class. becouse i love drawing i like it"
type textarea "x"
type textarea "i like art class. becouse i love drawing i like it w"
type textarea "x"
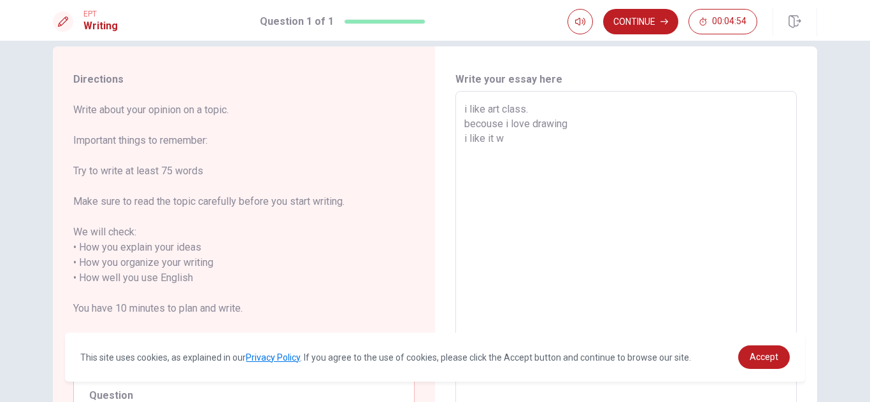
type textarea "i like art class. becouse i love drawing i like it wh"
type textarea "x"
type textarea "i like art class. becouse i love drawing i like it whe"
type textarea "x"
type textarea "i like art class. becouse i love drawing i like it when"
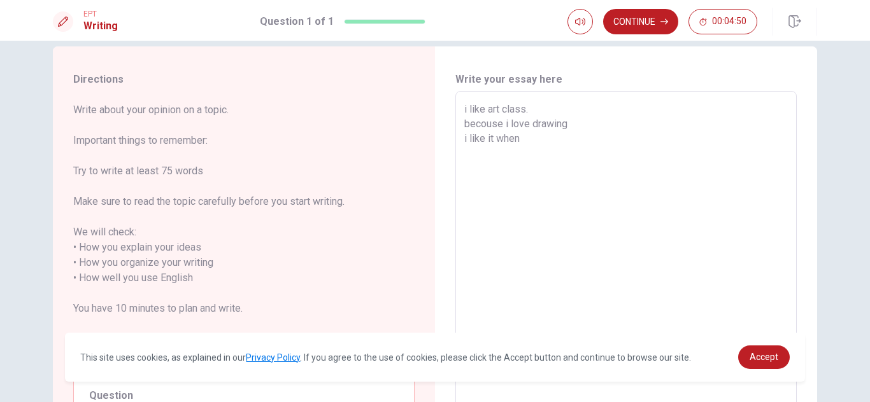
type textarea "x"
type textarea "i like art class. becouse i love drawing i like it when"
type textarea "x"
type textarea "i like art class. becouse i love drawing i like it when m"
type textarea "x"
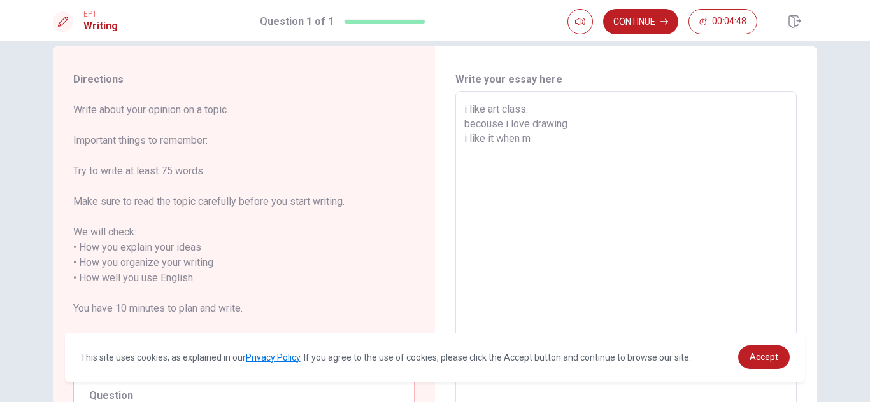
type textarea "i like art class. becouse i love drawing i like it when my"
type textarea "x"
type textarea "i like art class. becouse i love drawing i like it when my"
type textarea "x"
type textarea "i like art class. becouse i love drawing i like it when my i"
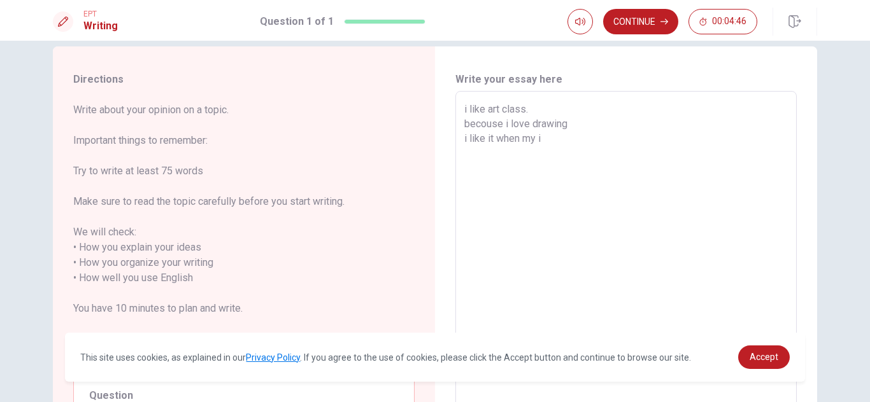
type textarea "x"
type textarea "i like art class. becouse i love drawing i like it when my id"
type textarea "x"
type textarea "i like art class. becouse i love drawing i like it when my ide"
type textarea "x"
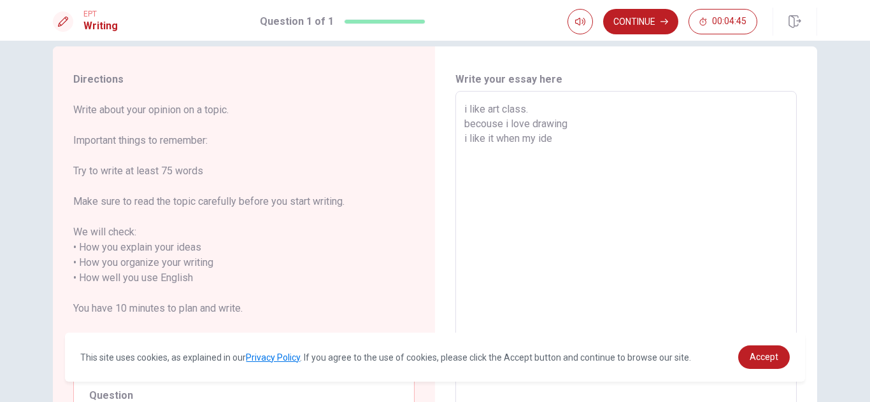
type textarea "i like art class. becouse i love drawing i like it when my idea"
type textarea "x"
type textarea "i like art class. becouse i love drawing i like it when my ideas"
type textarea "x"
type textarea "i like art class. becouse i love drawing i like it when my ideas"
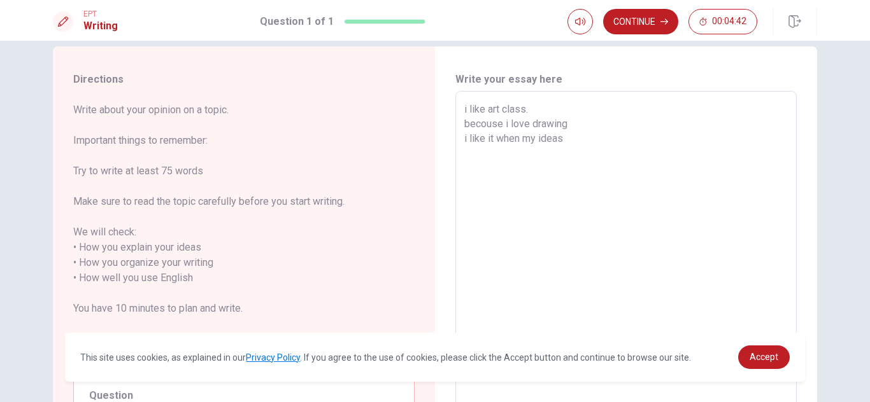
type textarea "x"
type textarea "i like art class. becouse i love drawing i like it when my ideas t"
type textarea "x"
type textarea "i like art class. becouse i love drawing i like it when my ideas ta"
type textarea "x"
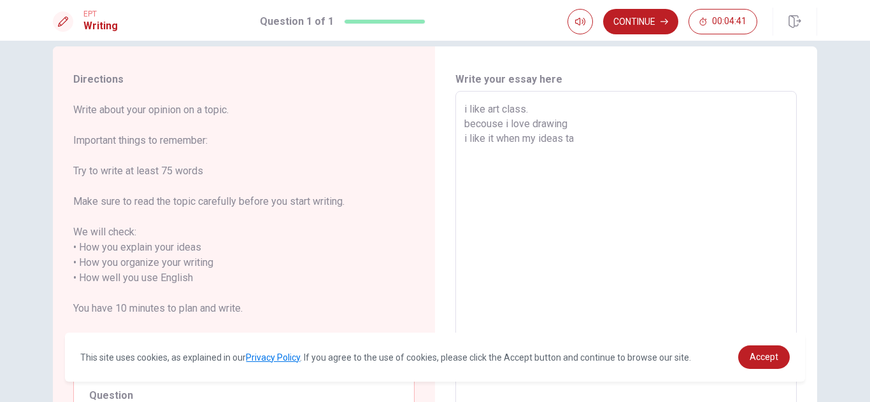
type textarea "i like art class. becouse i love drawing i like it when my ideas tak"
type textarea "x"
type textarea "i like art class. becouse i love drawing i like it when my ideas take"
type textarea "x"
type textarea "i like art class. becouse i love drawing i like it when my ideas take"
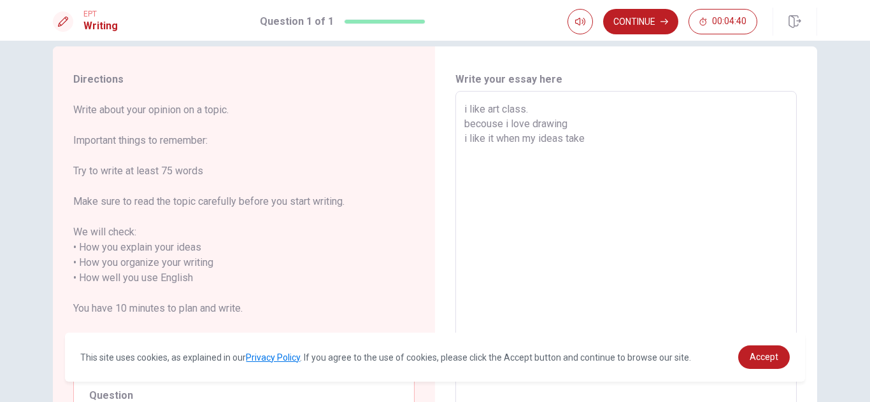
type textarea "x"
type textarea "i like art class. becouse i love drawing i like it when my ideas take s"
type textarea "x"
type textarea "i like art class. becouse i love drawing i like it when my ideas take sh"
type textarea "x"
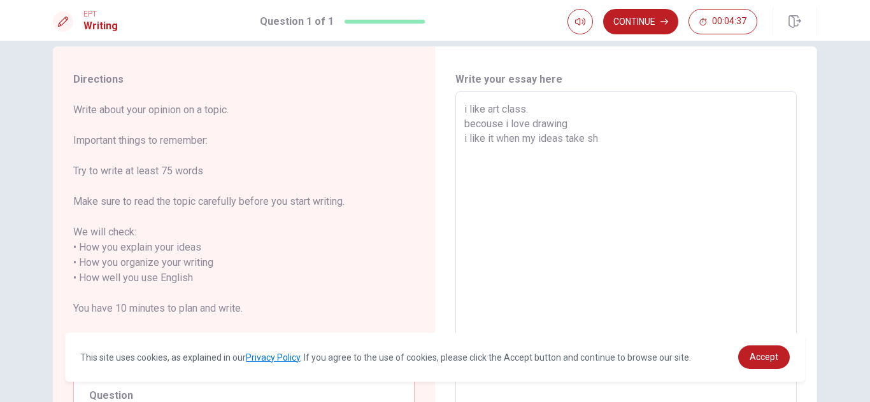
type textarea "i like art class. becouse i love drawing i like it when my ideas take sha"
type textarea "x"
type textarea "i like art class. becouse i love drawing i like it when my ideas take shap"
type textarea "x"
type textarea "i like art class. becouse i love drawing i like it when my ideas take shape"
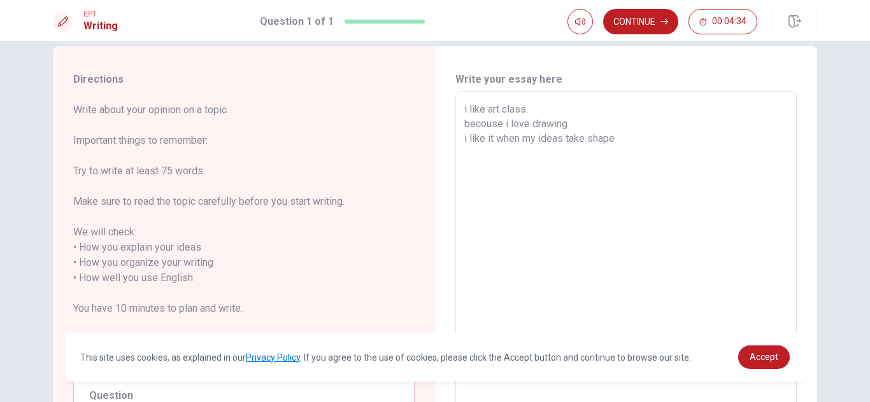
type textarea "x"
type textarea "i like art class. becouse i love drawing i like it when my ideas take shape"
type textarea "x"
type textarea "i like art class. becouse i love drawing i like it when my ideas take shape a"
type textarea "x"
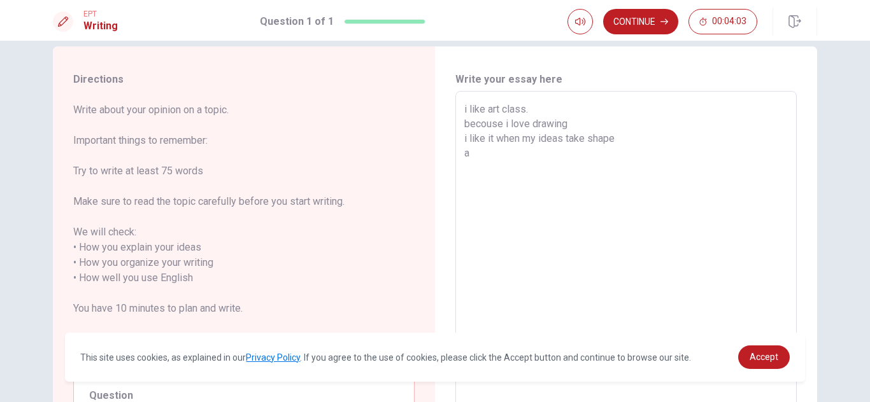
type textarea "i like art class. becouse i love drawing i like it when my ideas take shape an"
type textarea "x"
type textarea "i like art class. becouse i love drawing i like it when my ideas take shape and"
type textarea "x"
type textarea "i like art class. becouse i love drawing i like it when my ideas take shape and"
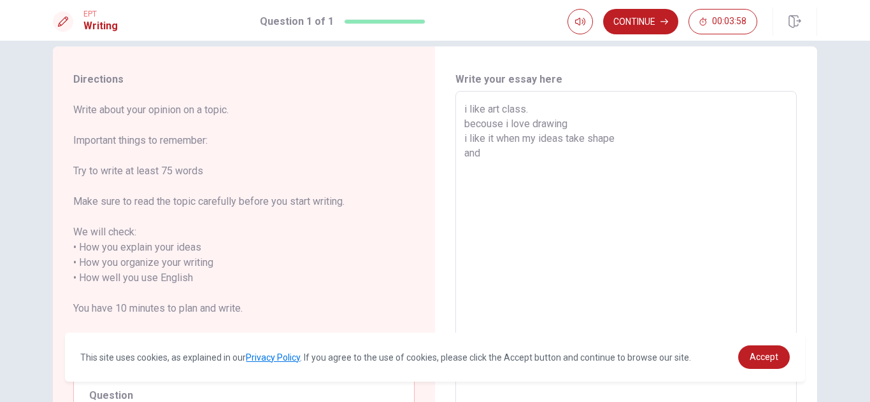
type textarea "x"
type textarea "i like art class. becouse i love drawing i like it when my ideas take shape and…"
type textarea "x"
type textarea "i like art class. becouse i love drawing i like it when my ideas take shape and…"
type textarea "x"
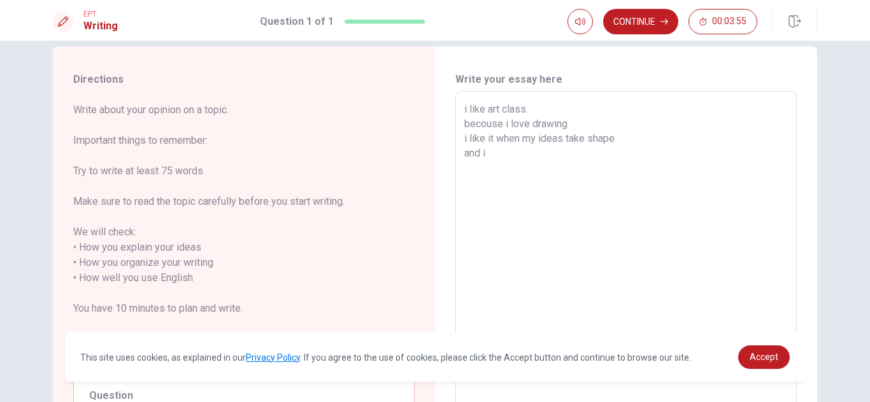
type textarea "i like art class. becouse i love drawing i like it when my ideas take shape and…"
type textarea "x"
type textarea "i like art class. becouse i love drawing i like it when my ideas take shape and…"
type textarea "x"
type textarea "i like art class. becouse i love drawing i like it when my ideas take shape and…"
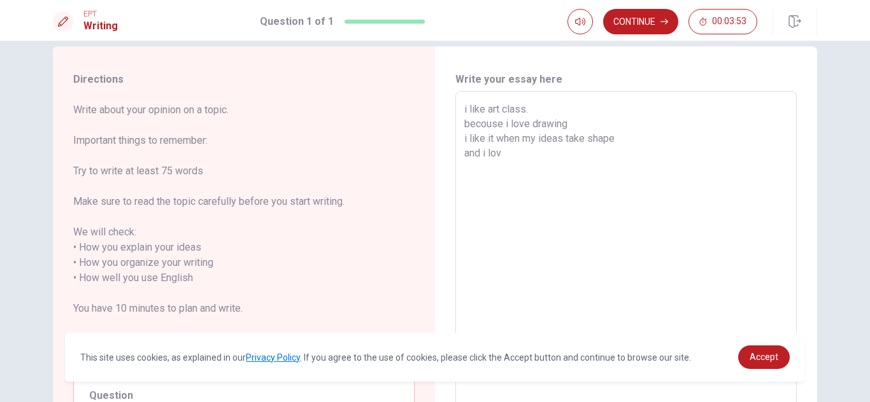
type textarea "x"
type textarea "i like art class. becouse i love drawing i like it when my ideas take shape and…"
type textarea "x"
type textarea "i like art class. becouse i love drawing i like it when my ideas take shape and…"
type textarea "x"
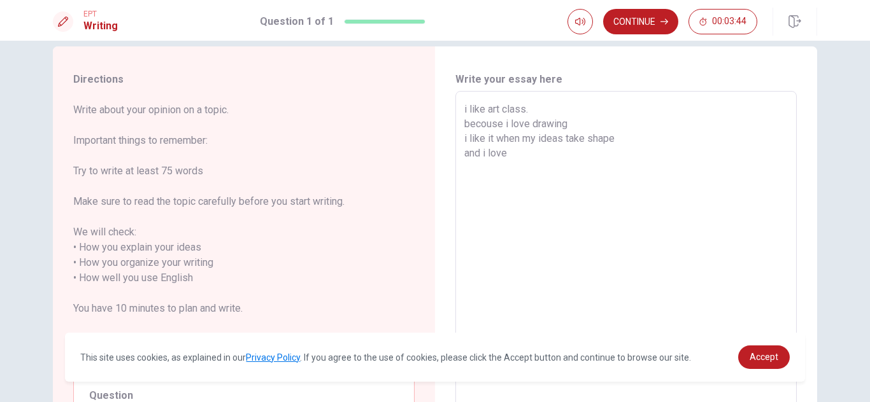
type textarea "i like art class. becouse i love drawing i like it when my ideas take shape and…"
click at [651, 27] on button "Continue" at bounding box center [640, 21] width 75 height 25
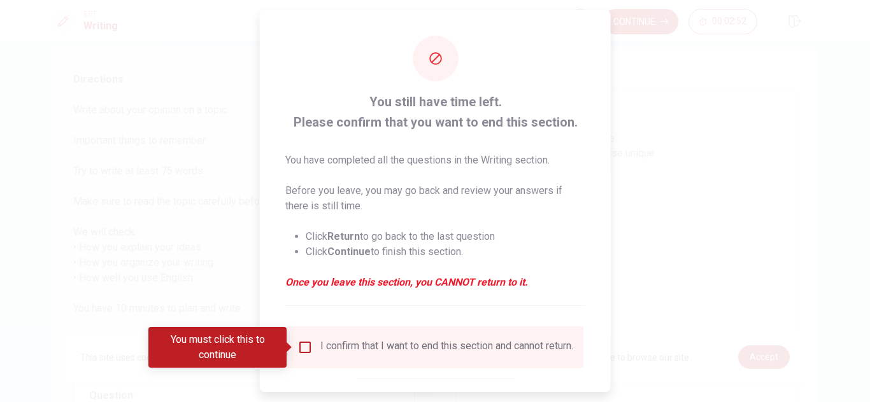
click at [302, 352] on input "You must click this to continue" at bounding box center [304, 347] width 15 height 15
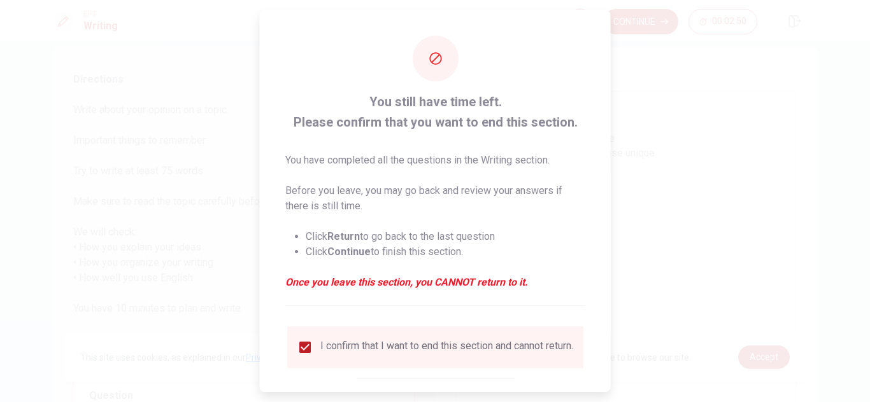
scroll to position [73, 0]
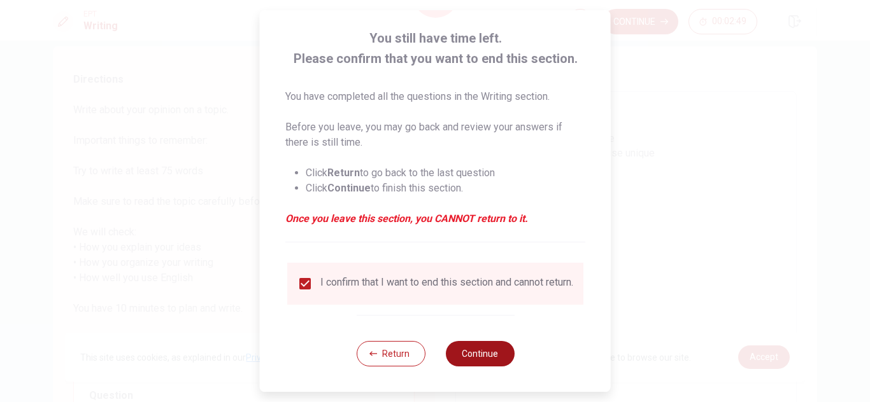
click at [496, 353] on button "Continue" at bounding box center [479, 353] width 69 height 25
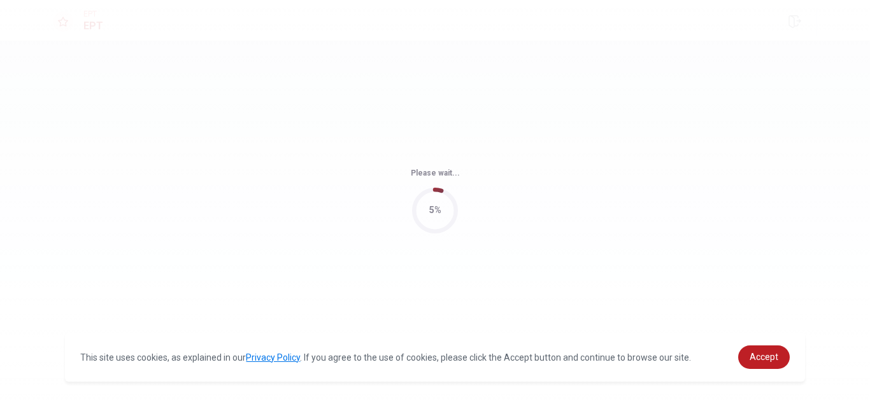
scroll to position [0, 0]
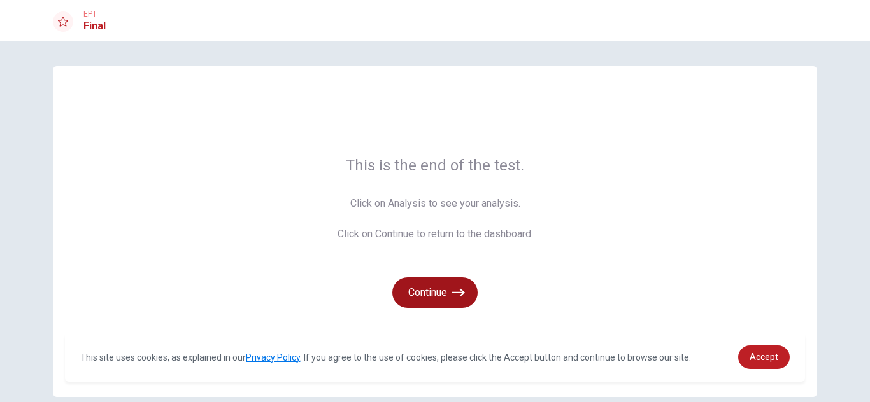
click at [430, 286] on button "Continue" at bounding box center [434, 293] width 85 height 31
